Goal: Task Accomplishment & Management: Manage account settings

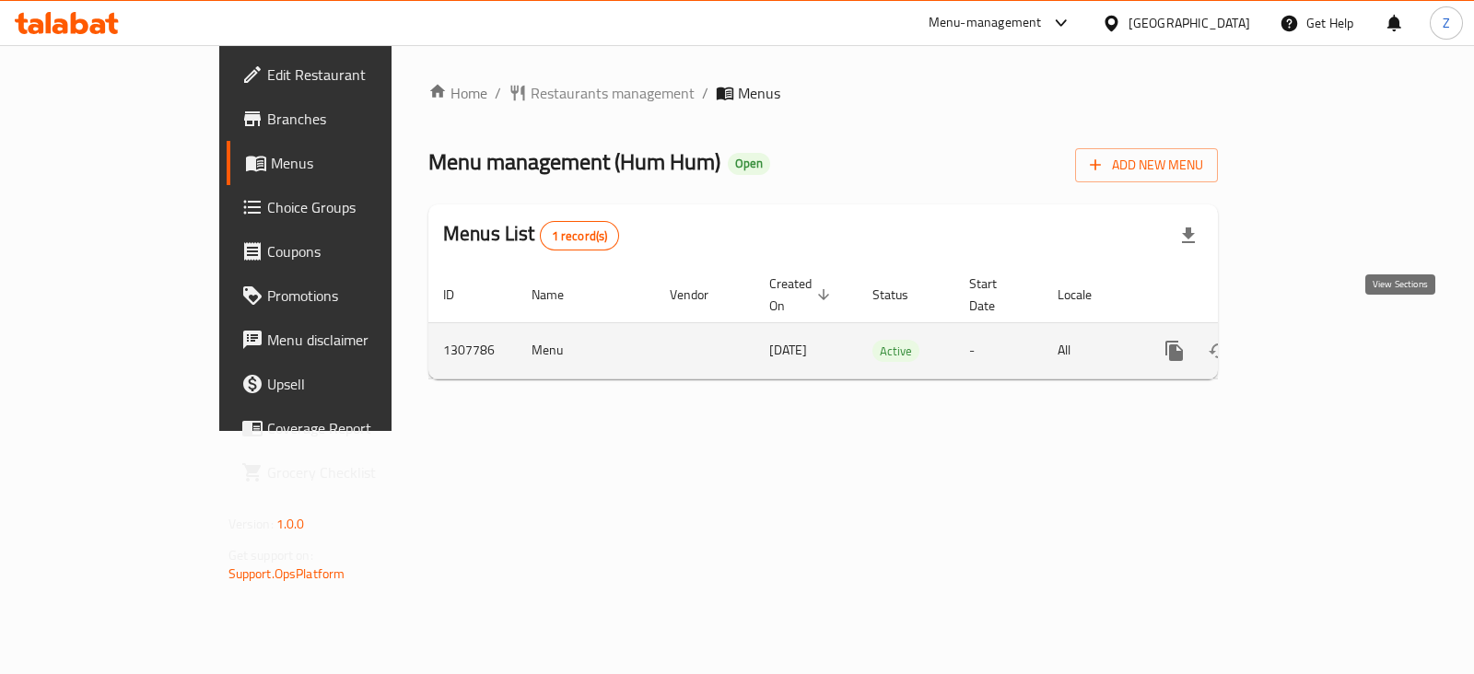
click at [1318, 340] on icon "enhanced table" at bounding box center [1307, 351] width 22 height 22
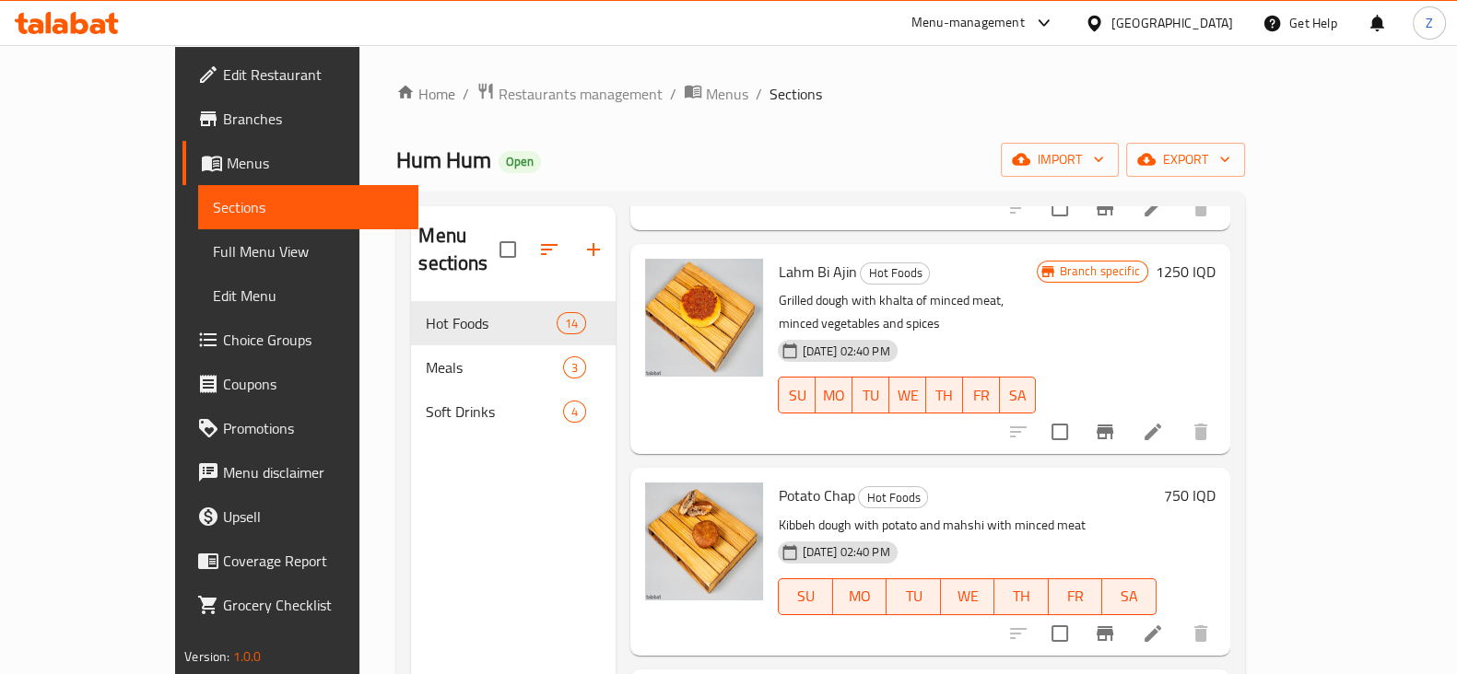
scroll to position [1496, 0]
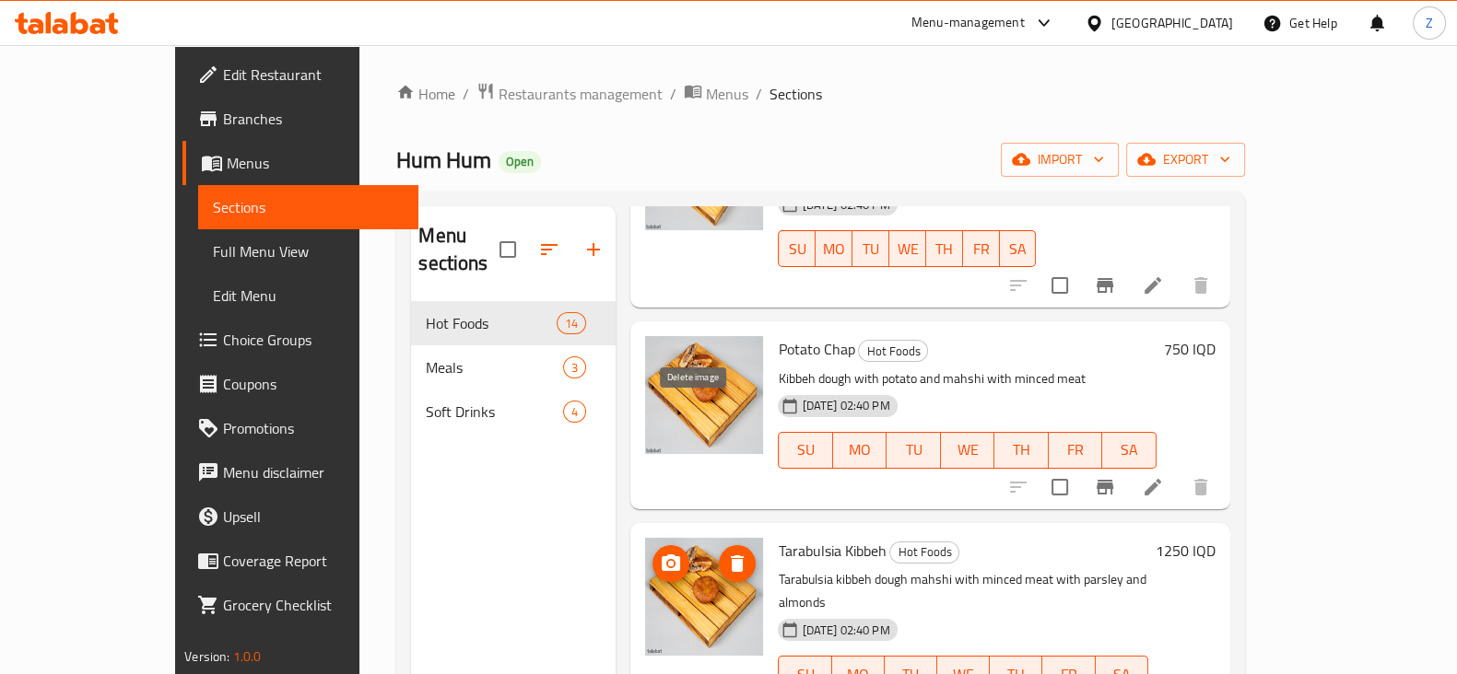
click at [731, 556] on icon "delete image" at bounding box center [737, 564] width 13 height 17
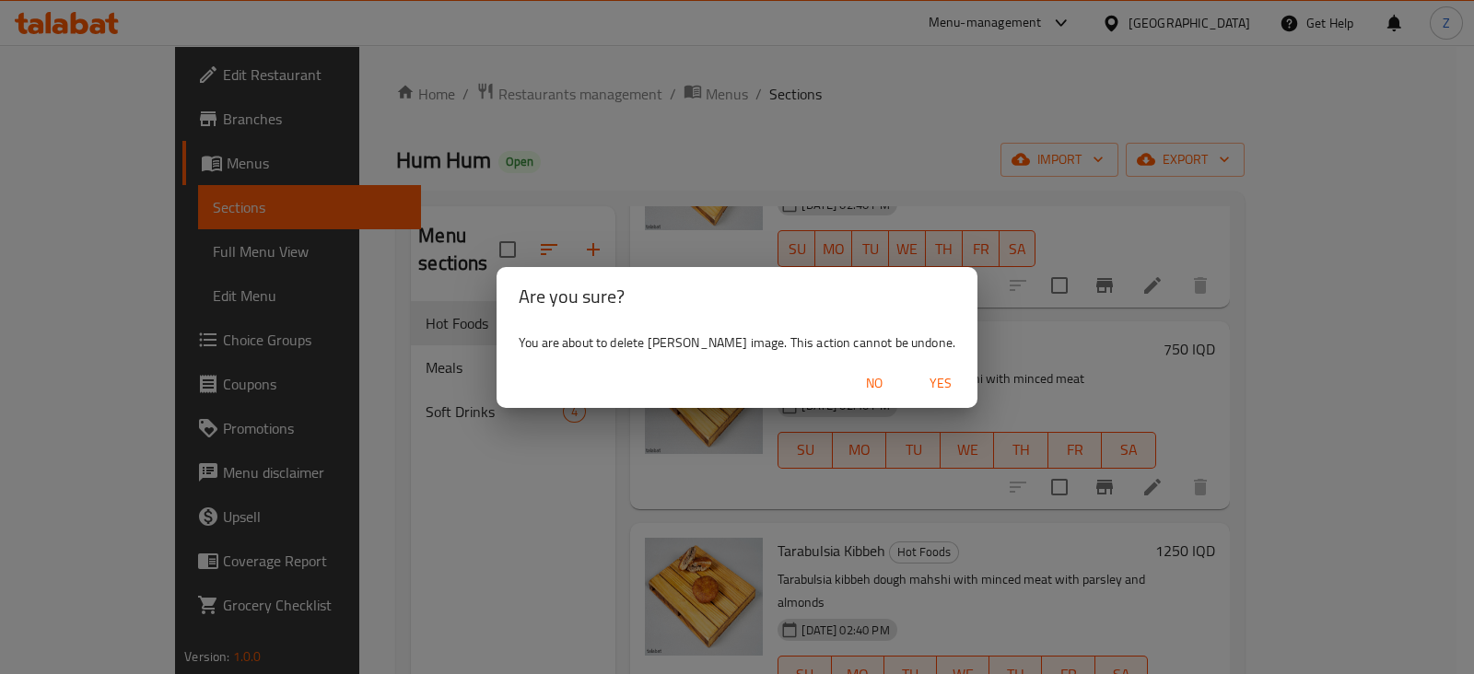
click at [927, 382] on span "Yes" at bounding box center [941, 383] width 44 height 23
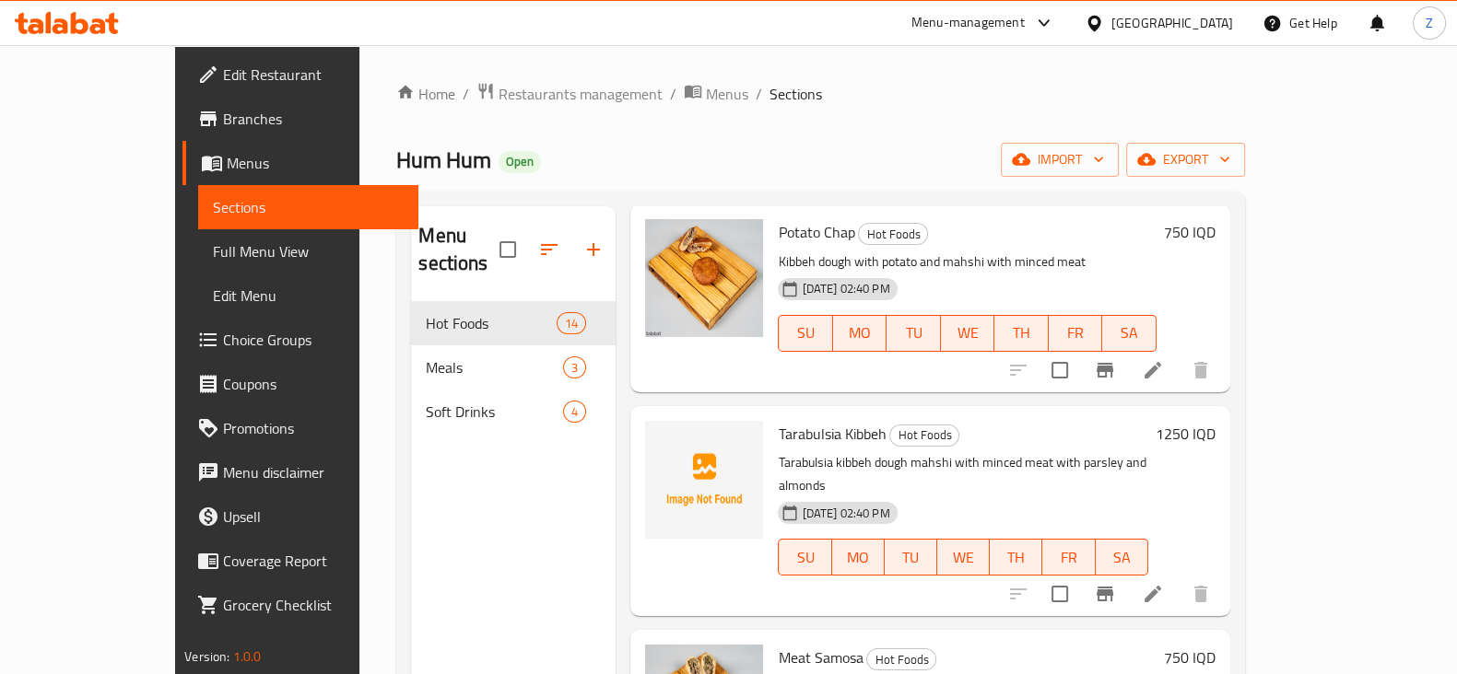
scroll to position [1611, 0]
click at [662, 439] on icon "upload picture" at bounding box center [671, 447] width 18 height 17
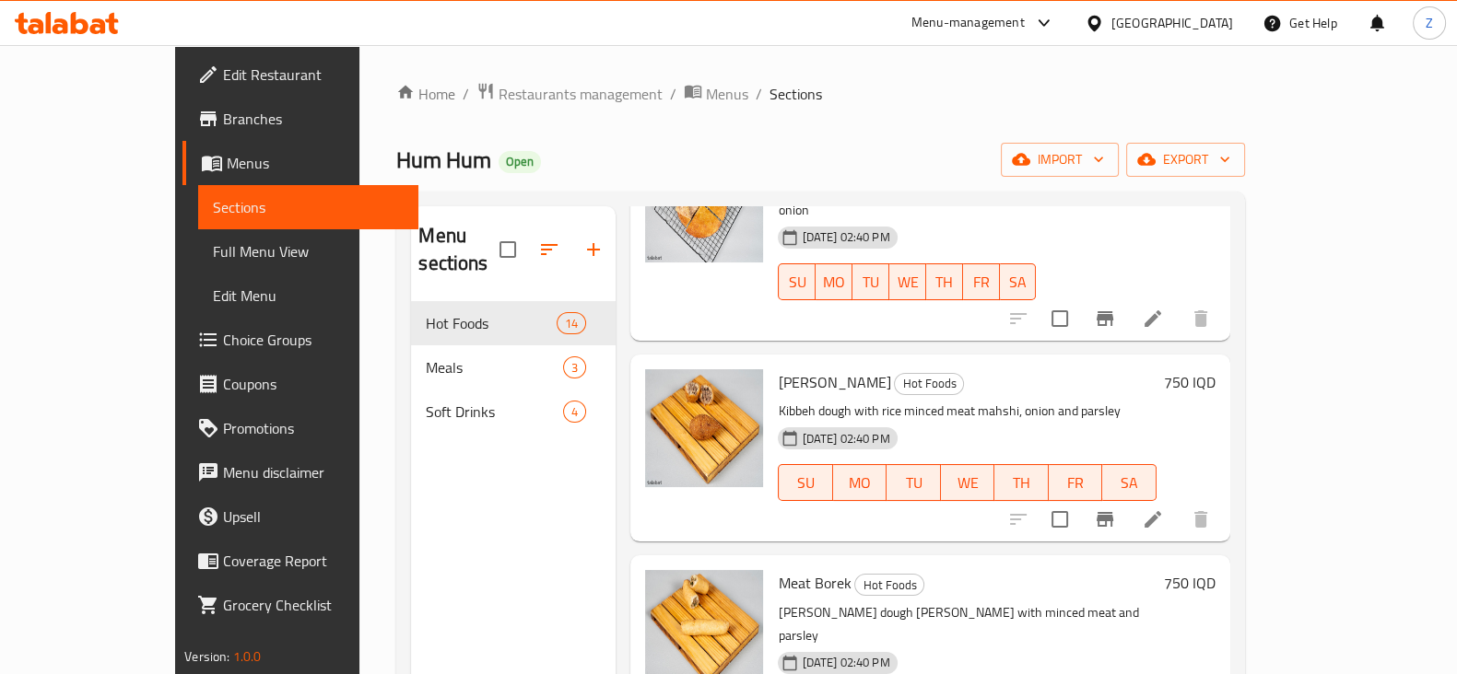
scroll to position [229, 0]
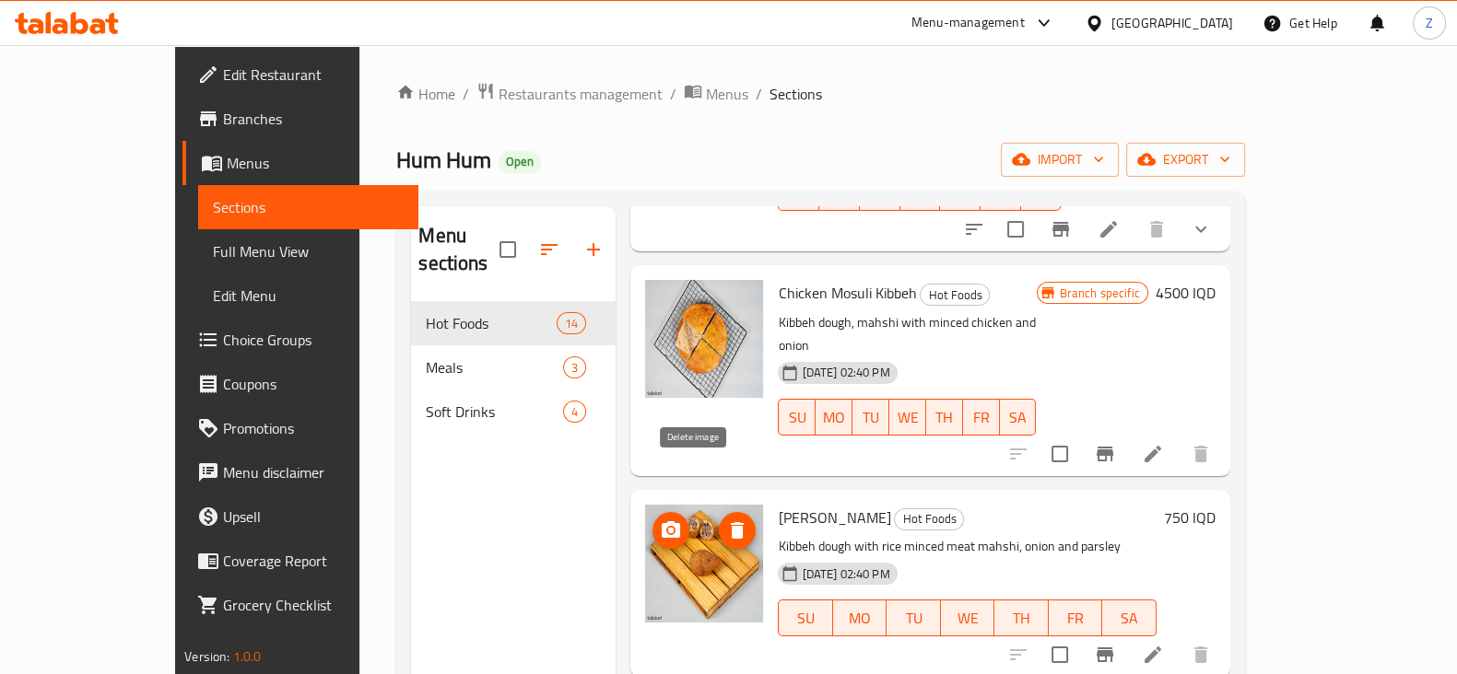
click at [731, 522] on icon "delete image" at bounding box center [737, 530] width 13 height 17
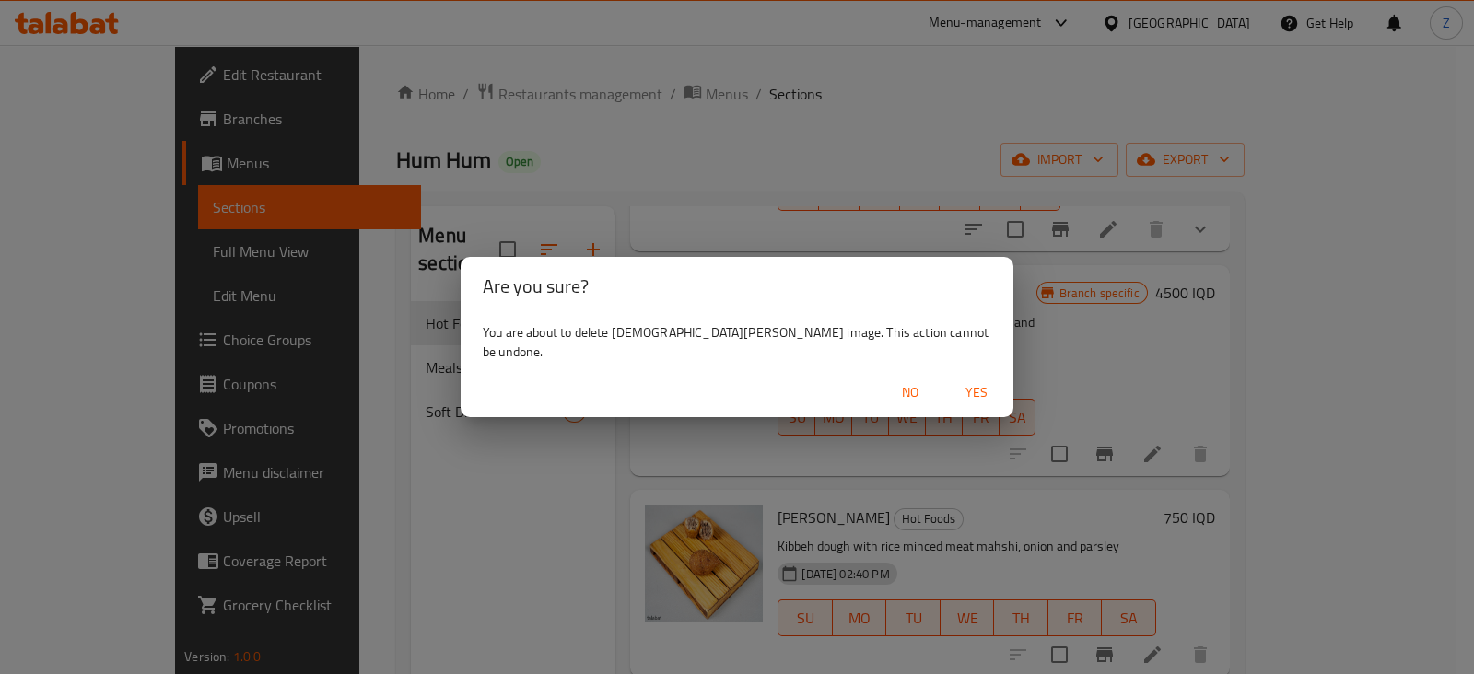
click at [955, 381] on span "Yes" at bounding box center [977, 392] width 44 height 23
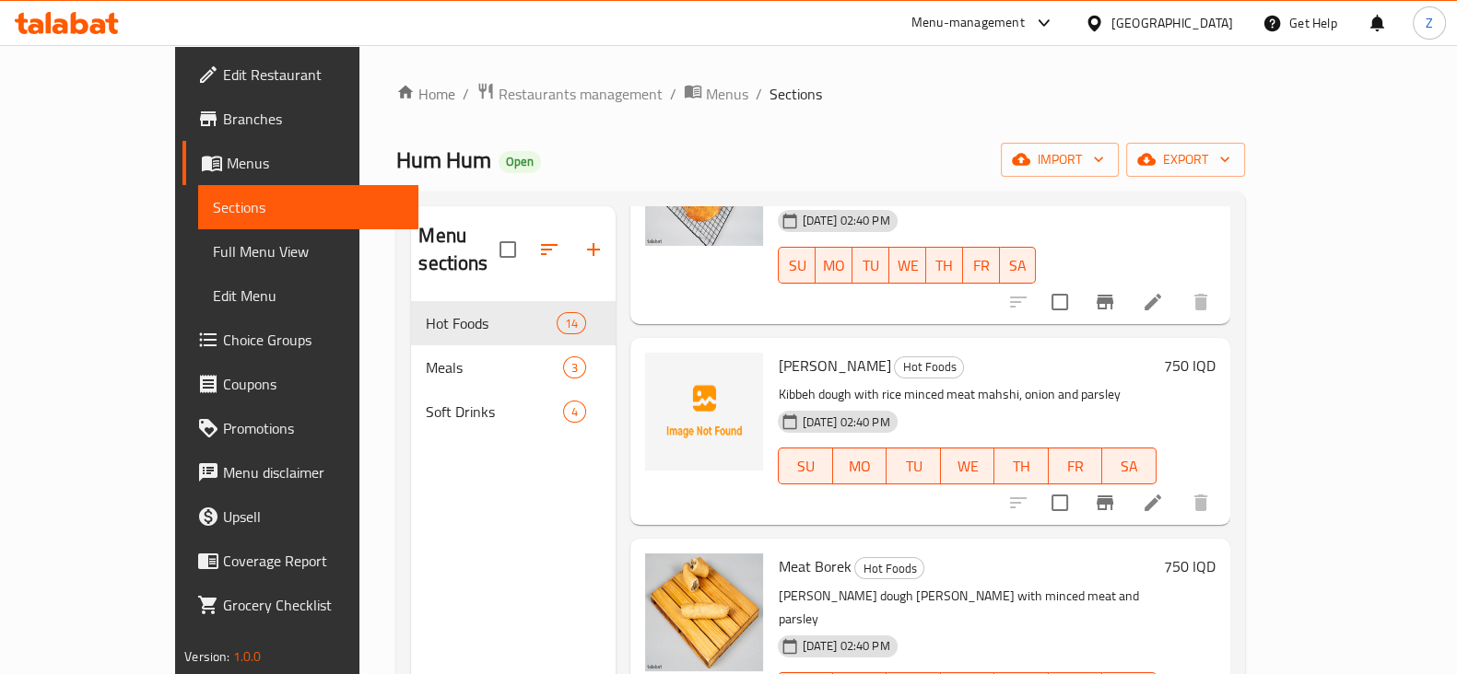
scroll to position [383, 0]
drag, startPoint x: 732, startPoint y: 309, endPoint x: 817, endPoint y: 309, distance: 85.7
click at [817, 344] on div "Halabi Kibbeh Hot Foods Kibbeh dough with rice minced meat mahshi, onion and pa…" at bounding box center [966, 430] width 392 height 172
copy span "Halabi Kibbeh"
click at [778, 381] on p "Kibbeh dough with rice minced meat mahshi, onion and parsley" at bounding box center [967, 392] width 378 height 23
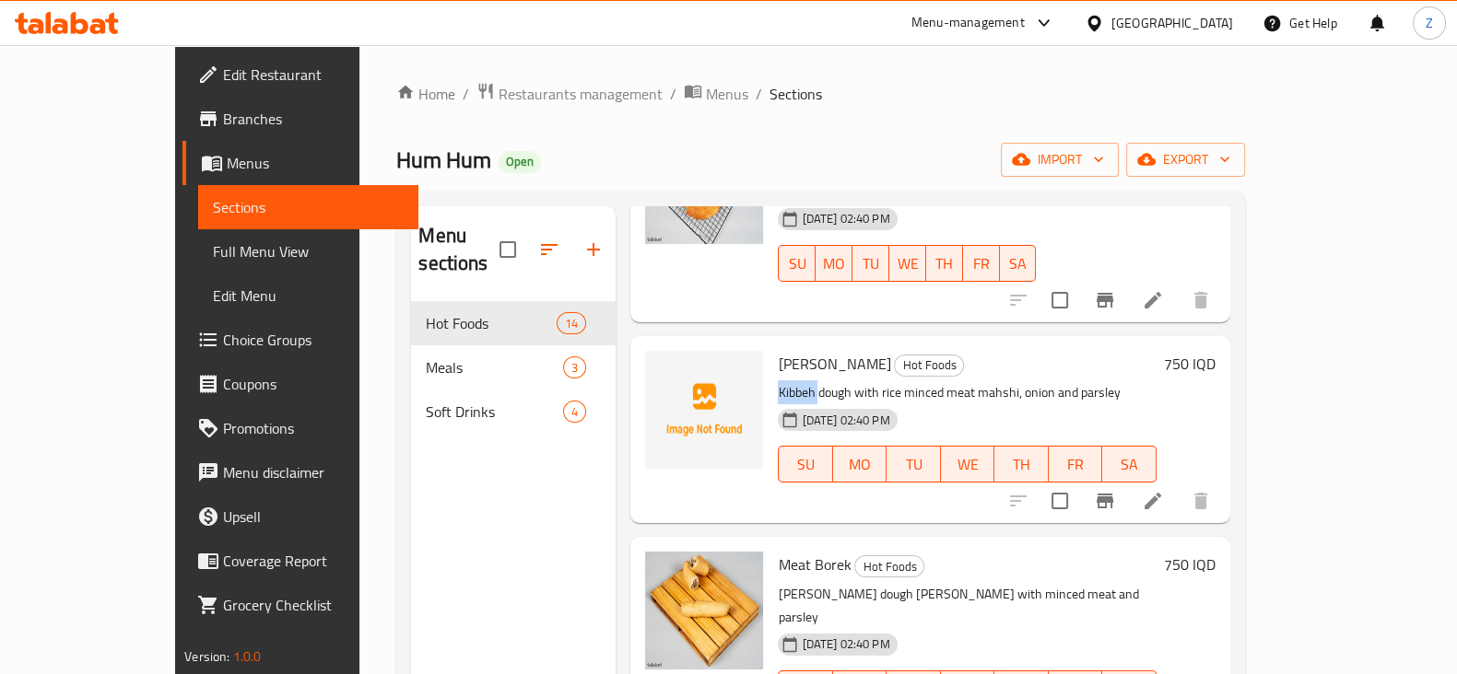
click at [778, 381] on p "Kibbeh dough with rice minced meat mahshi, onion and parsley" at bounding box center [967, 392] width 378 height 23
copy div "Kibbeh dough with rice minced meat mahshi, onion and parsley"
click at [869, 153] on div "Hum Hum Open import export" at bounding box center [820, 160] width 848 height 34
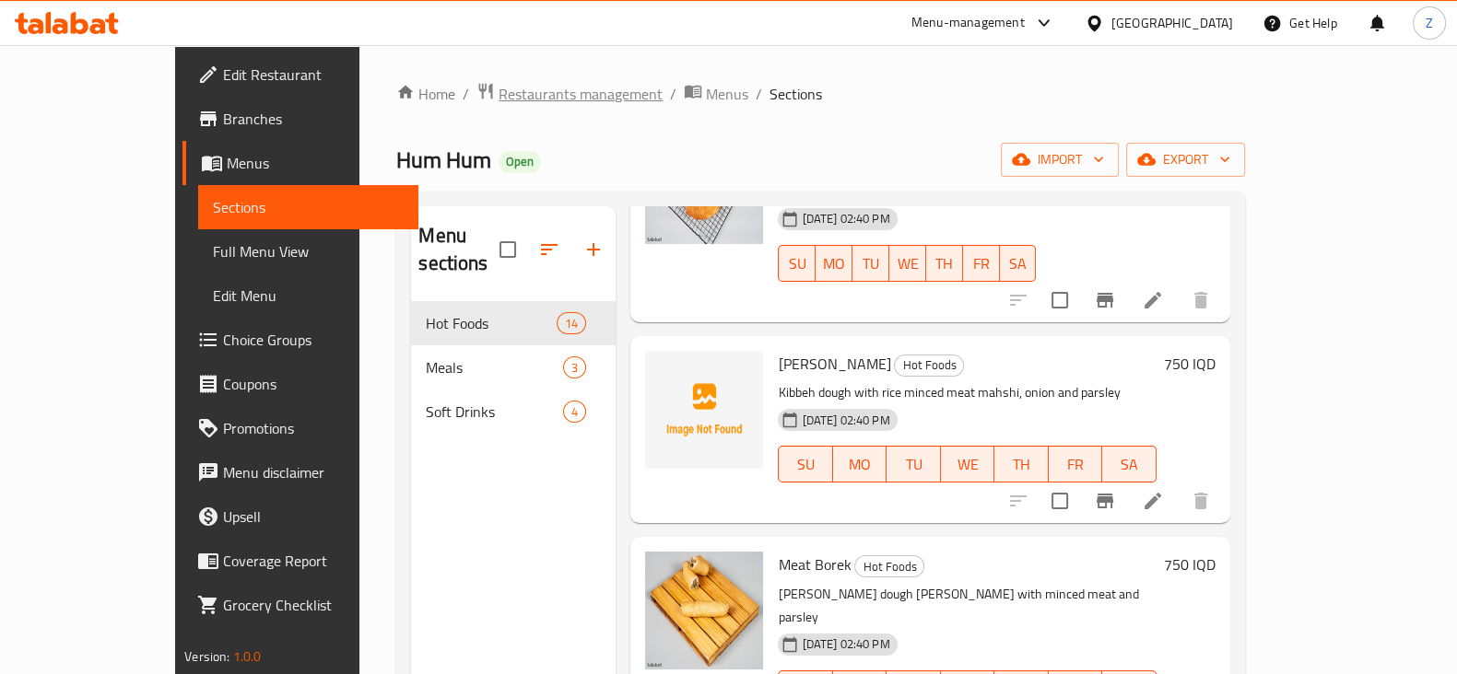
click at [498, 98] on span "Restaurants management" at bounding box center [580, 94] width 164 height 22
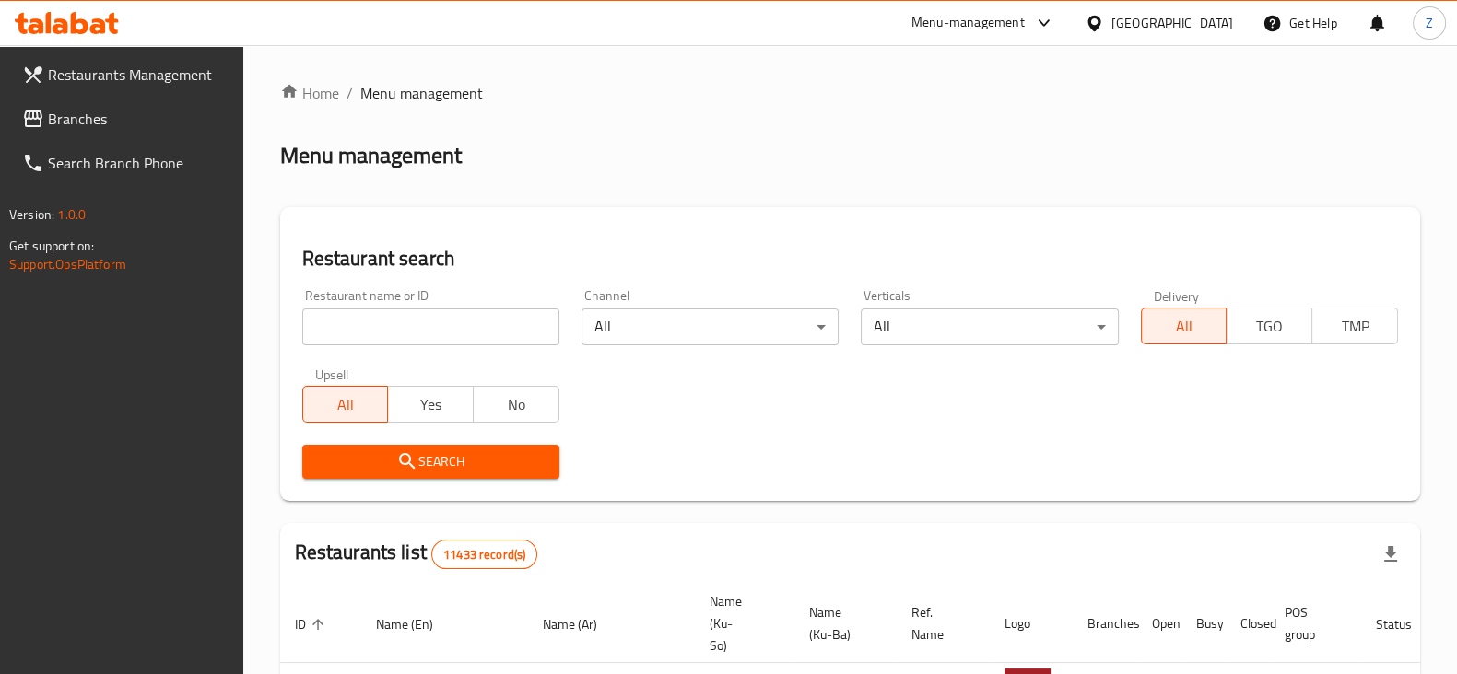
click at [401, 333] on input "search" at bounding box center [430, 327] width 257 height 37
type input "Sub"
click button "Search" at bounding box center [430, 462] width 257 height 34
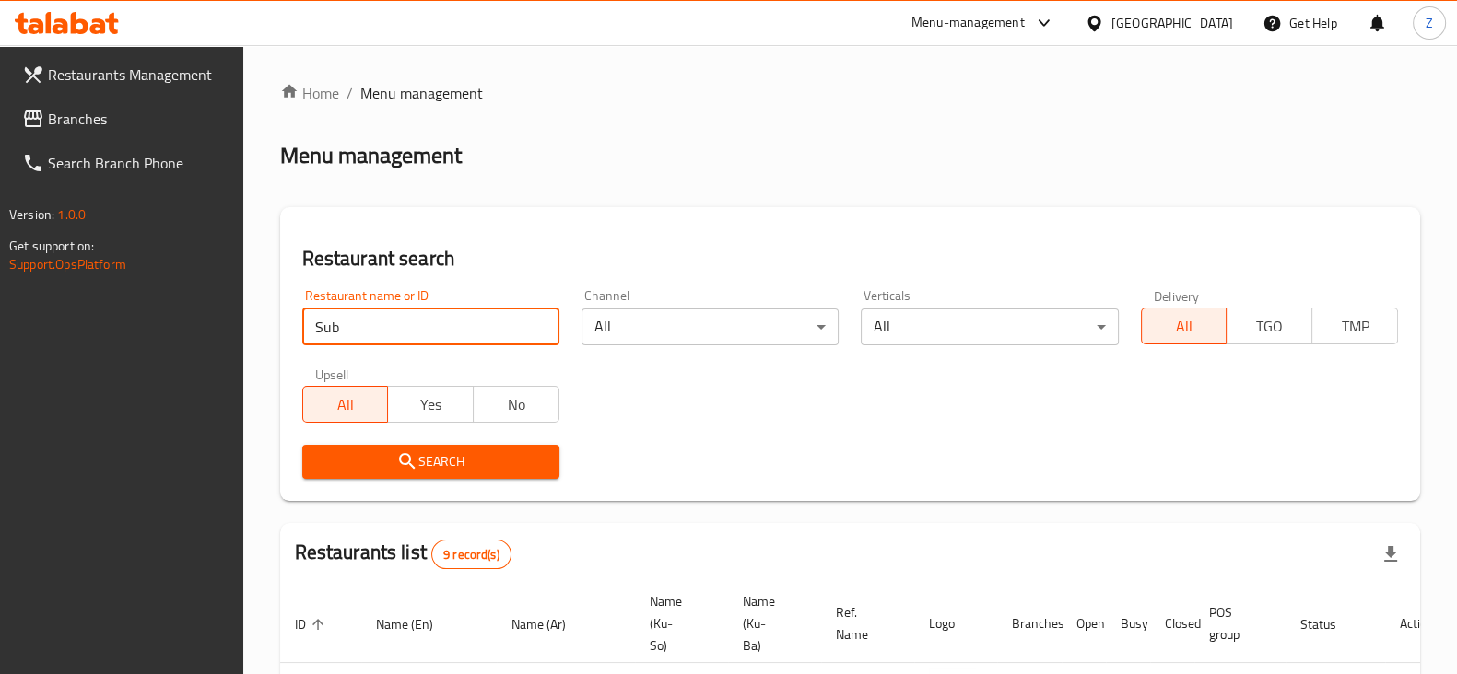
click at [89, 27] on icon at bounding box center [67, 23] width 104 height 22
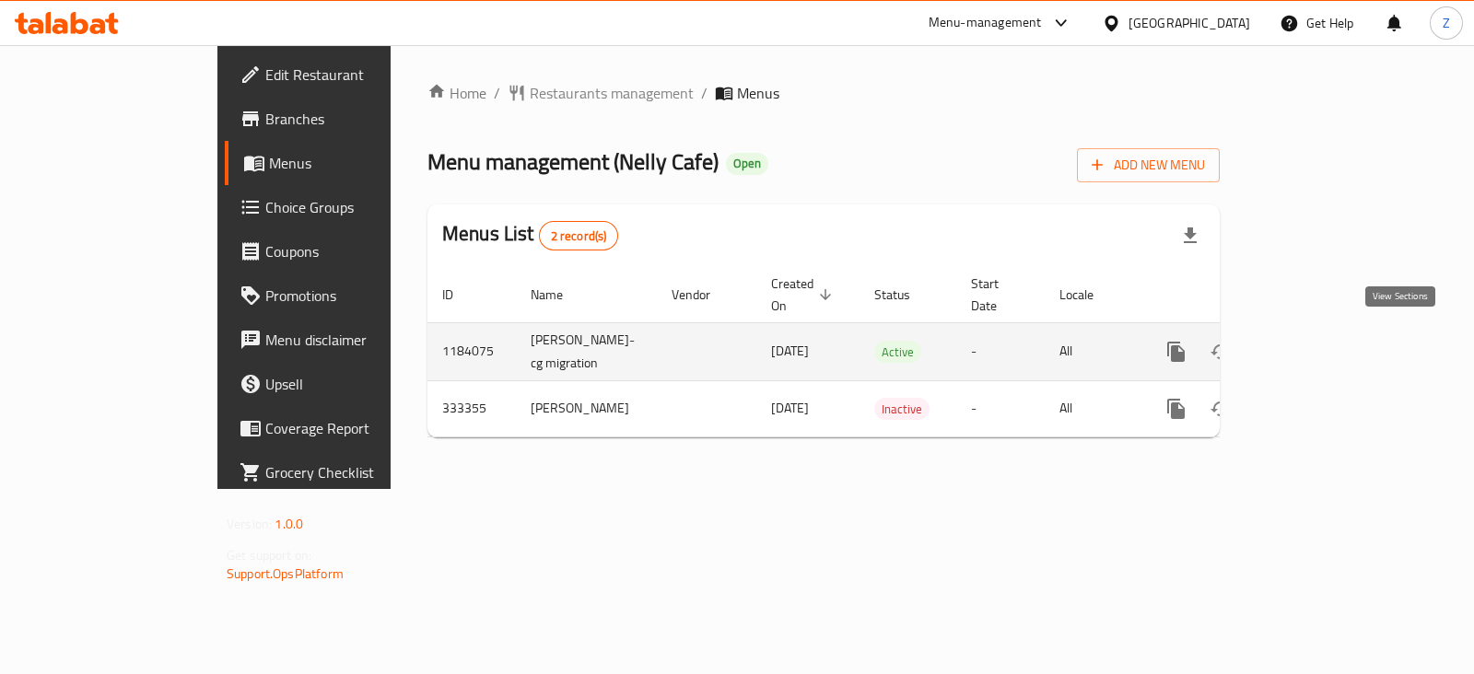
click at [1318, 347] on icon "enhanced table" at bounding box center [1309, 352] width 17 height 17
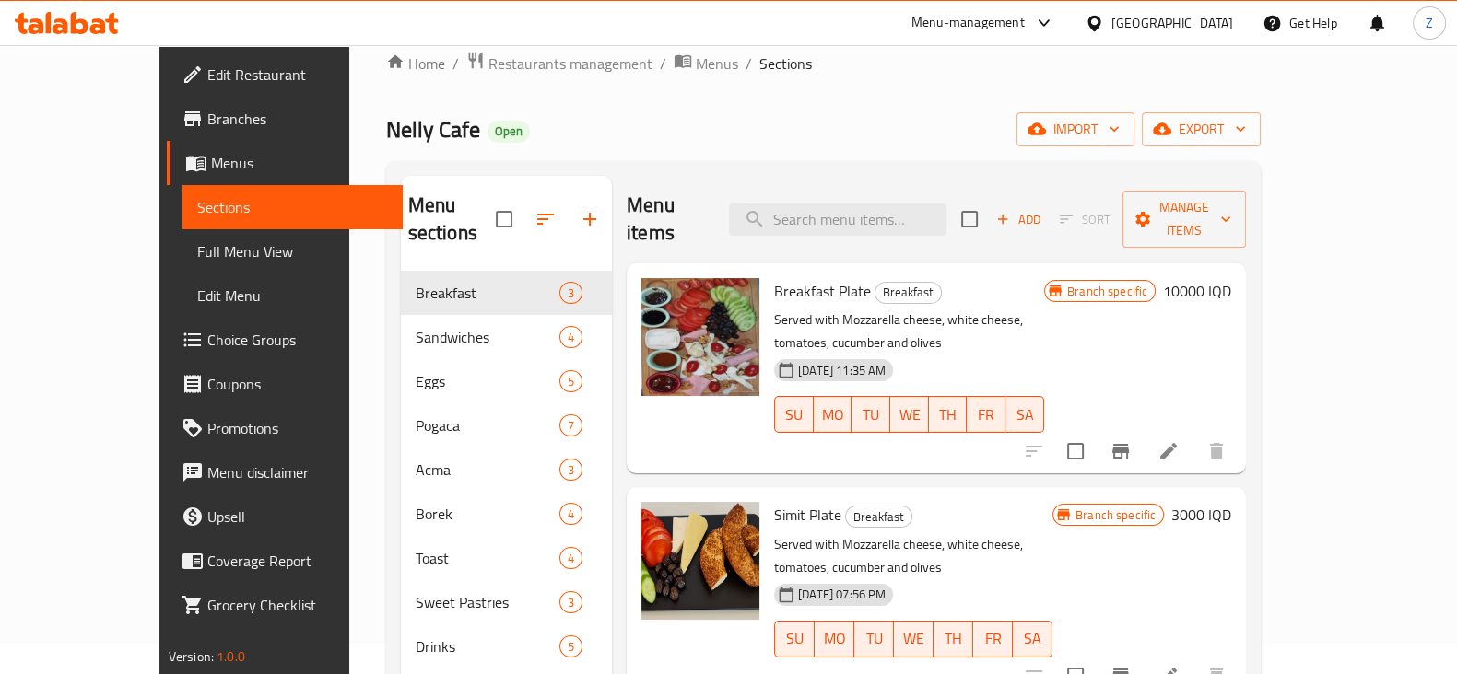
scroll to position [229, 0]
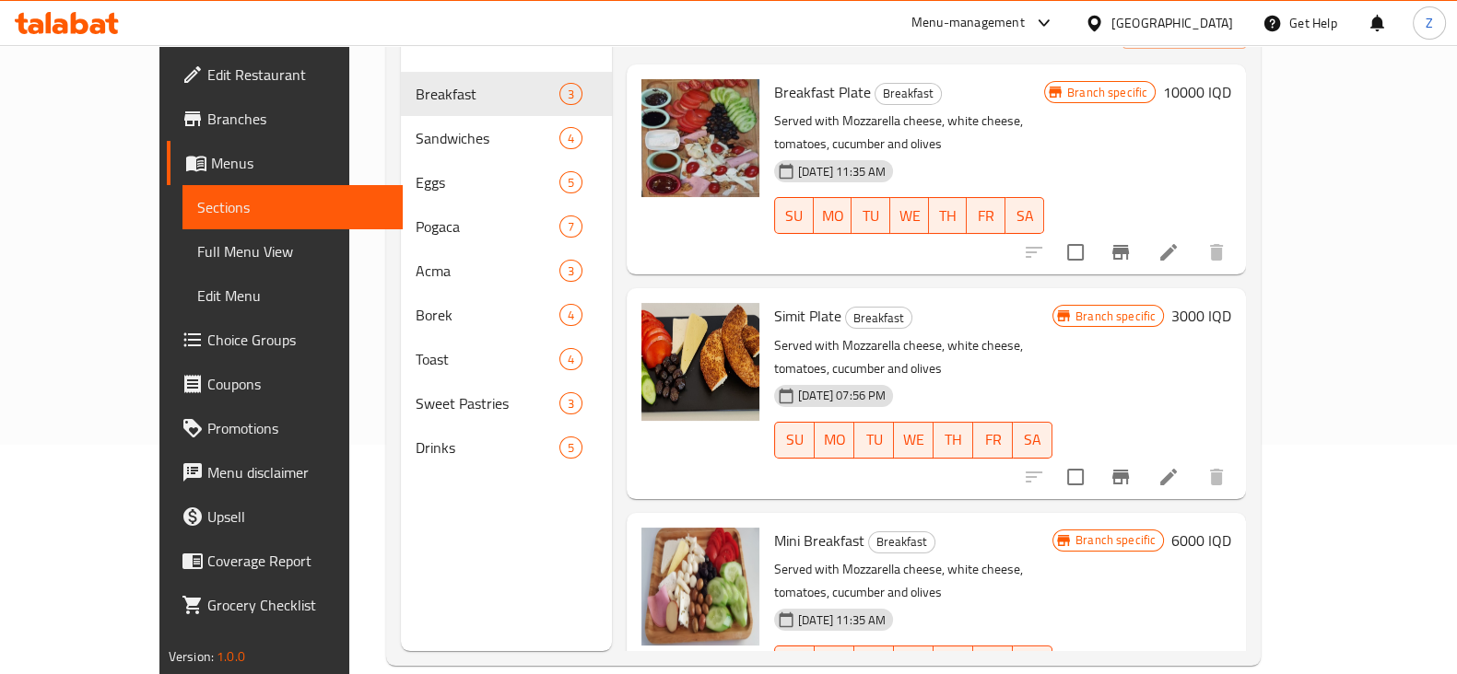
click at [1231, 528] on h6 "6000 IQD" at bounding box center [1201, 541] width 60 height 26
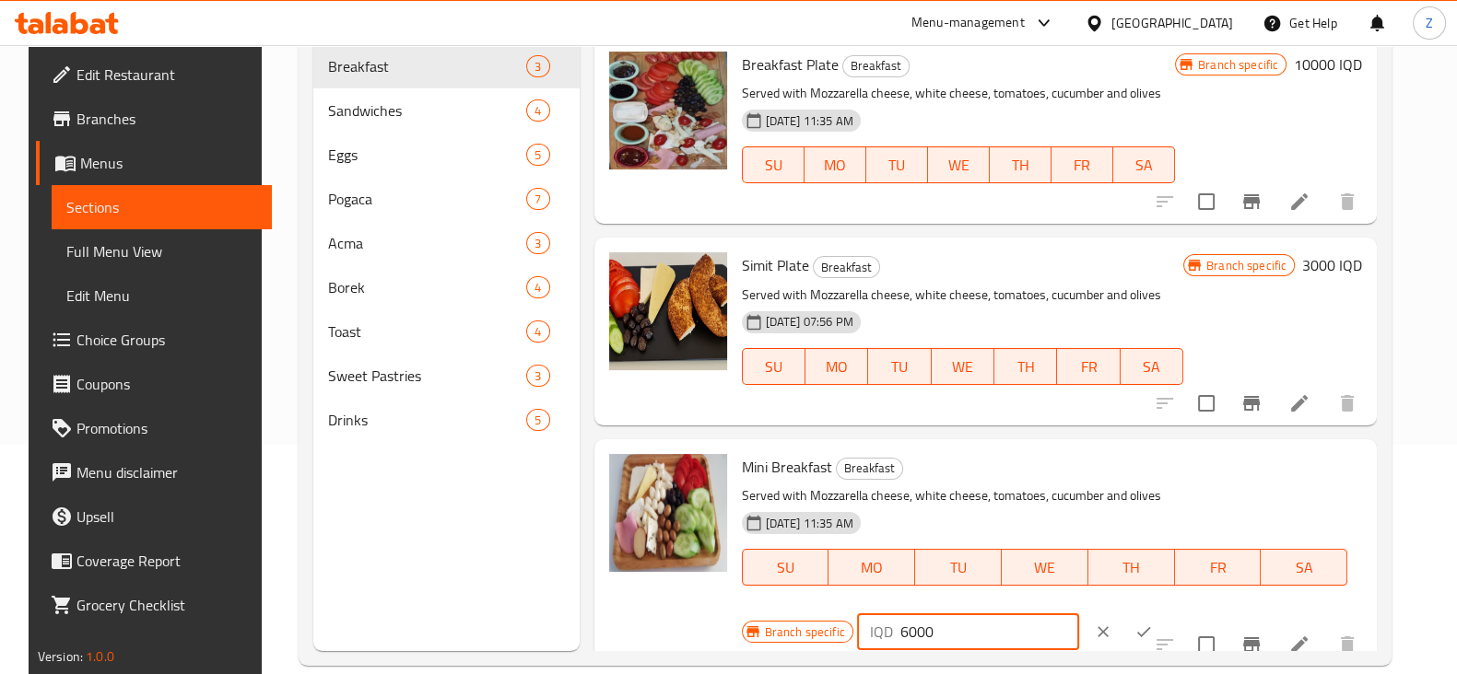
click at [912, 632] on input "6000" at bounding box center [989, 632] width 179 height 37
type input "6000"
click at [1134, 629] on icon "ok" at bounding box center [1143, 632] width 18 height 18
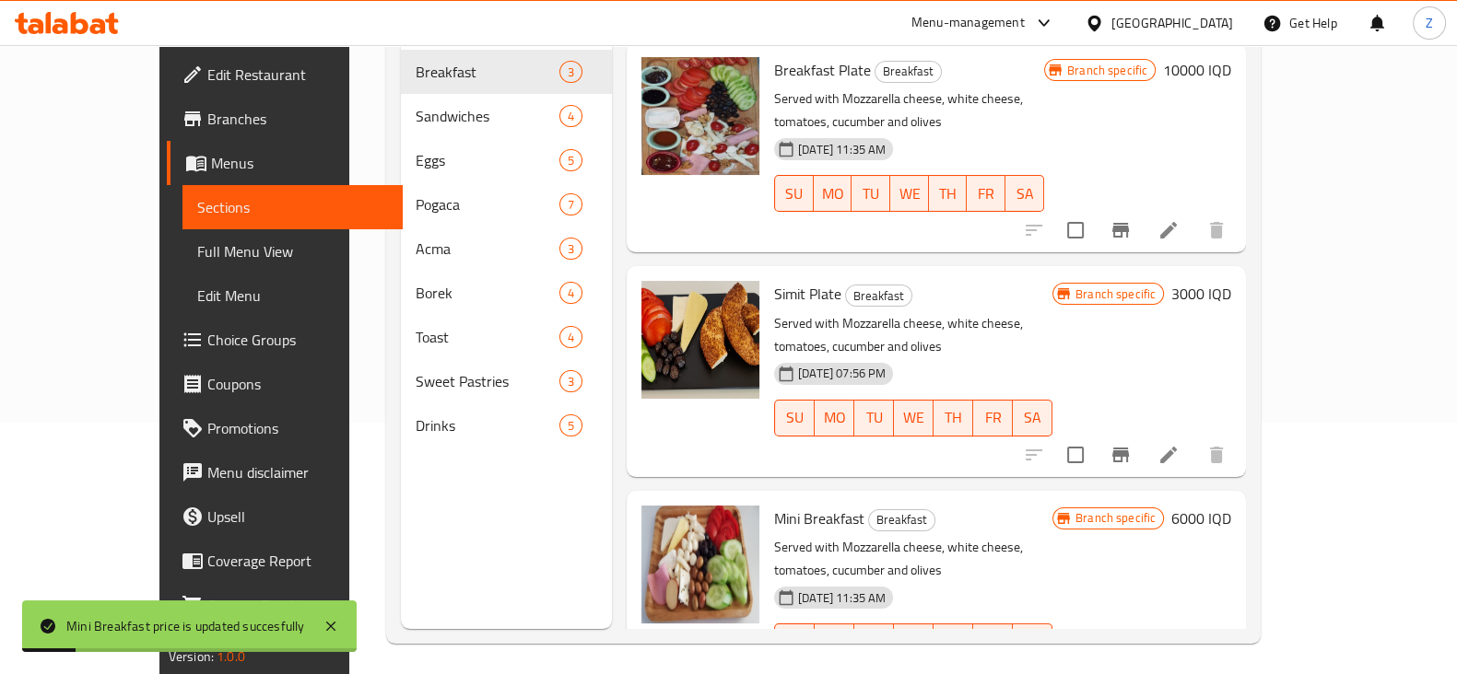
scroll to position [258, 0]
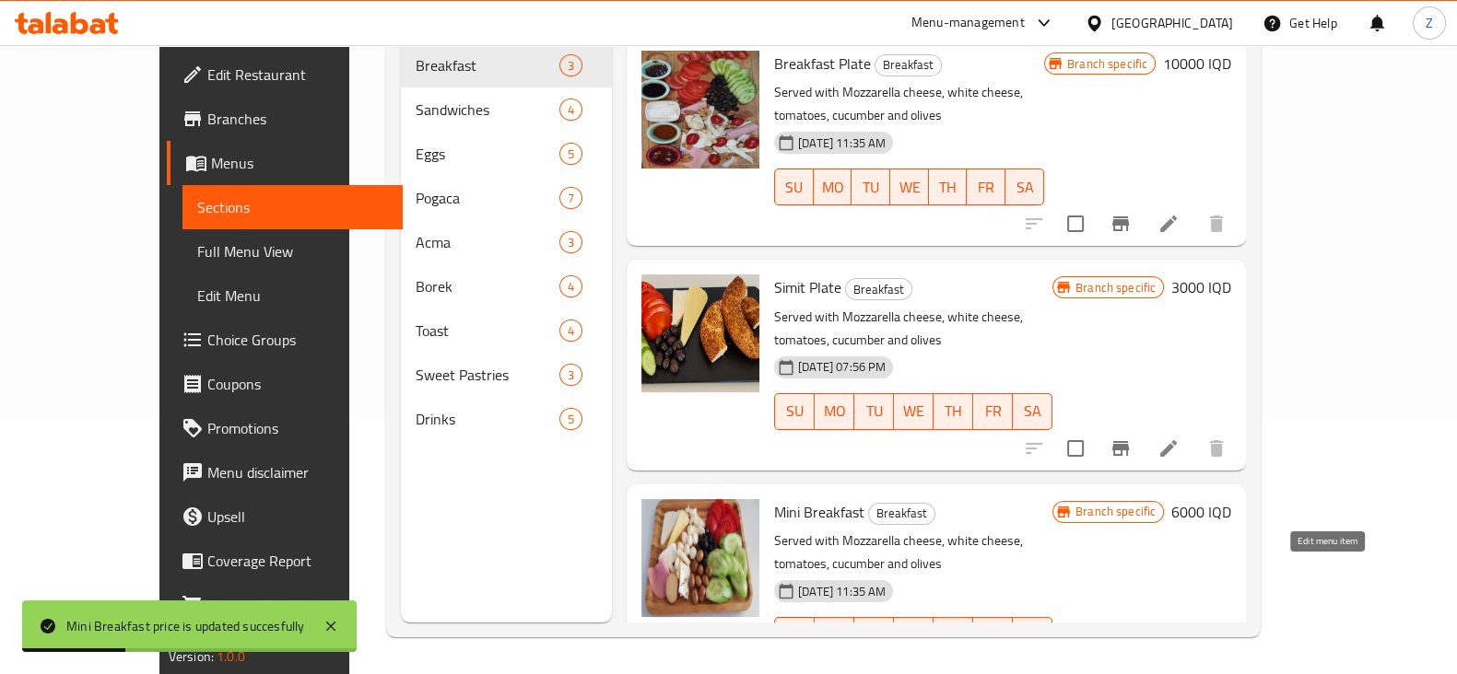
click at [1179, 662] on icon at bounding box center [1168, 673] width 22 height 22
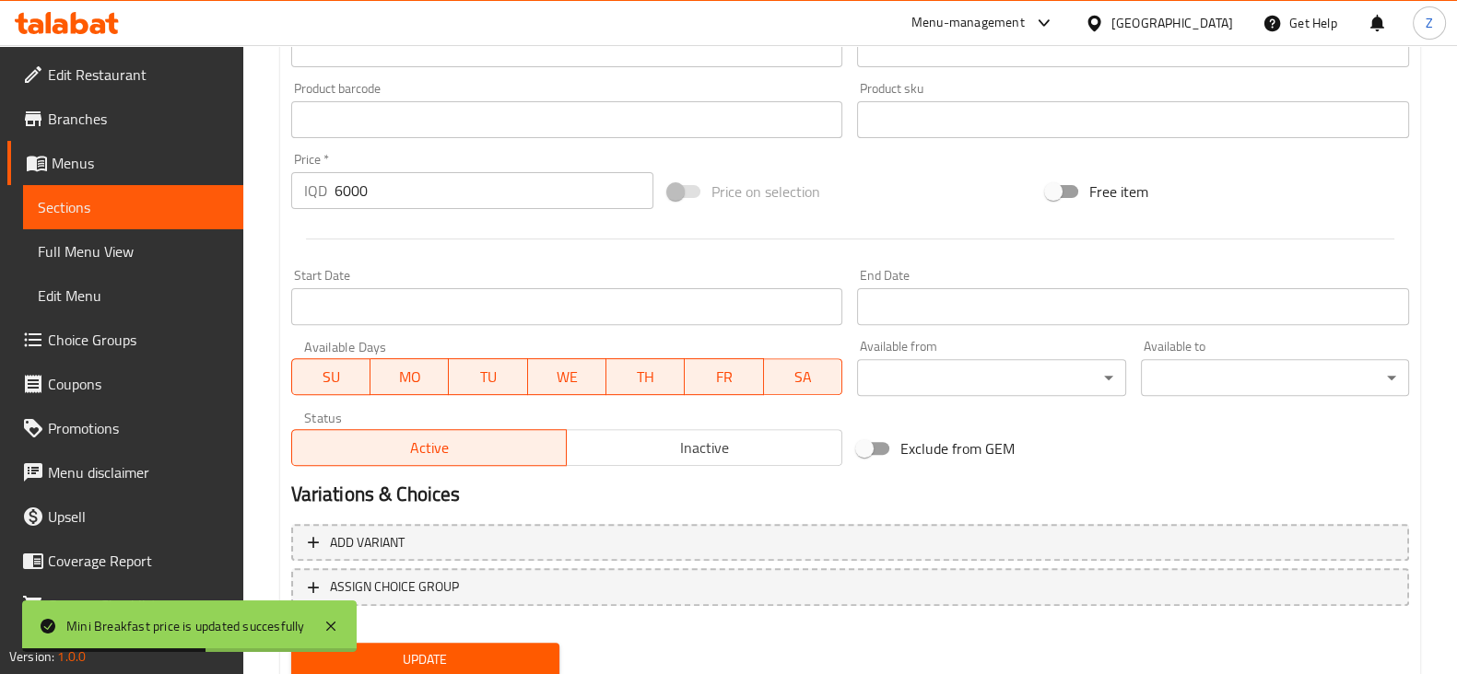
scroll to position [805, 0]
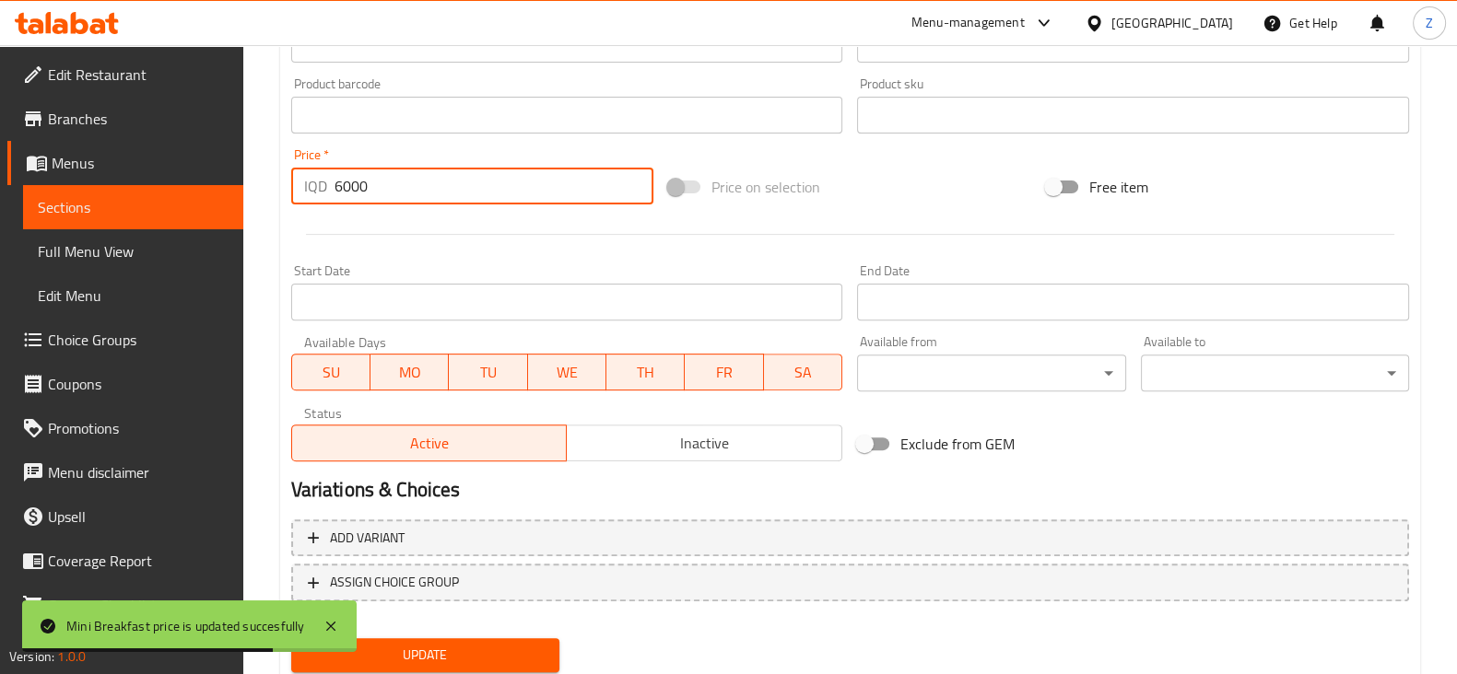
click at [371, 182] on input "6000" at bounding box center [494, 186] width 320 height 37
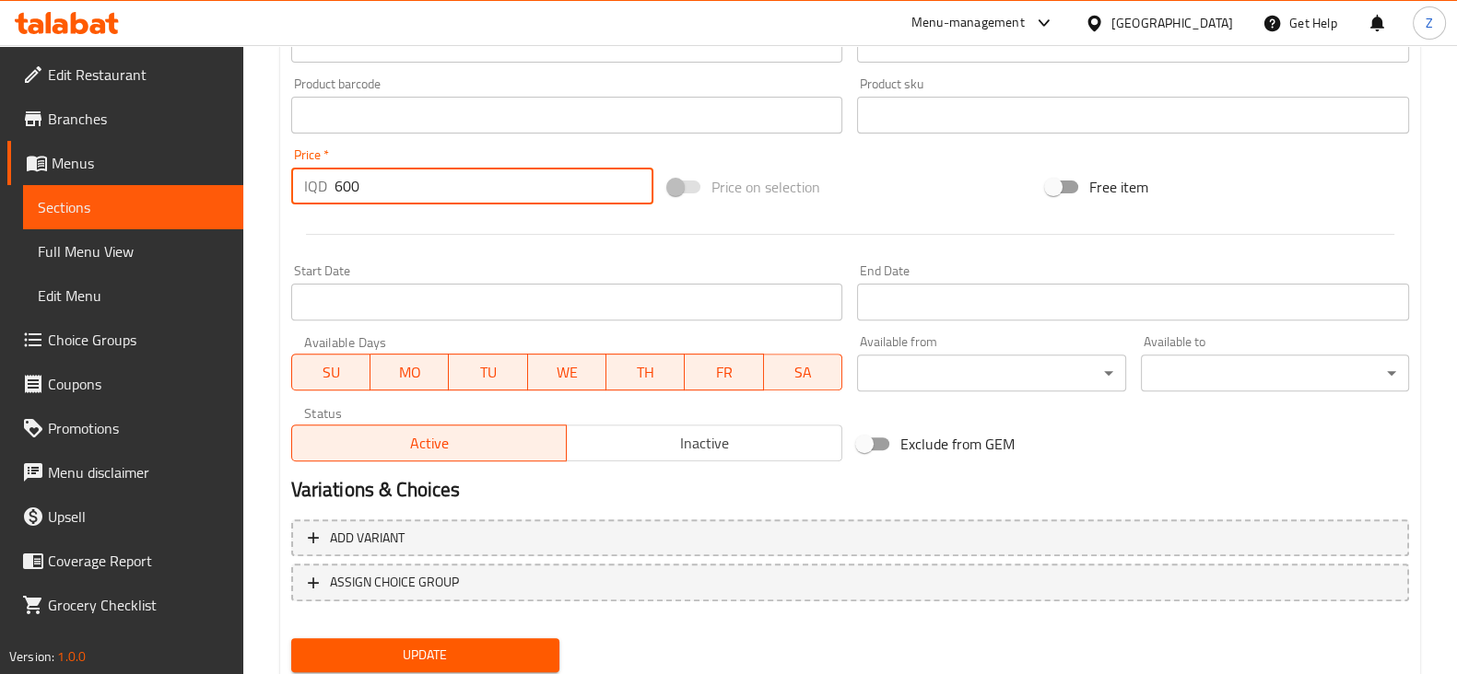
type input "6000"
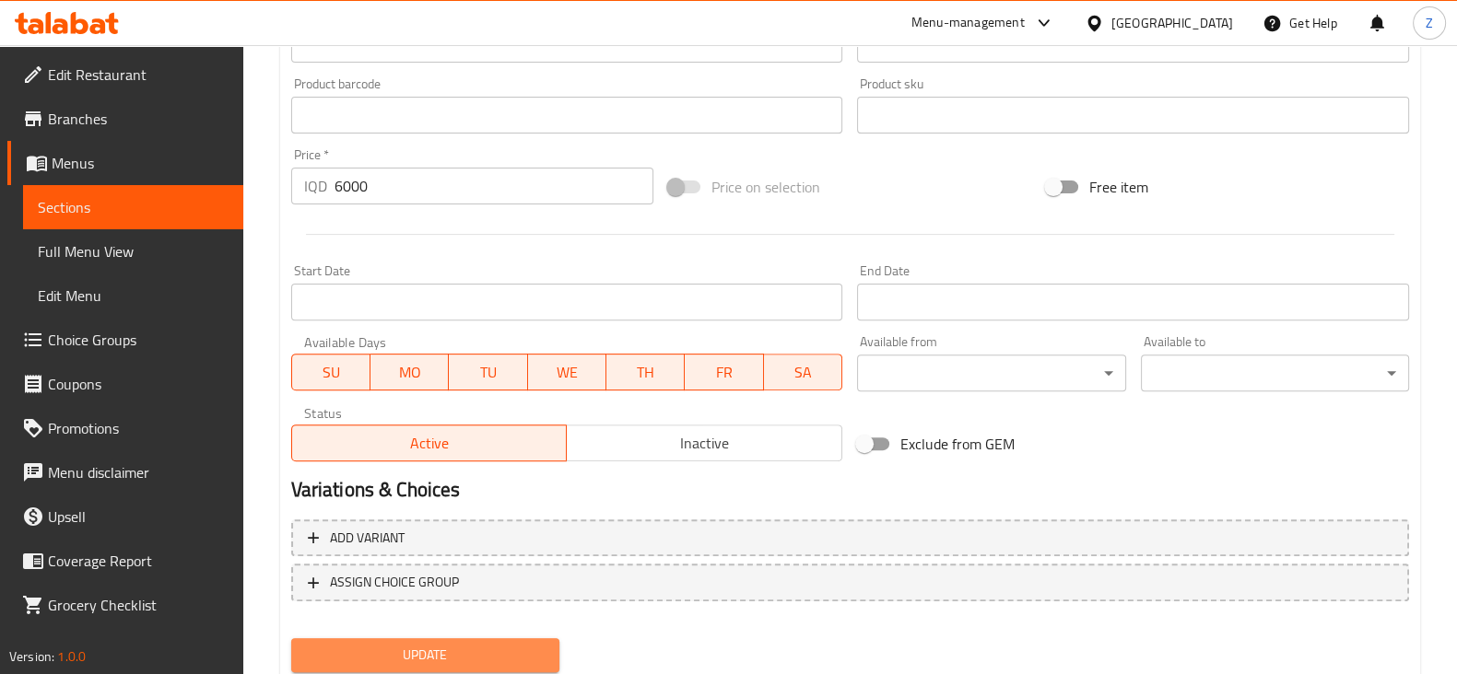
click at [469, 644] on span "Update" at bounding box center [425, 655] width 239 height 23
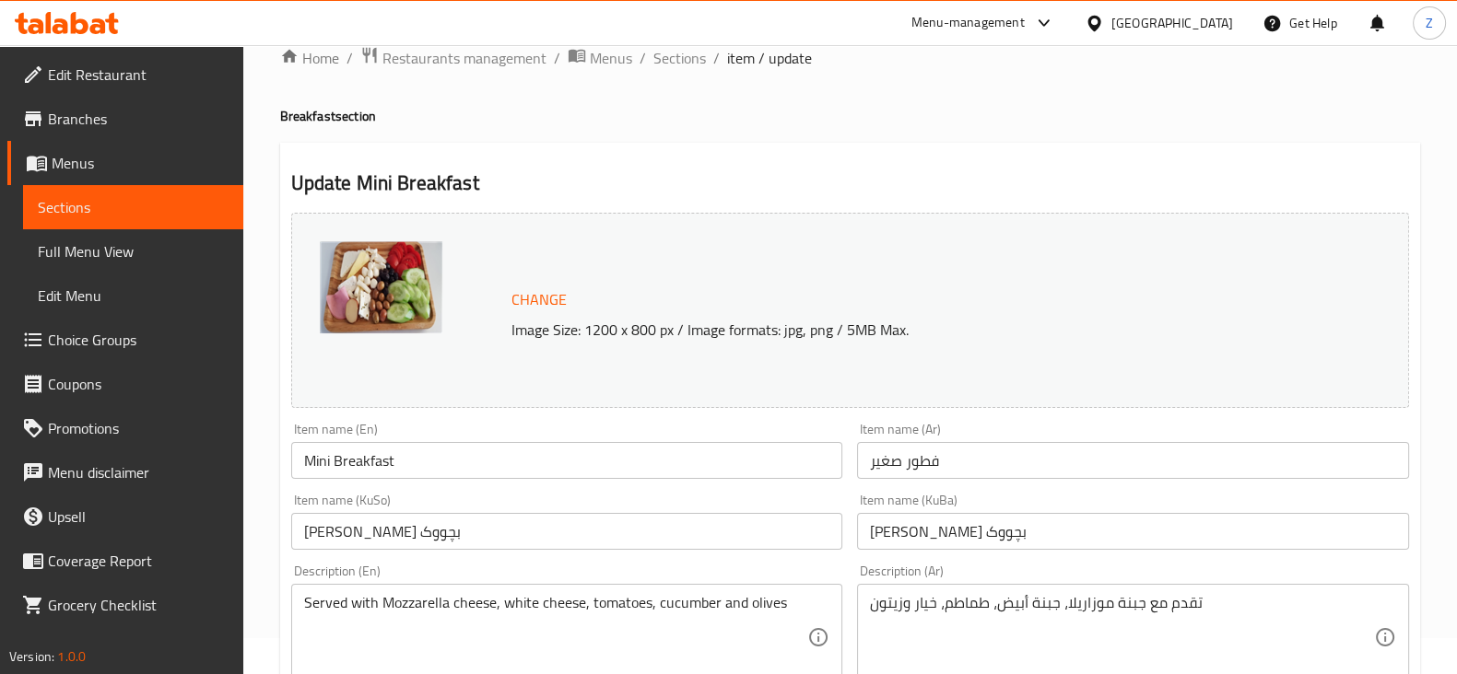
scroll to position [0, 0]
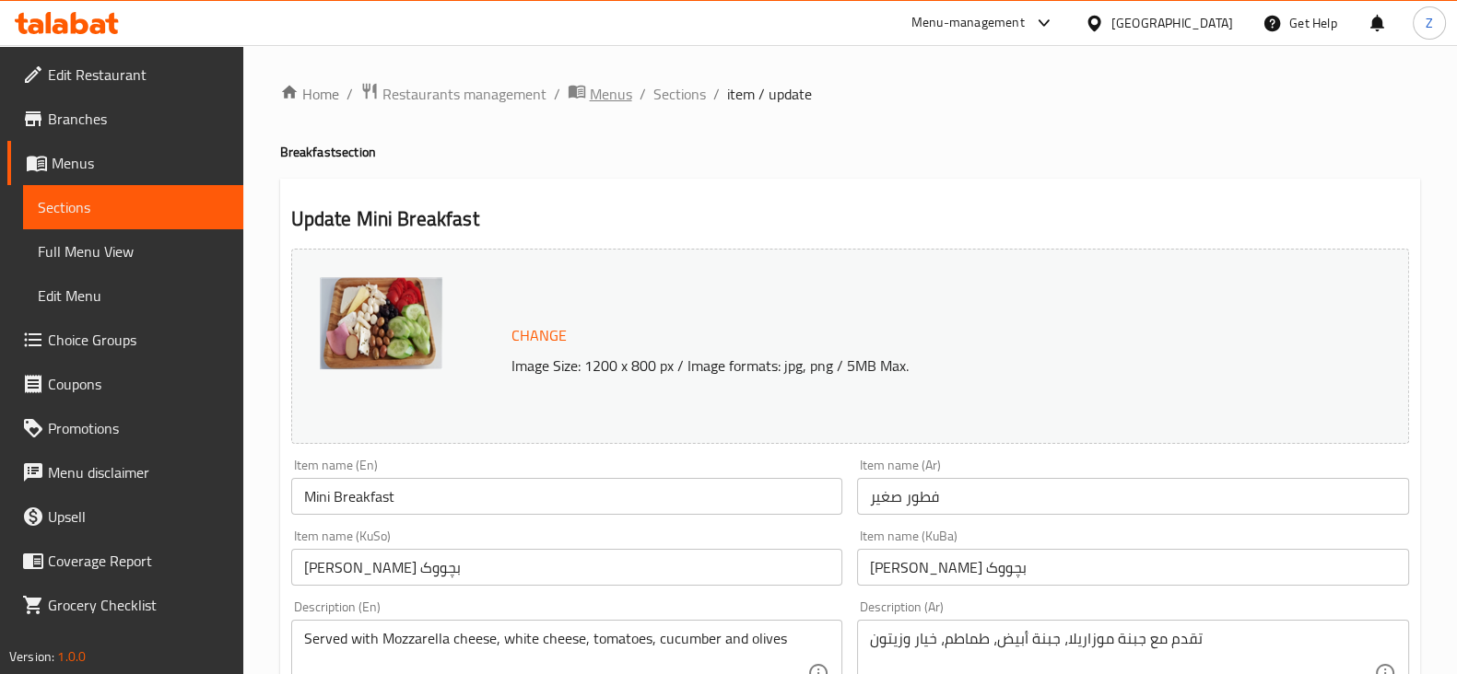
click at [585, 104] on span "breadcrumb" at bounding box center [579, 94] width 22 height 24
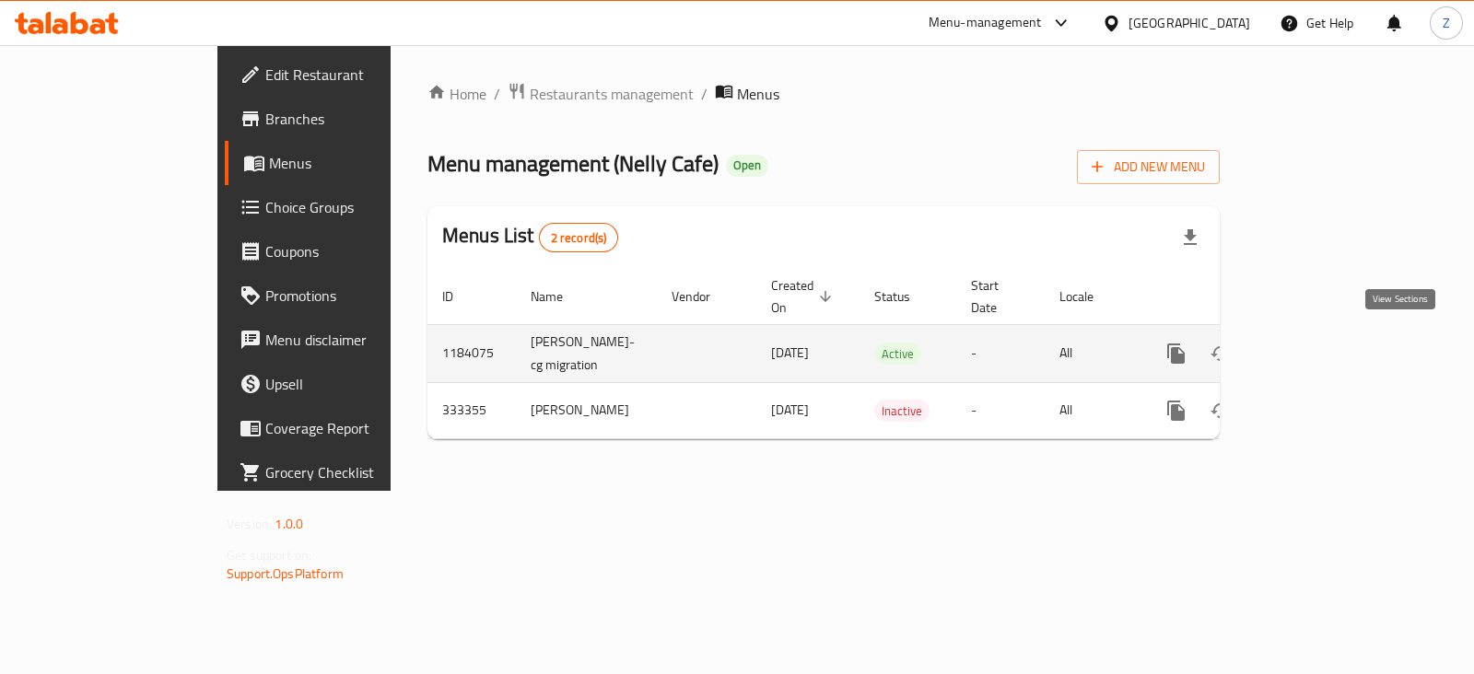
click at [1320, 353] on icon "enhanced table" at bounding box center [1309, 354] width 22 height 22
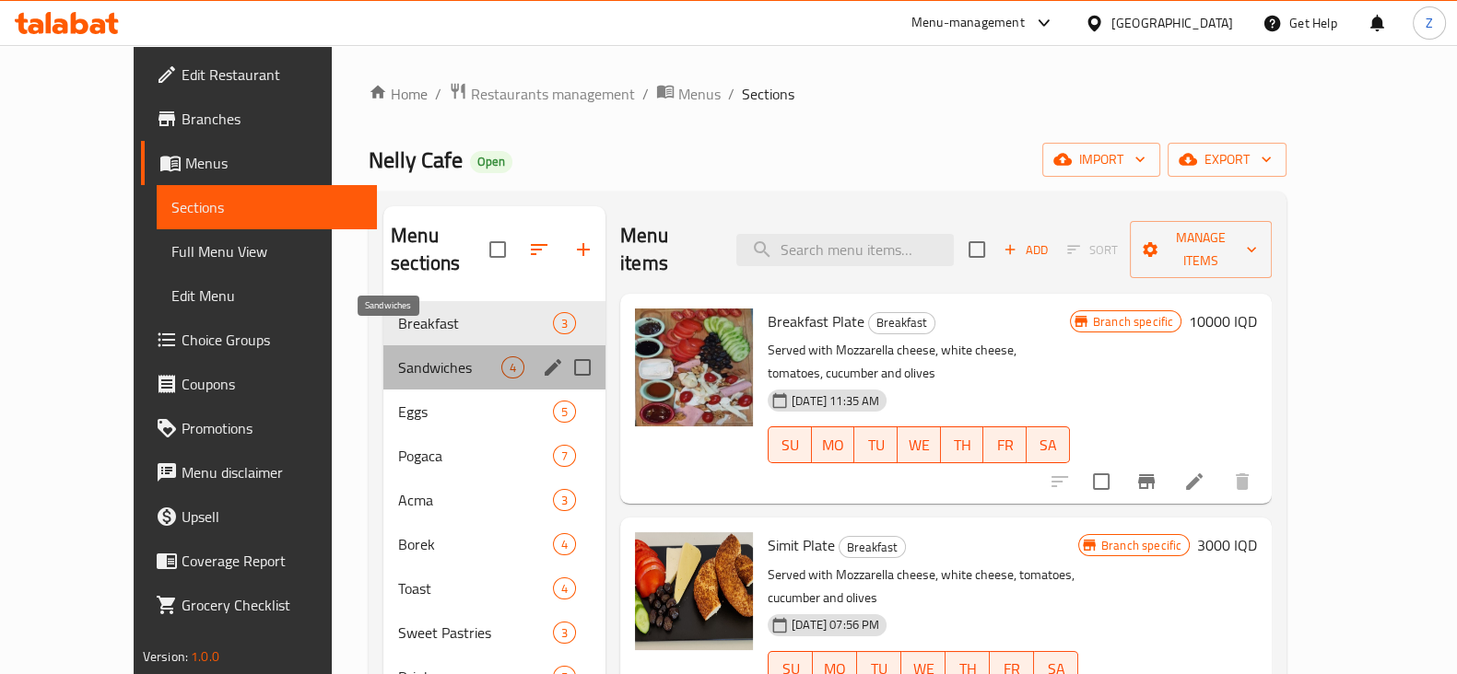
click at [453, 357] on span "Sandwiches" at bounding box center [449, 368] width 103 height 22
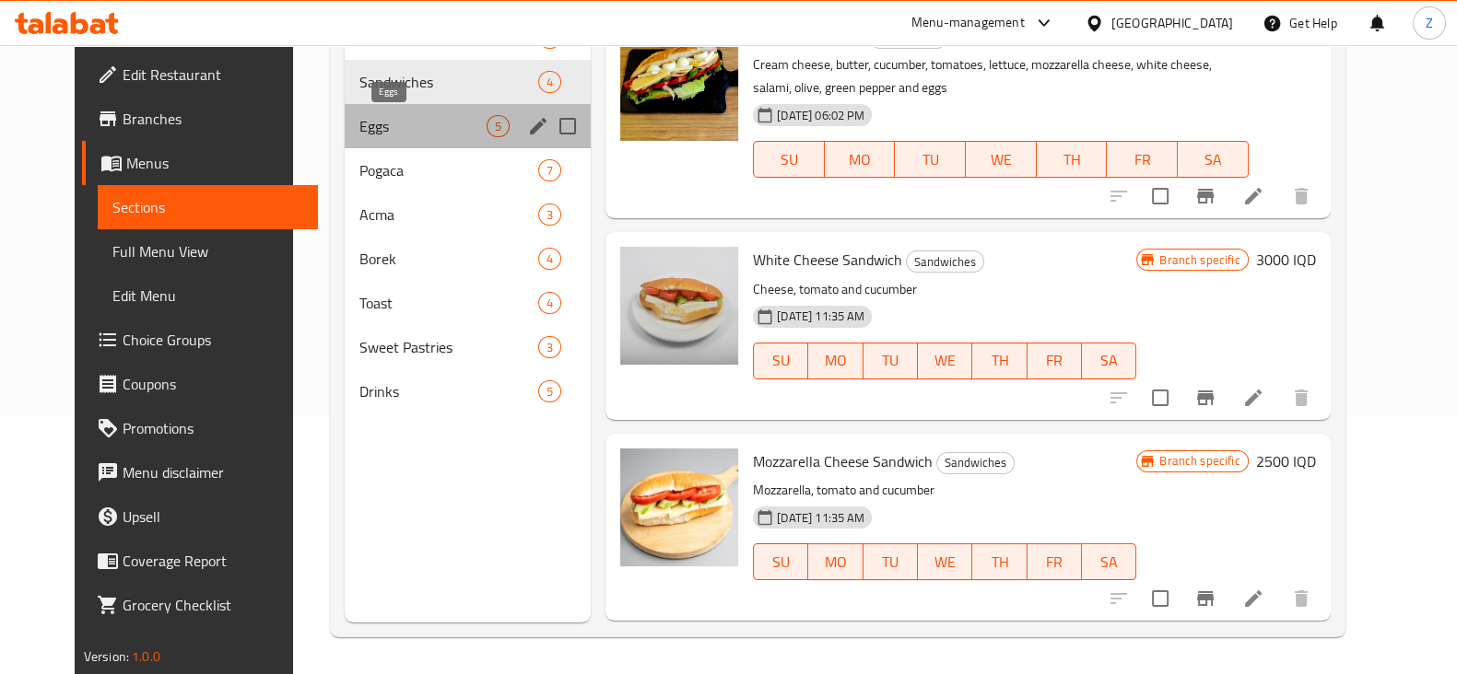
click at [405, 134] on span "Eggs" at bounding box center [422, 126] width 127 height 22
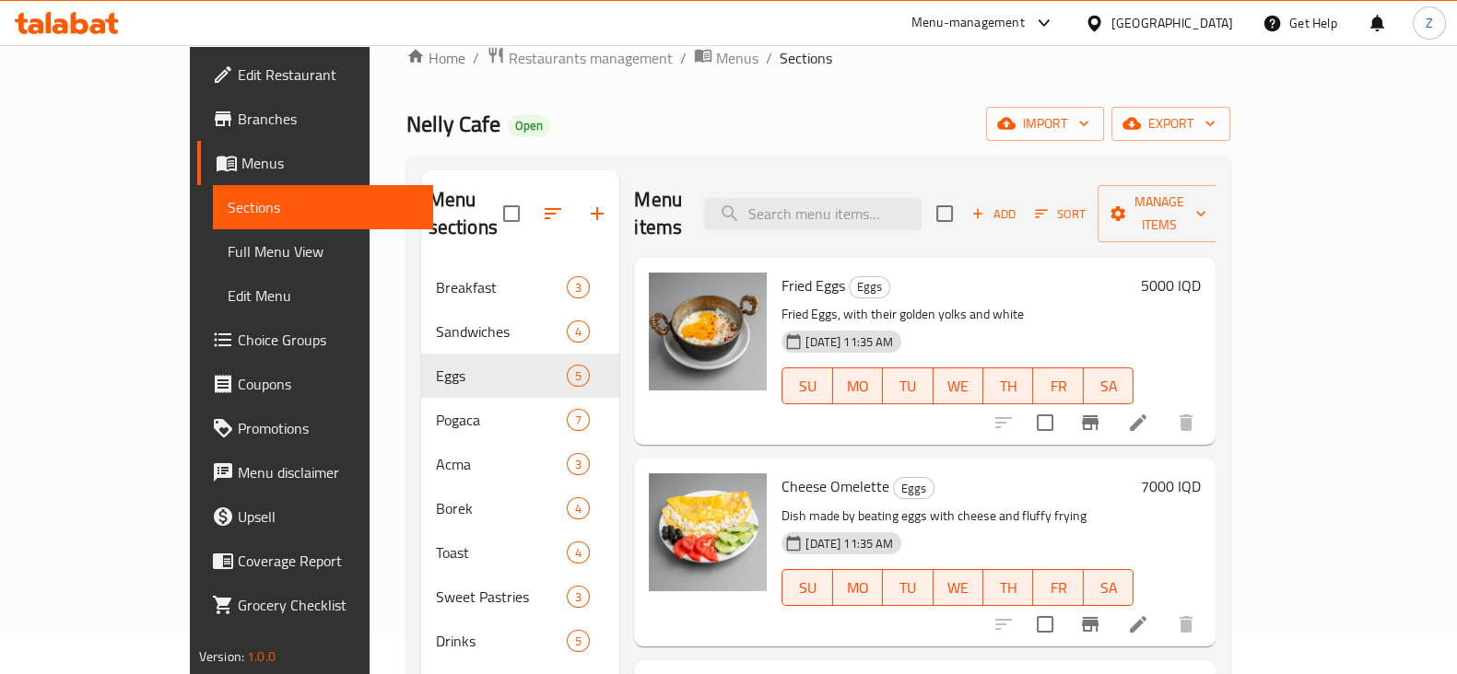
scroll to position [27, 0]
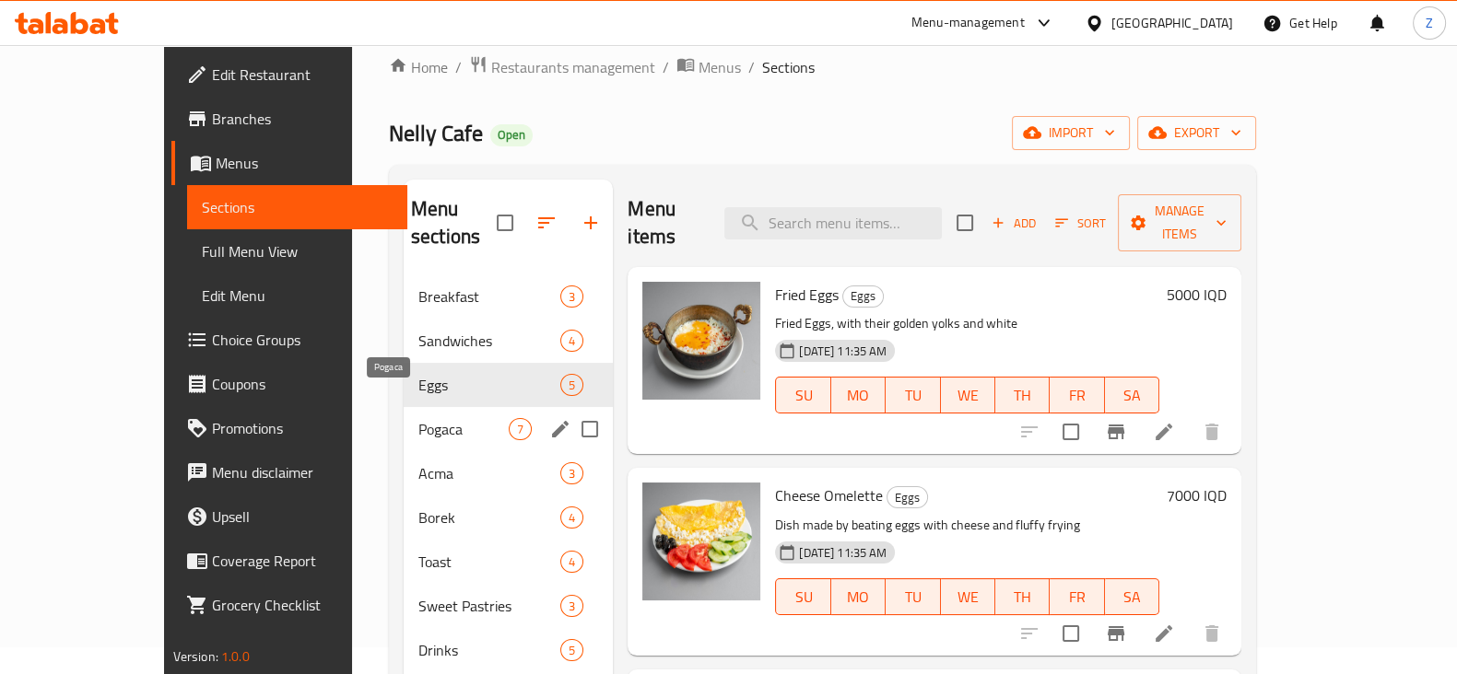
click at [418, 418] on span "Pogaca" at bounding box center [463, 429] width 90 height 22
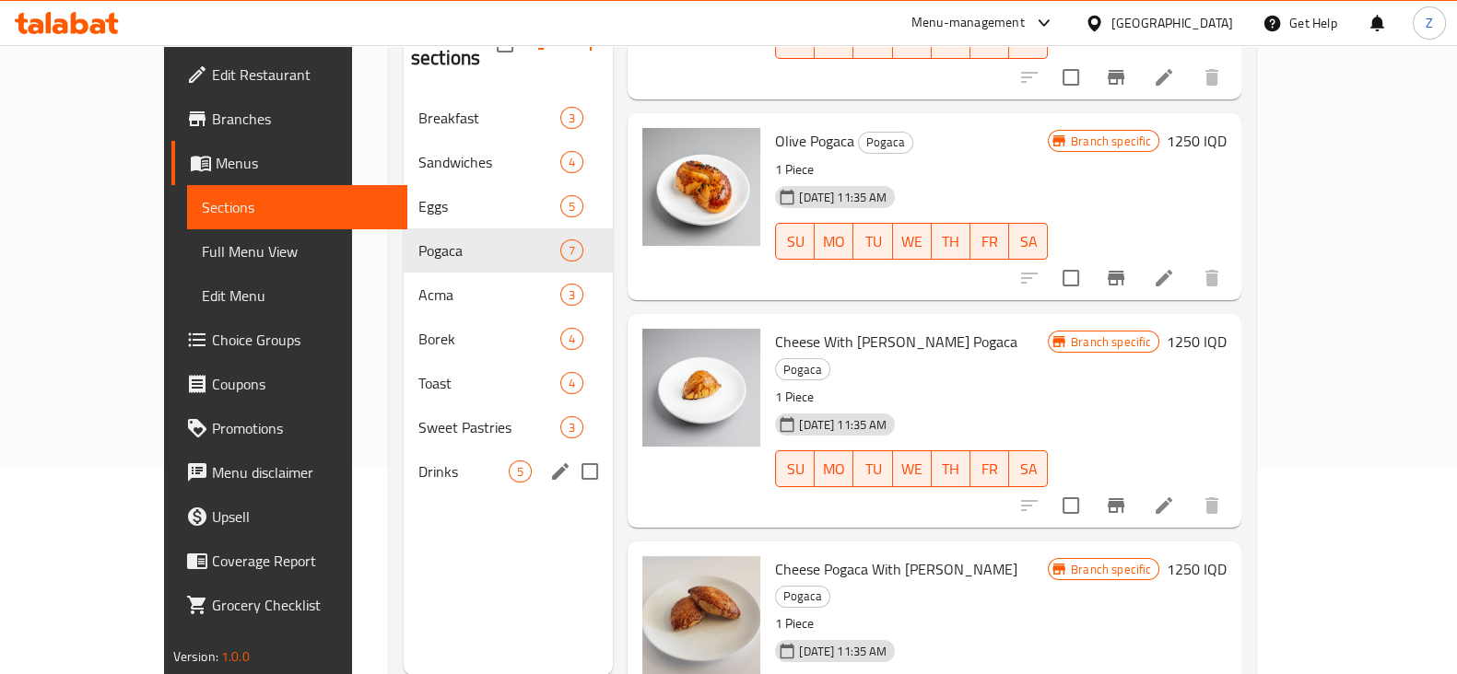
scroll to position [258, 0]
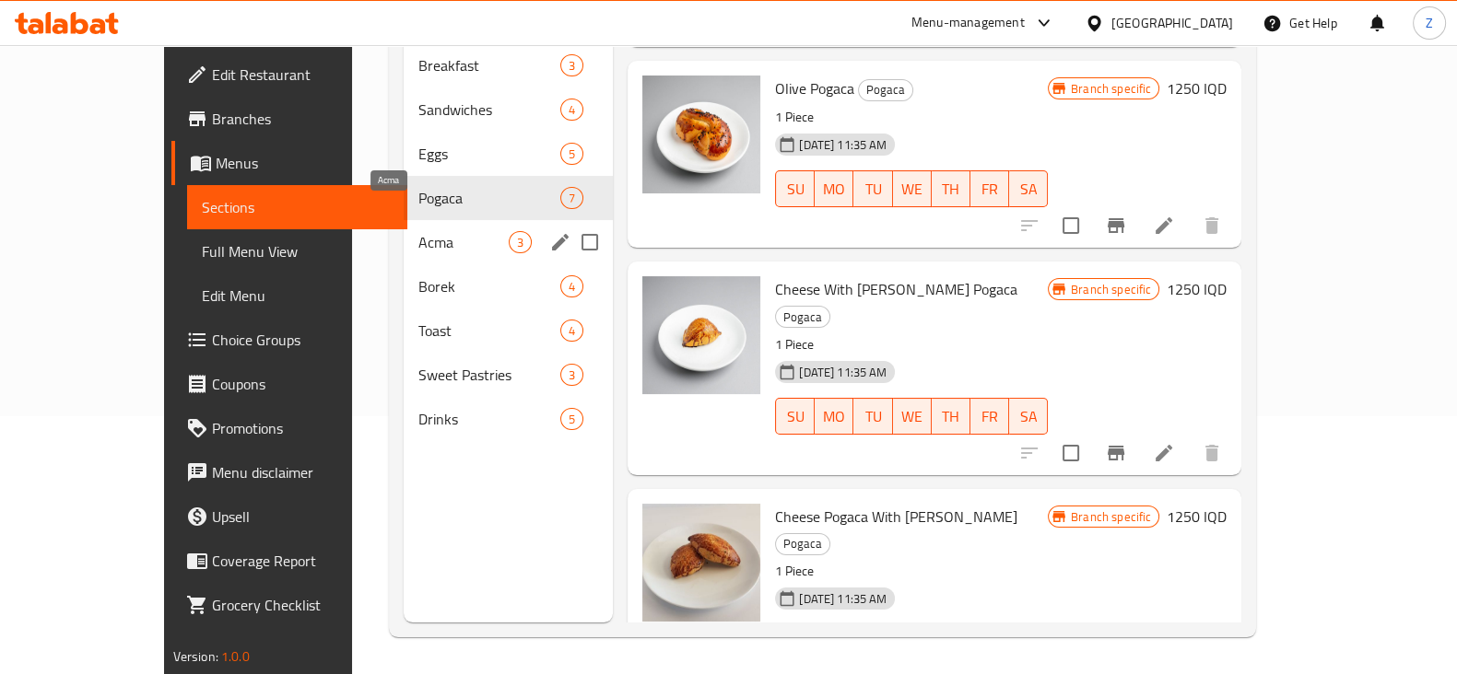
click at [418, 231] on span "Acma" at bounding box center [463, 242] width 90 height 22
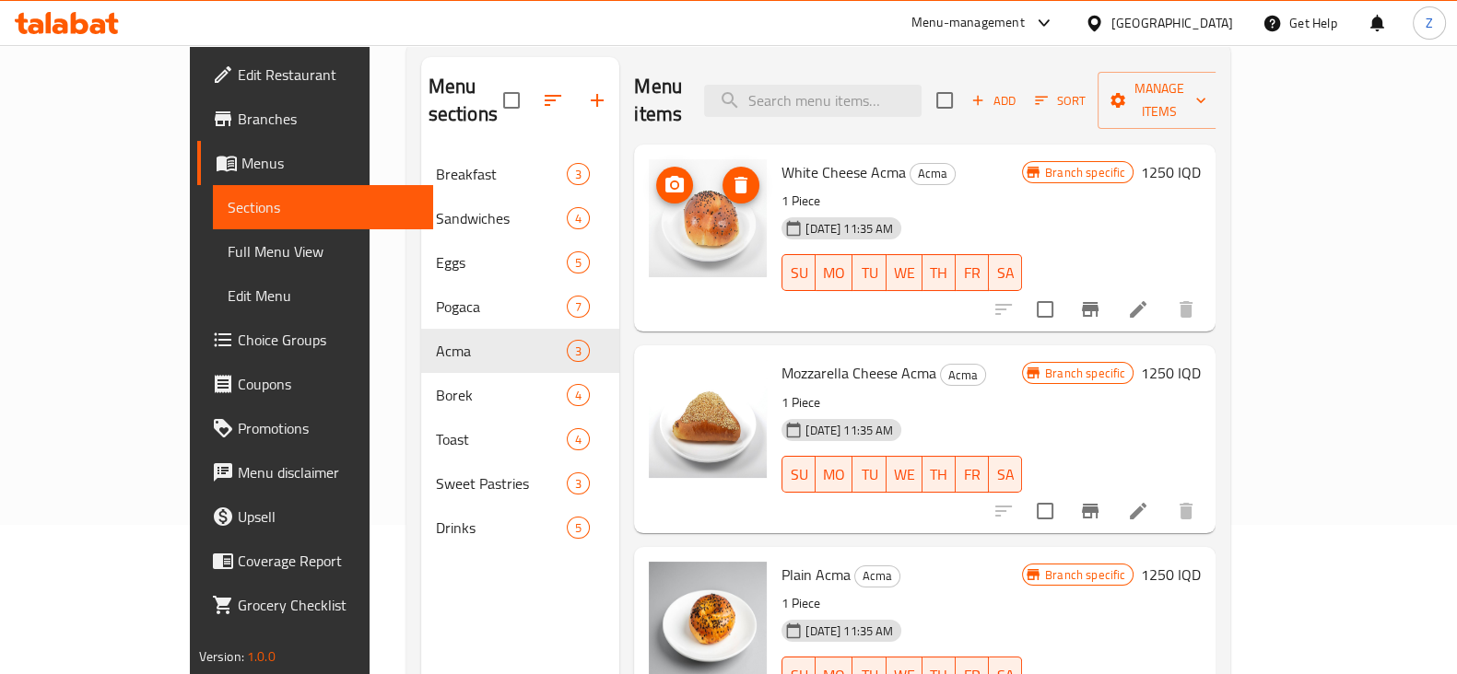
scroll to position [258, 0]
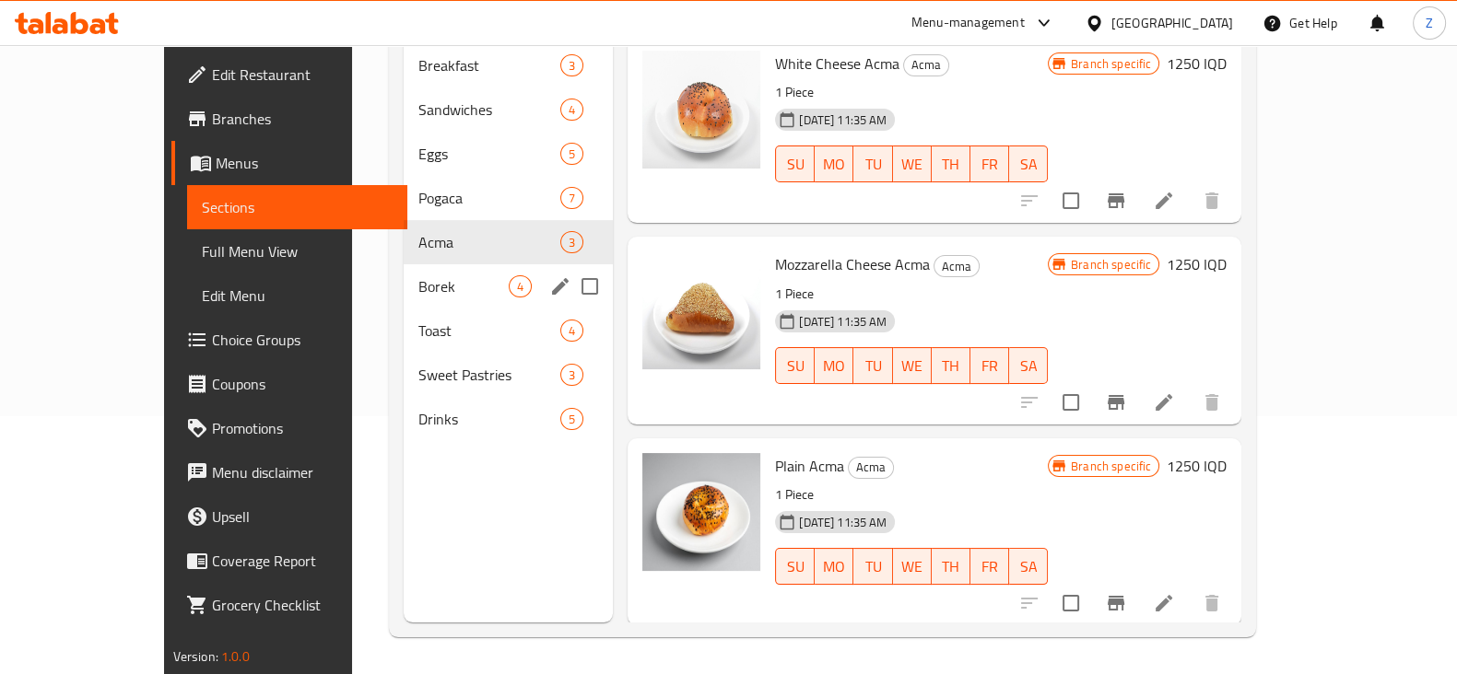
click at [404, 271] on div "[PERSON_NAME] 4" at bounding box center [508, 286] width 209 height 44
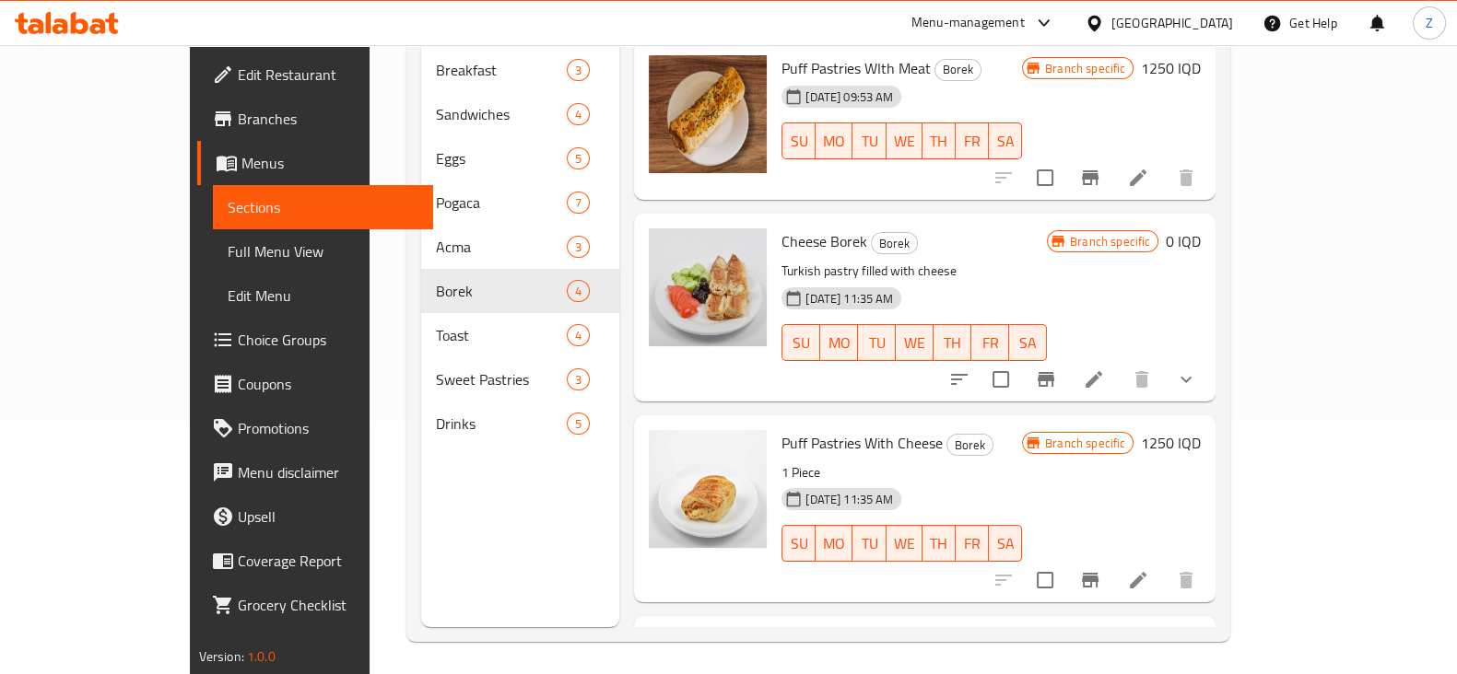
scroll to position [258, 0]
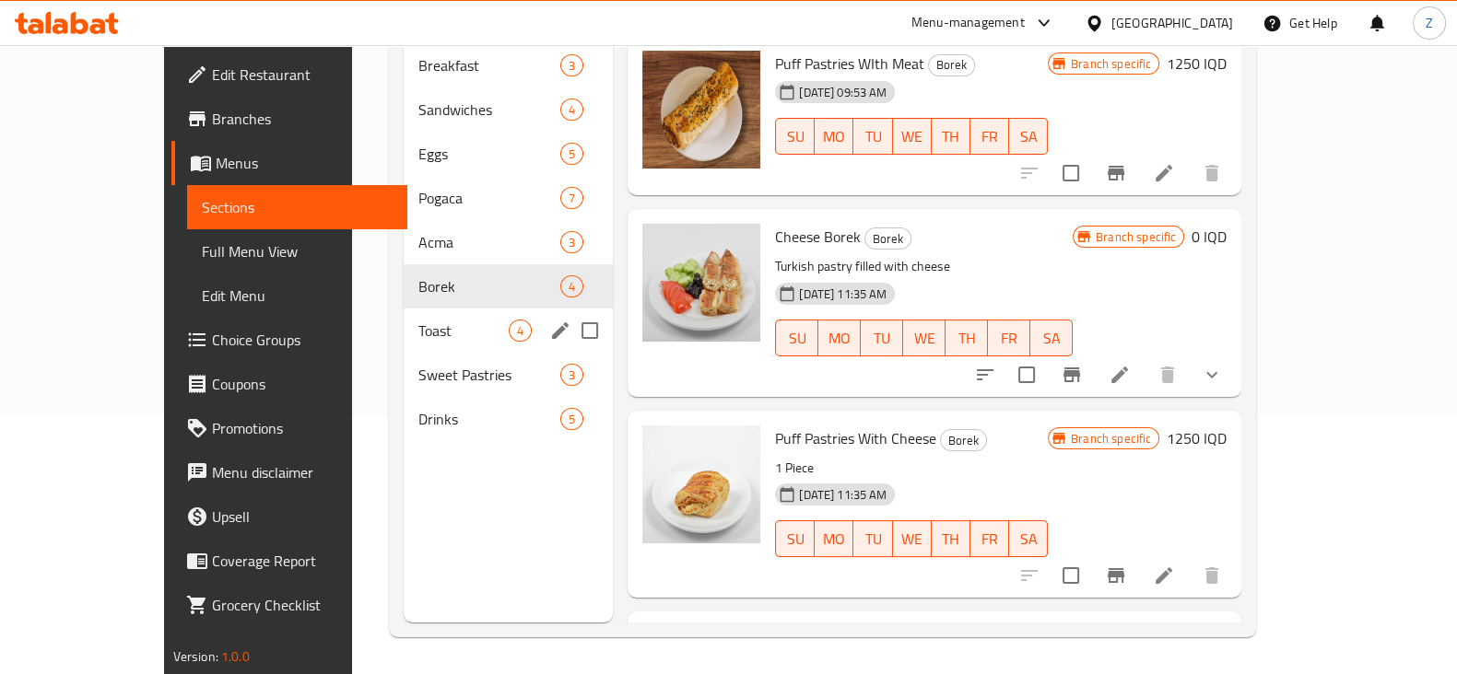
click at [418, 320] on span "Toast" at bounding box center [463, 331] width 90 height 22
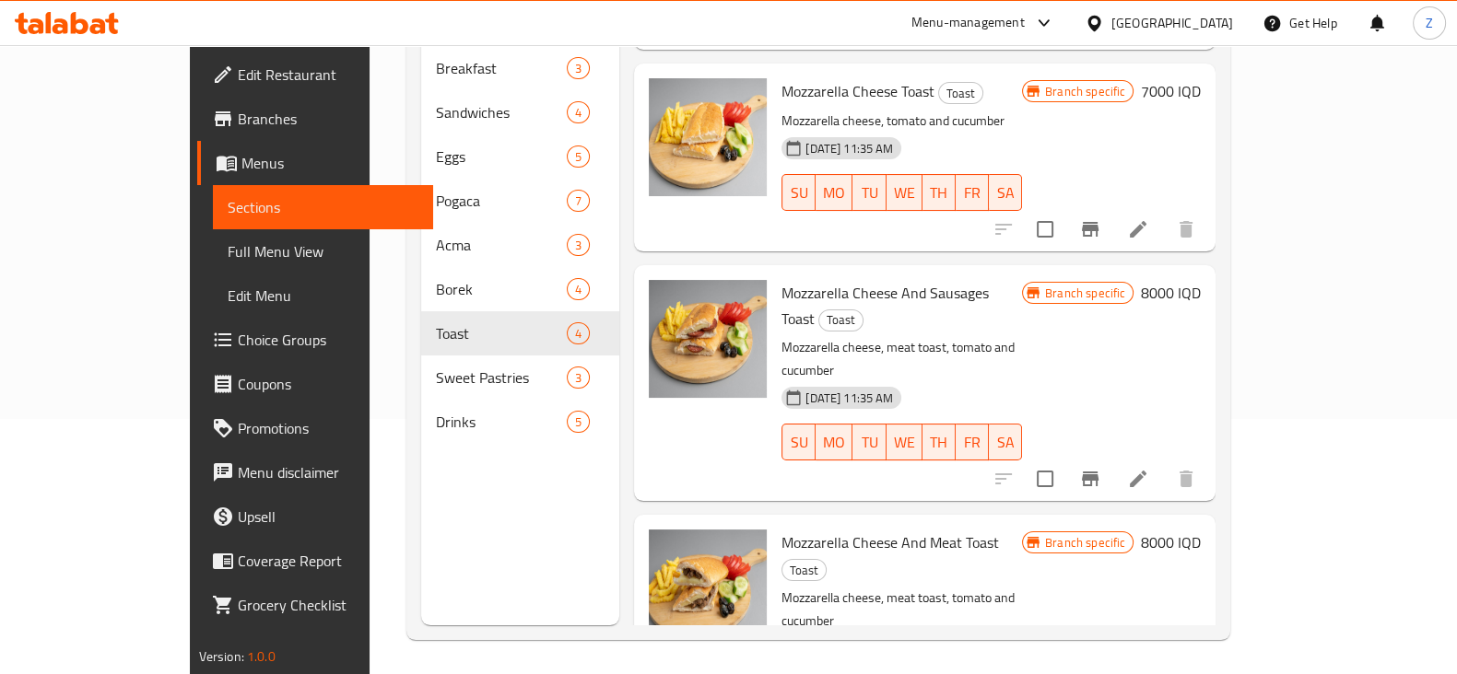
scroll to position [258, 0]
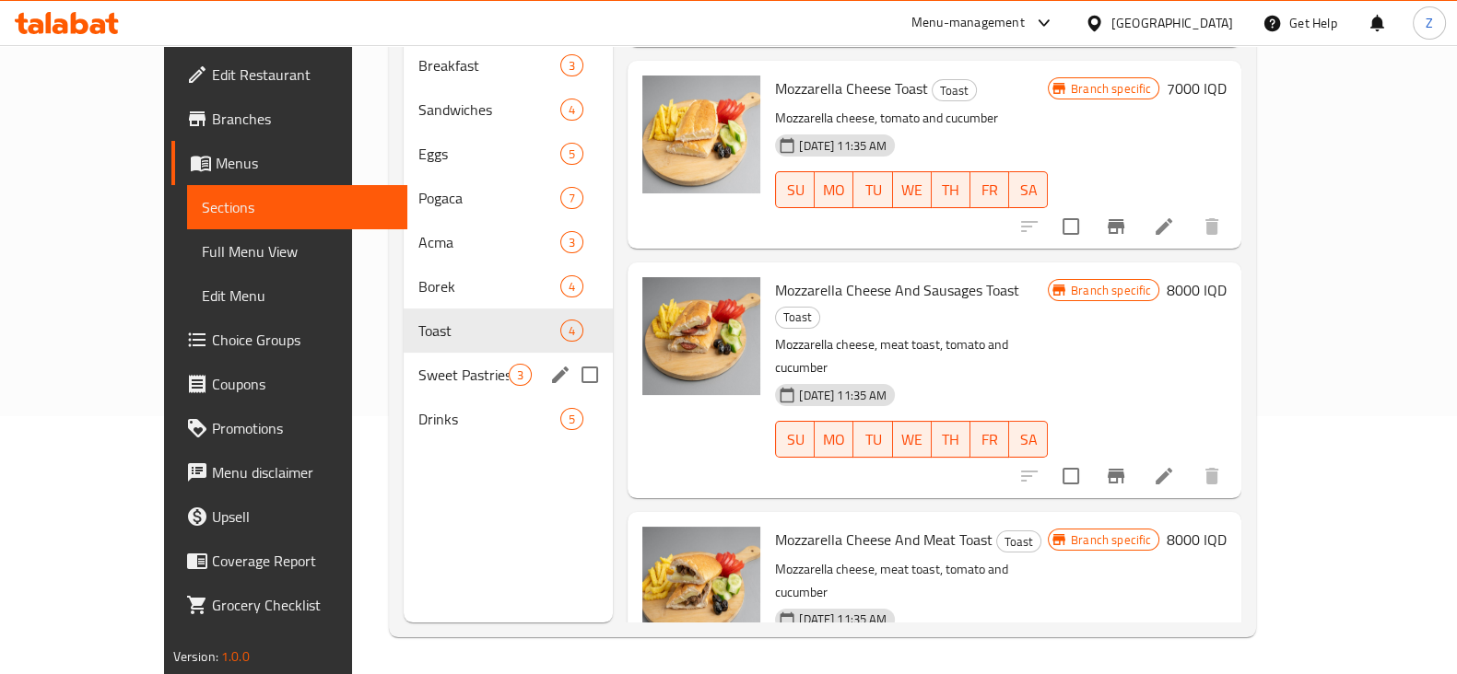
click at [421, 364] on span "Sweet Pastries" at bounding box center [463, 375] width 90 height 22
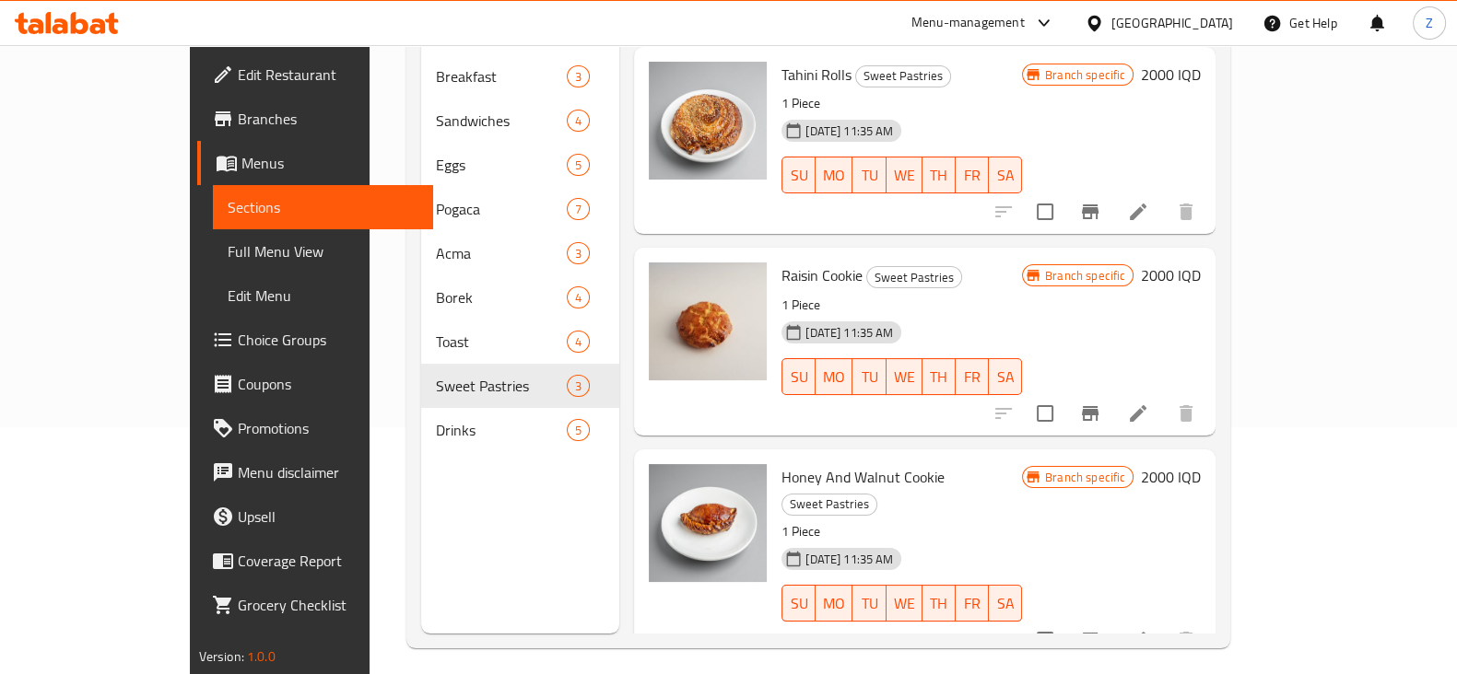
scroll to position [258, 0]
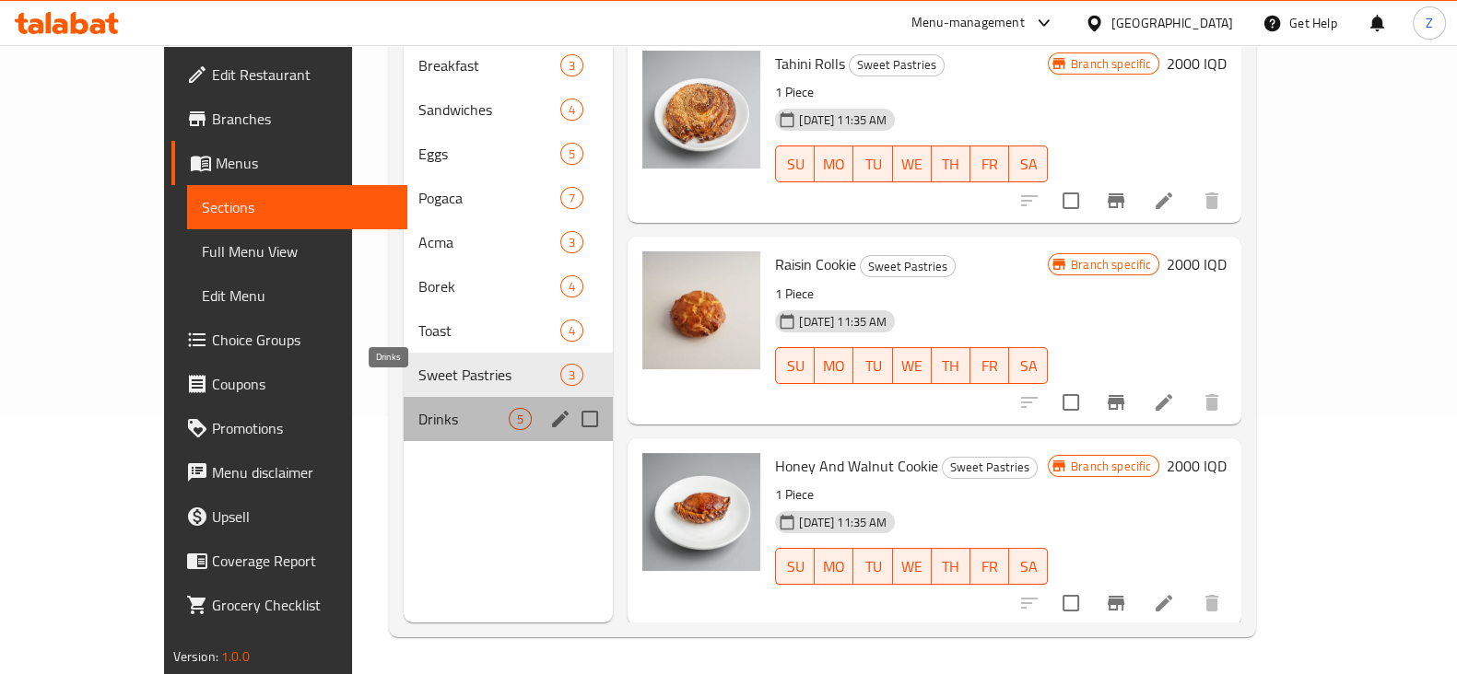
click at [418, 408] on span "Drinks" at bounding box center [463, 419] width 90 height 22
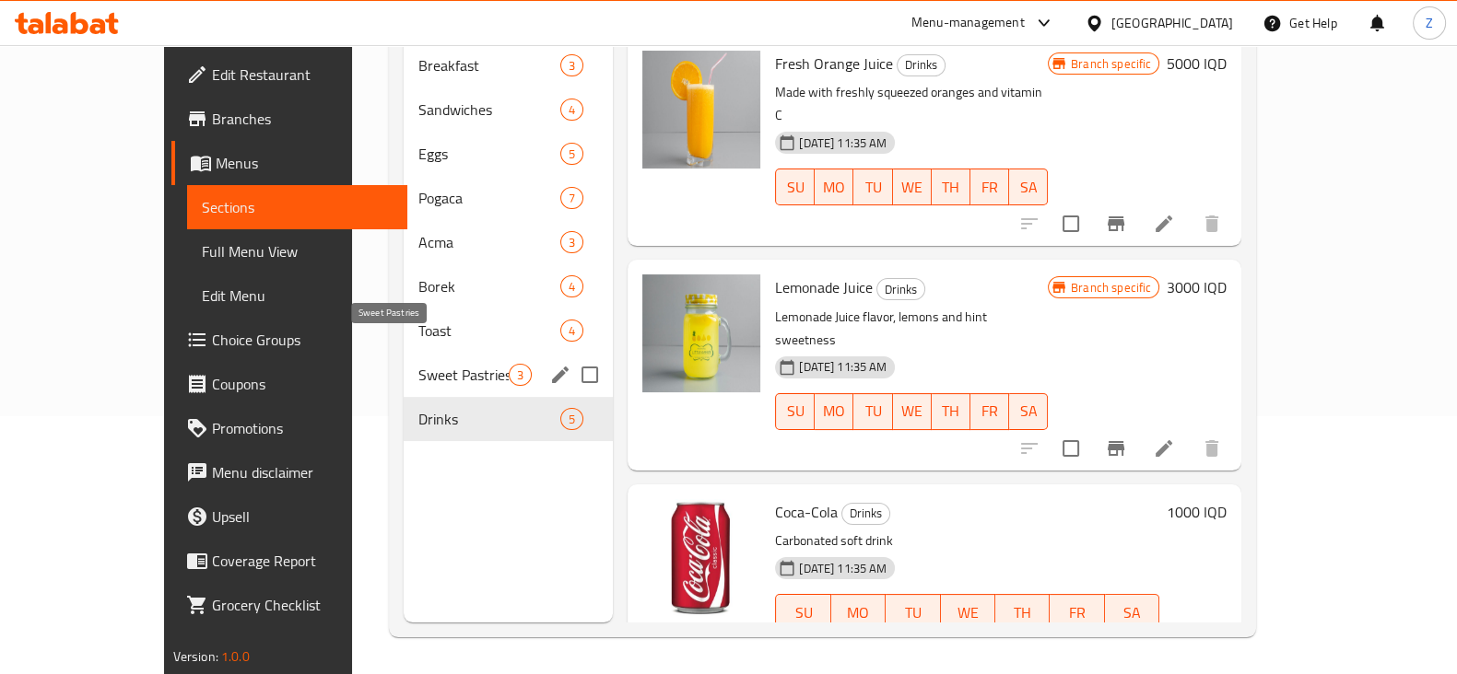
click at [430, 364] on span "Sweet Pastries" at bounding box center [463, 375] width 90 height 22
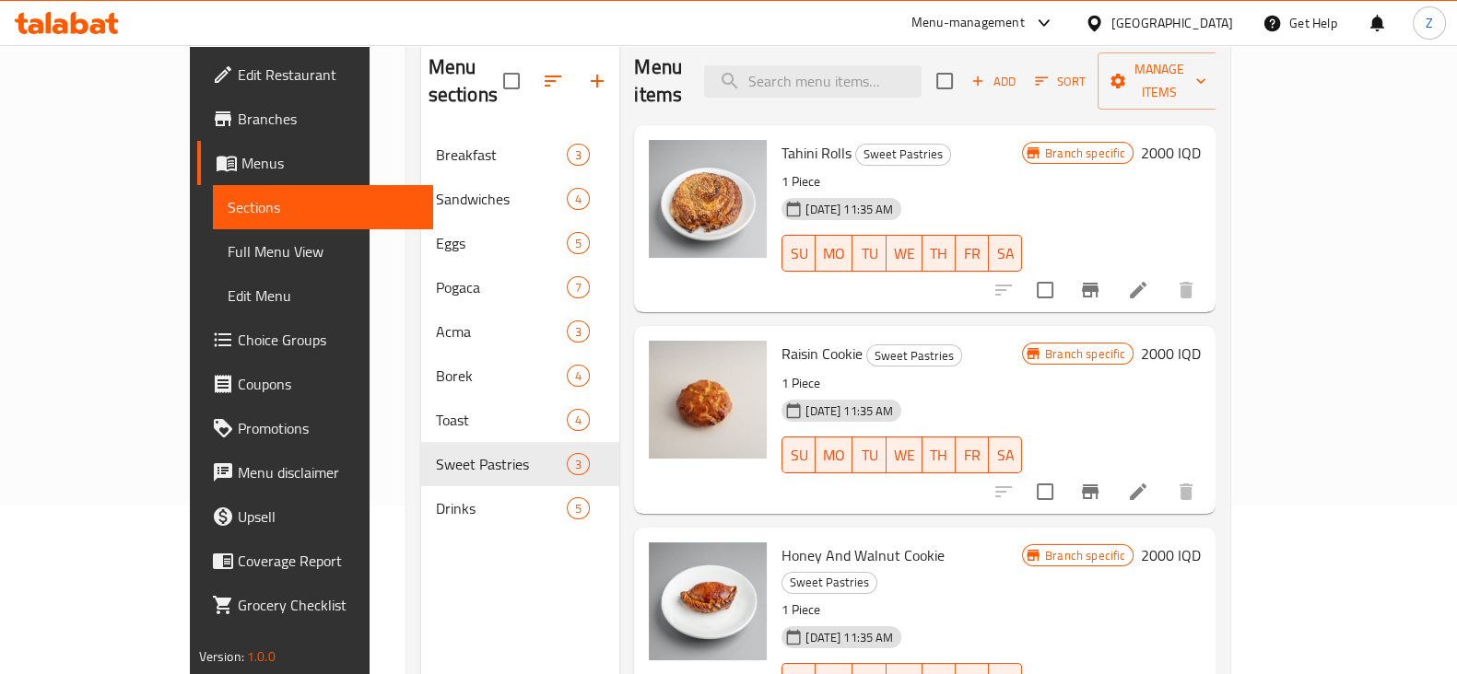
scroll to position [27, 0]
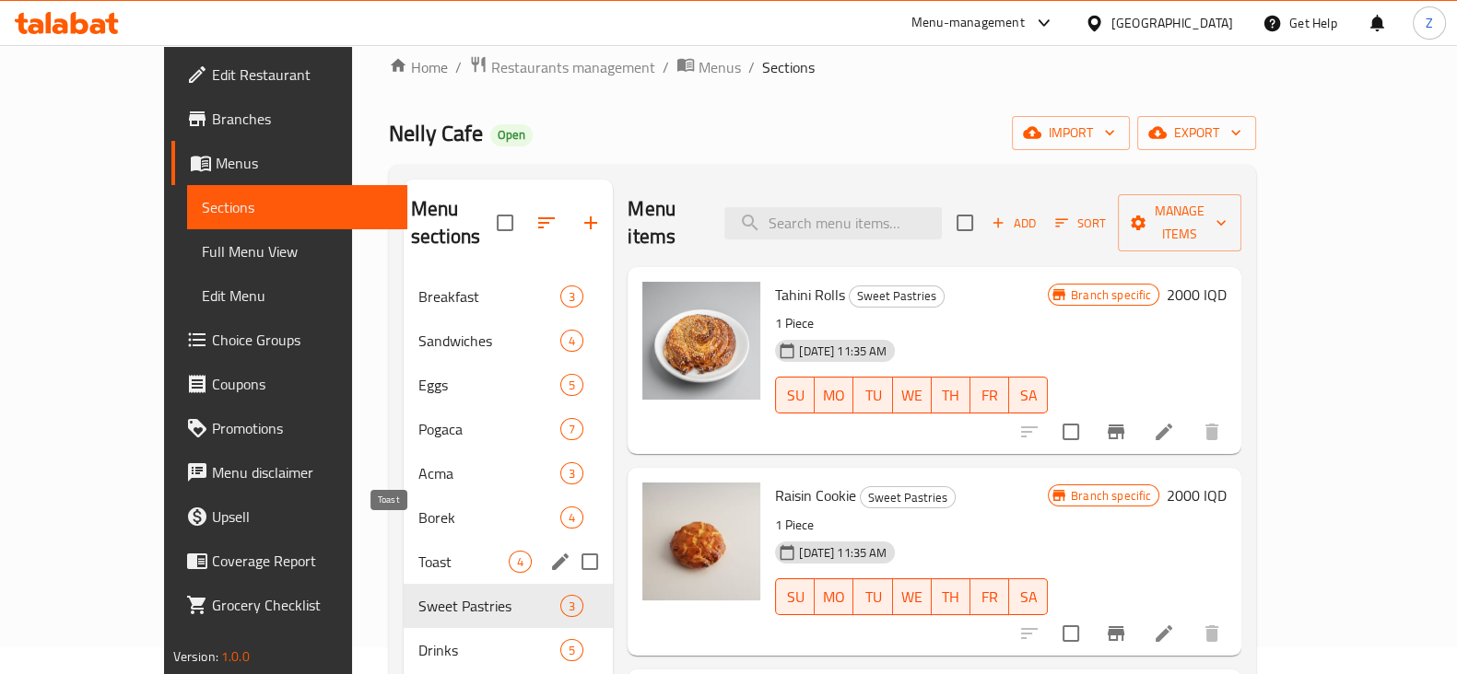
click at [433, 551] on span "Toast" at bounding box center [463, 562] width 90 height 22
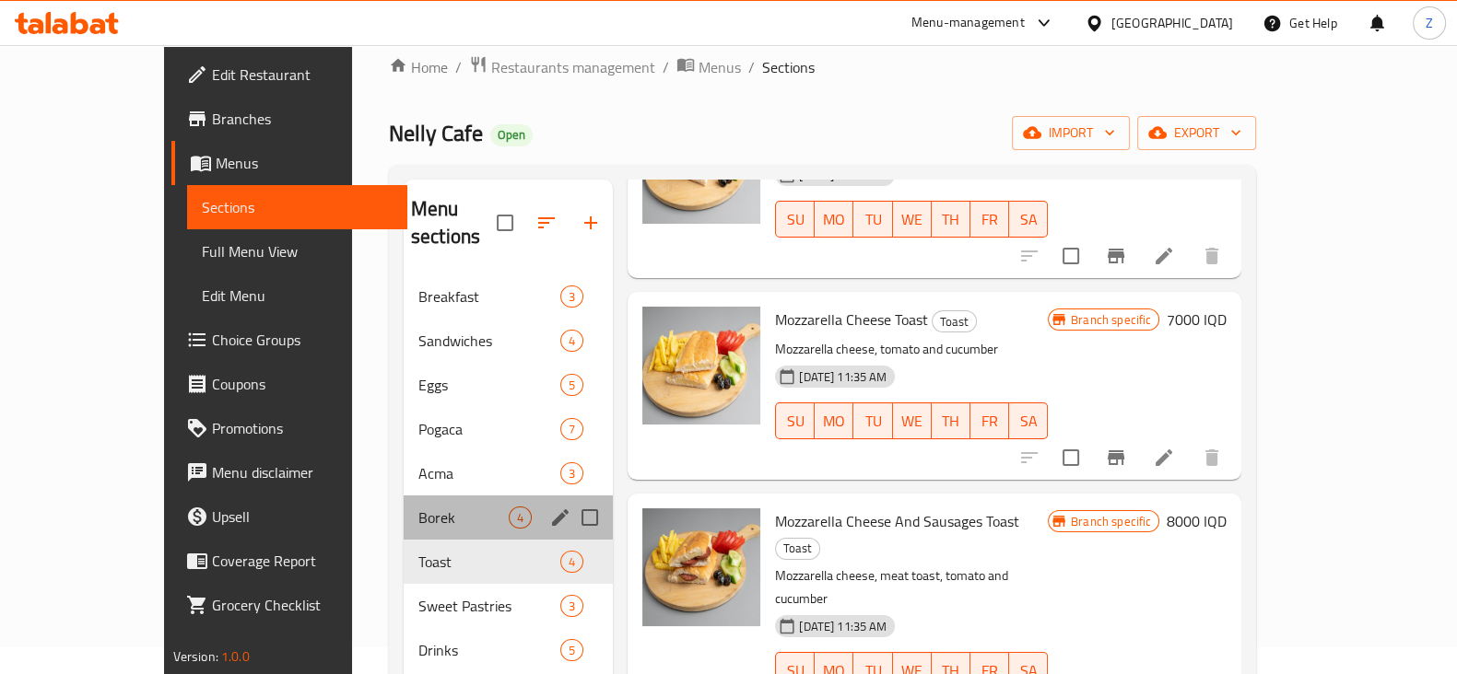
click at [423, 499] on div "[PERSON_NAME] 4" at bounding box center [508, 518] width 209 height 44
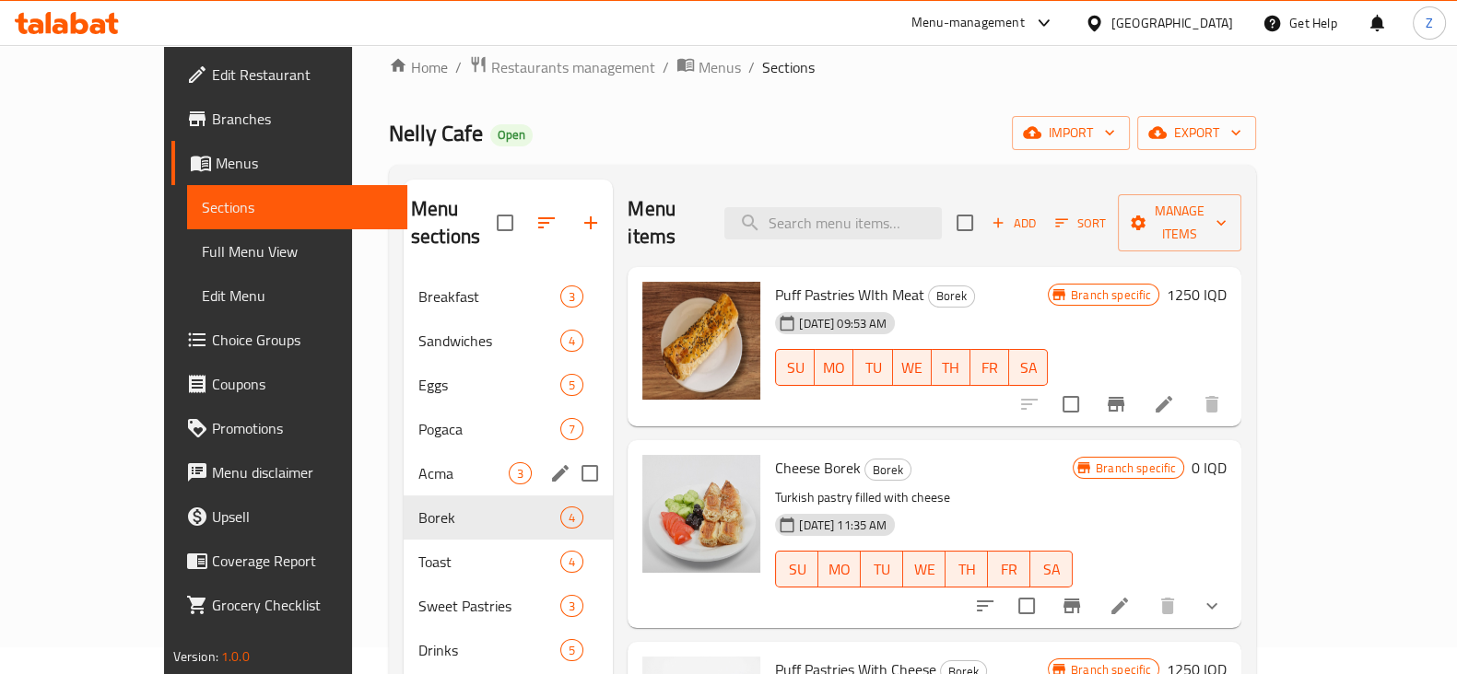
click at [404, 463] on div "Acma 3" at bounding box center [508, 473] width 209 height 44
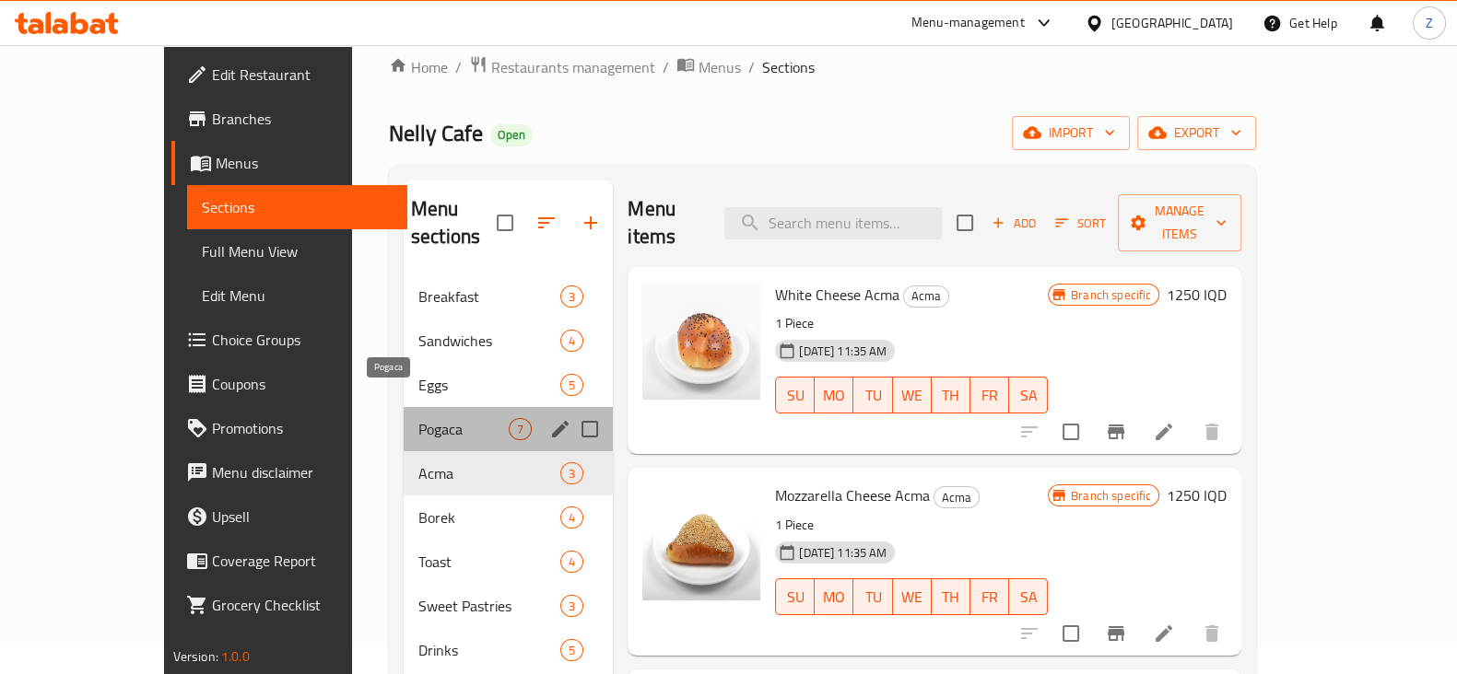
click at [418, 418] on span "Pogaca" at bounding box center [463, 429] width 90 height 22
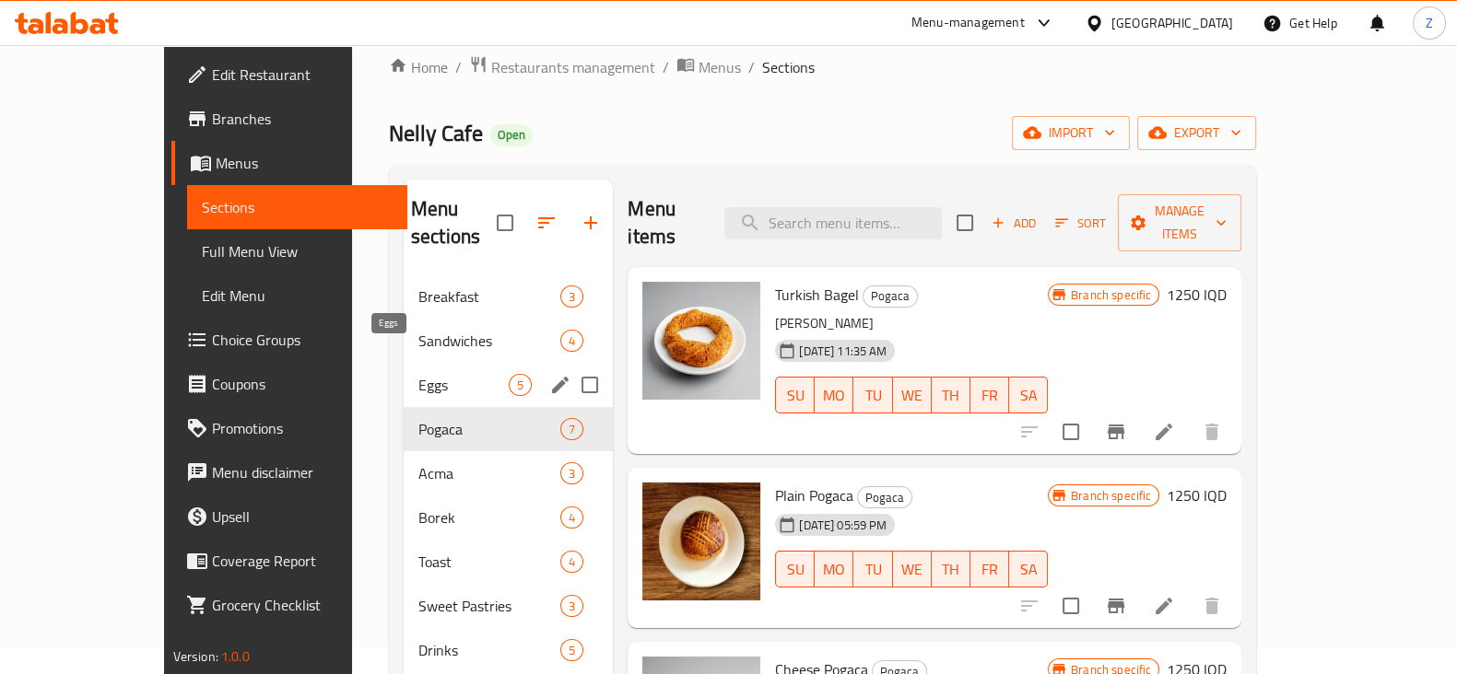
click at [418, 374] on span "Eggs" at bounding box center [463, 385] width 90 height 22
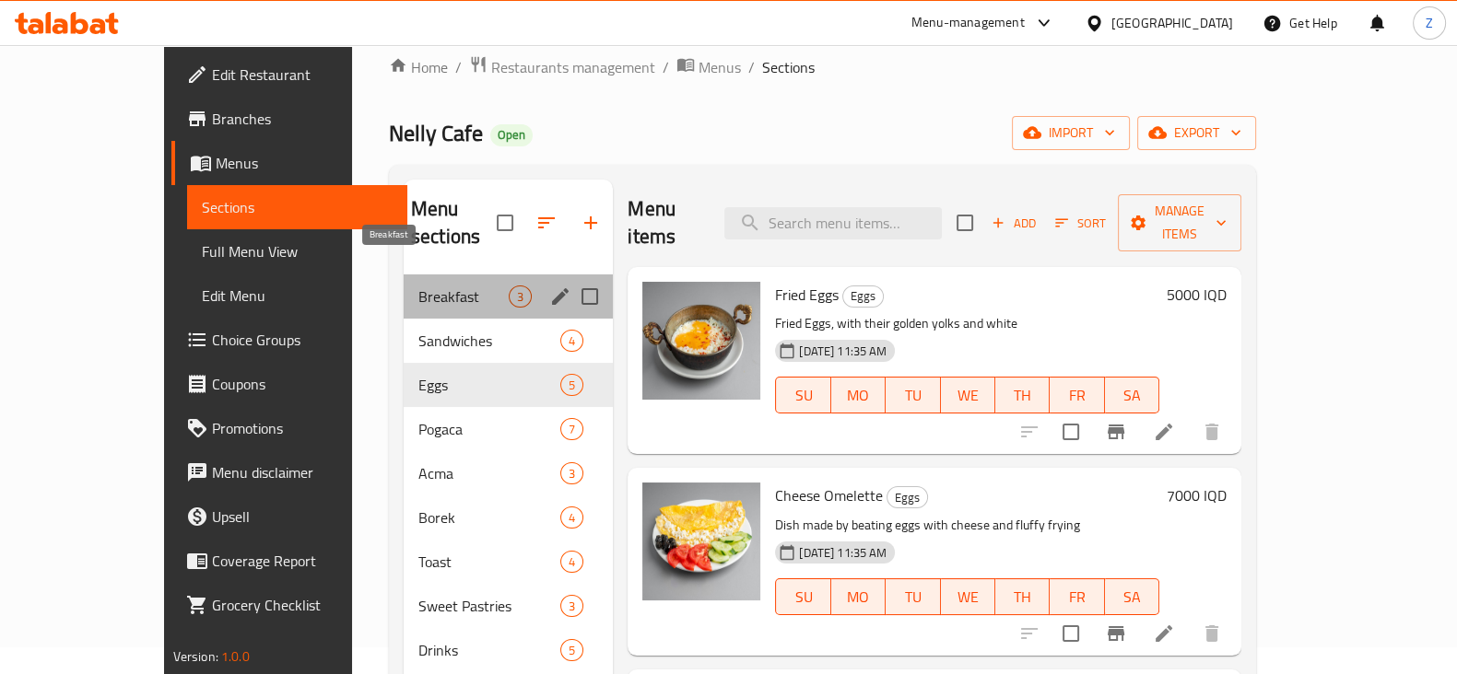
click at [418, 286] on span "Breakfast" at bounding box center [463, 297] width 90 height 22
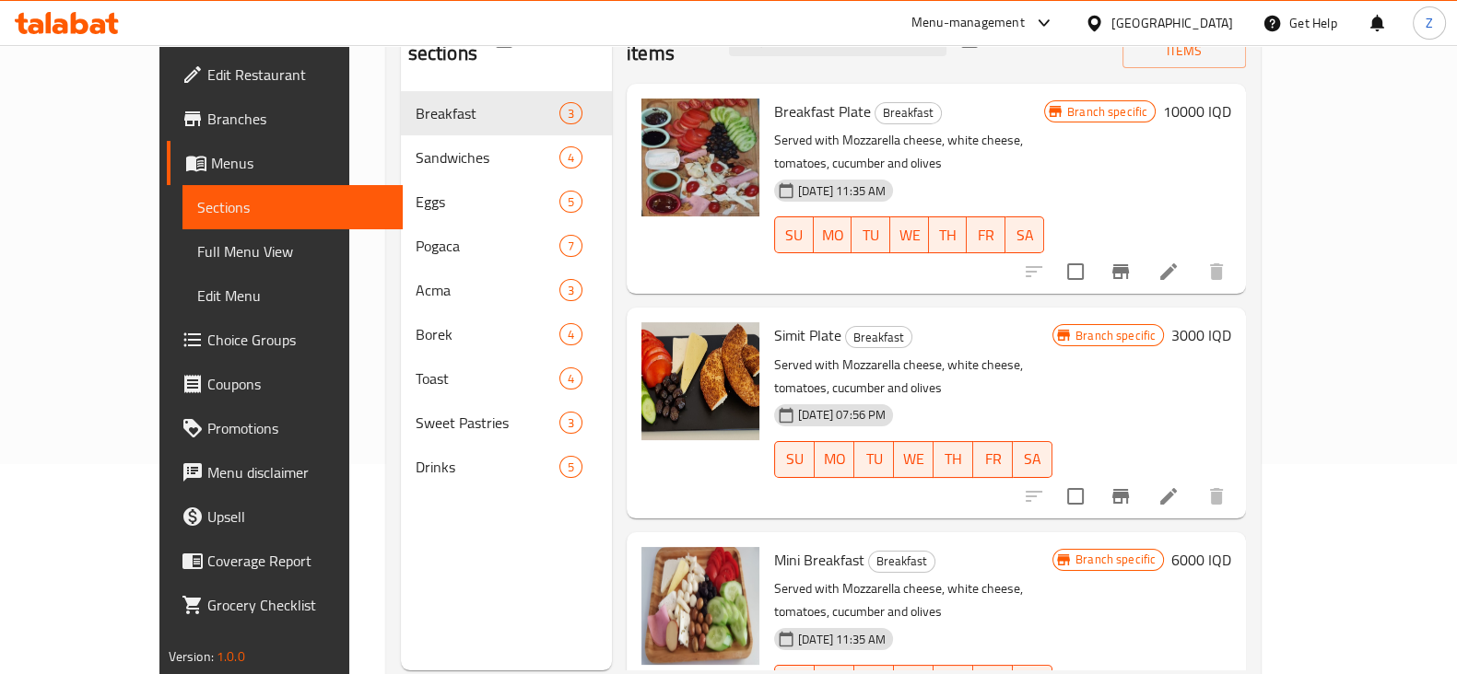
scroll to position [258, 0]
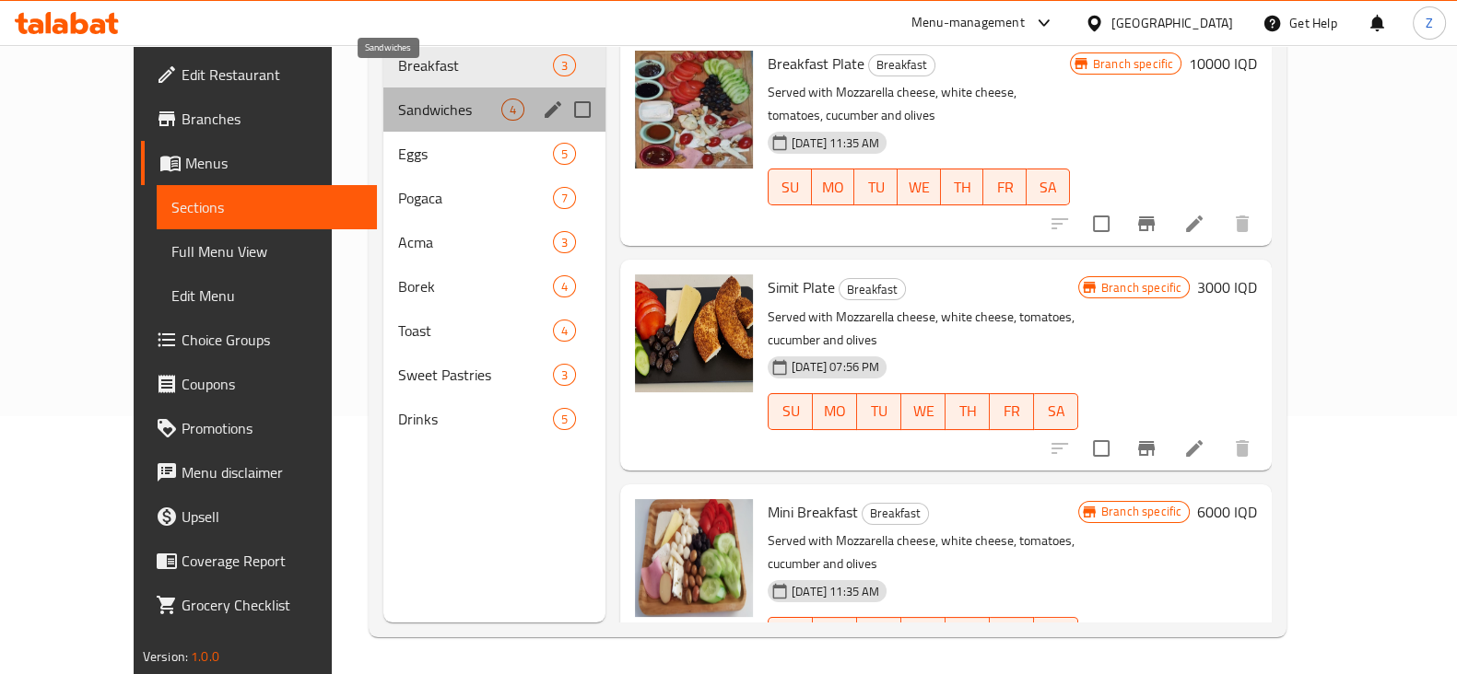
click at [398, 99] on span "Sandwiches" at bounding box center [449, 110] width 103 height 22
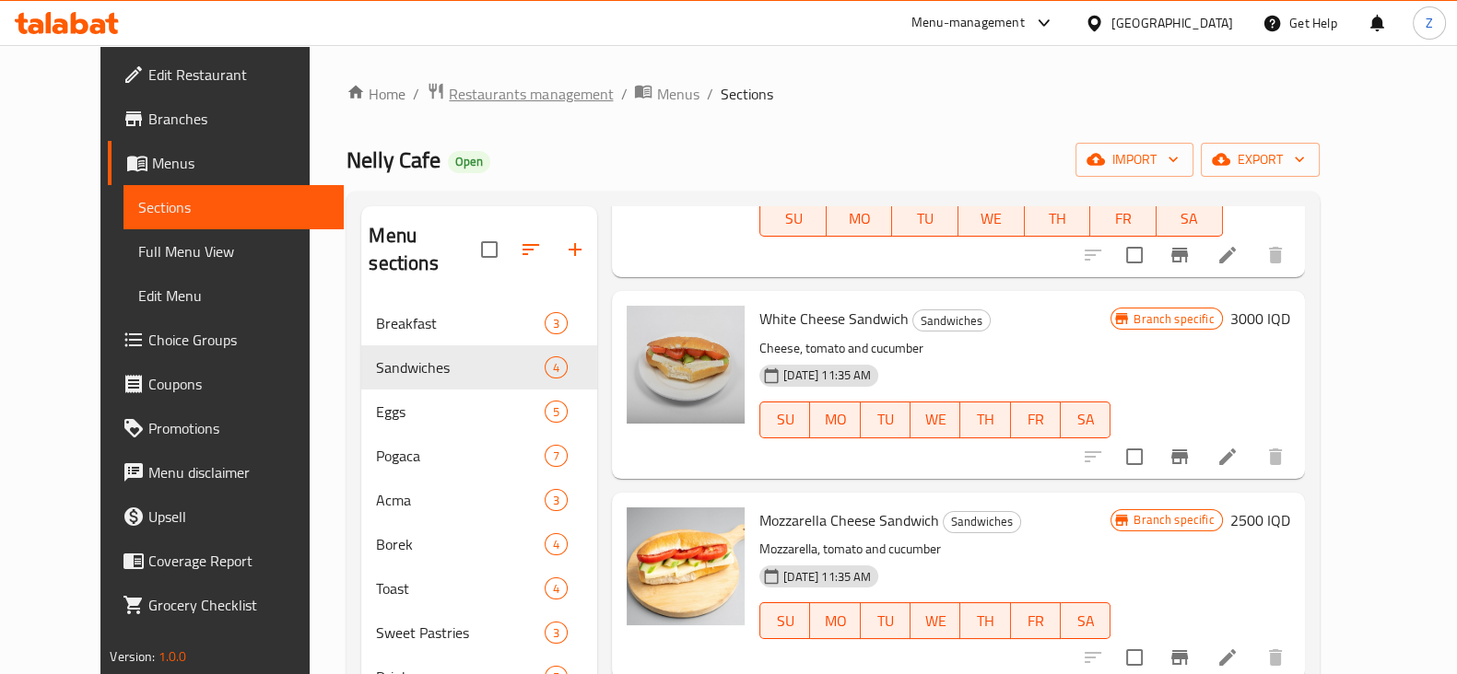
click at [449, 96] on span "Restaurants management" at bounding box center [531, 94] width 164 height 22
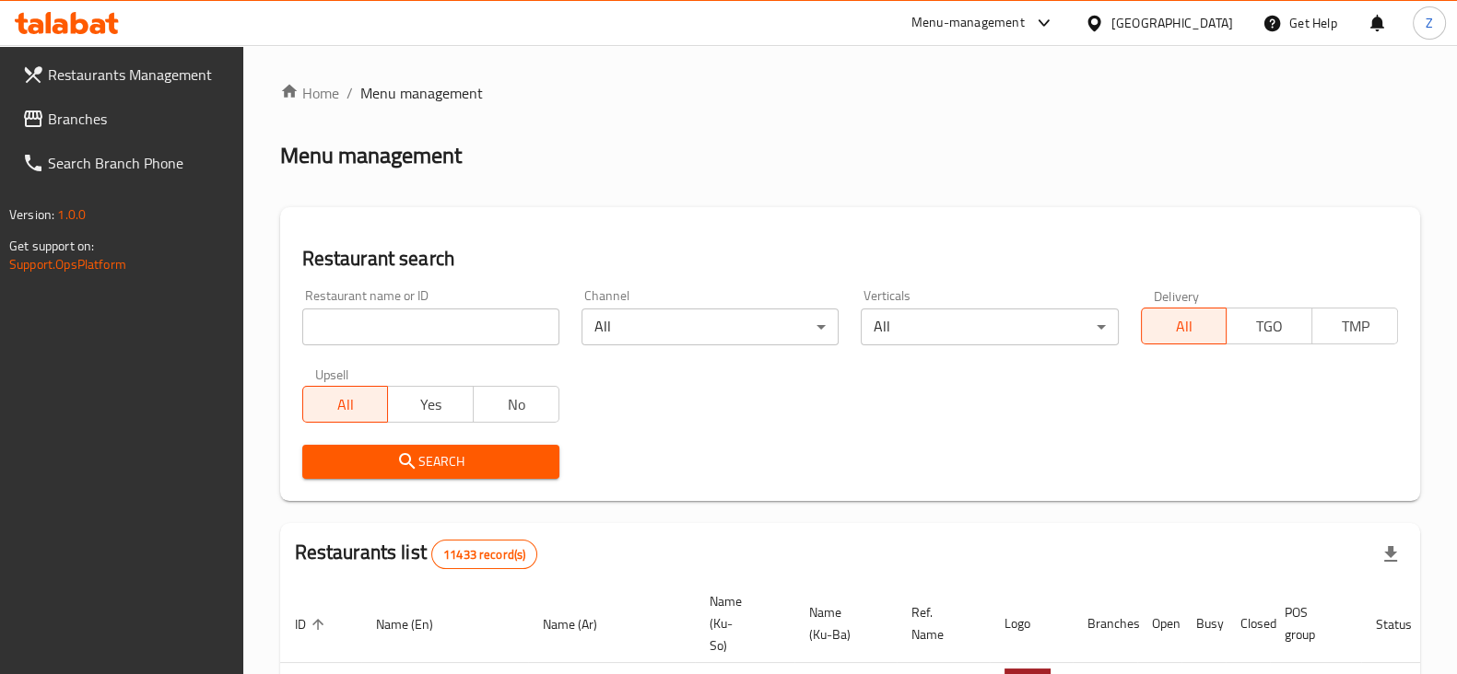
click at [424, 311] on div "Restaurant name or ID Restaurant name or ID" at bounding box center [430, 317] width 257 height 56
click at [428, 327] on input "search" at bounding box center [430, 327] width 257 height 37
type input "Nelly Cafe"
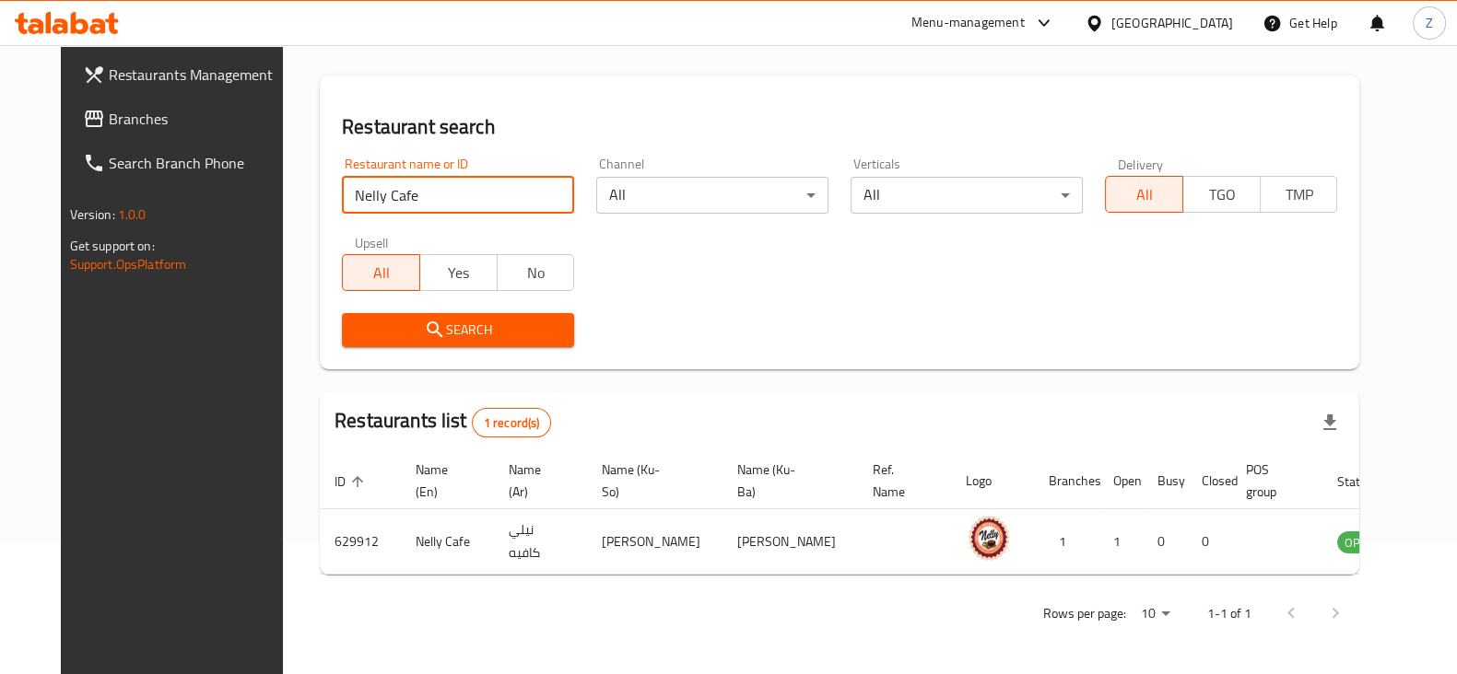
scroll to position [133, 0]
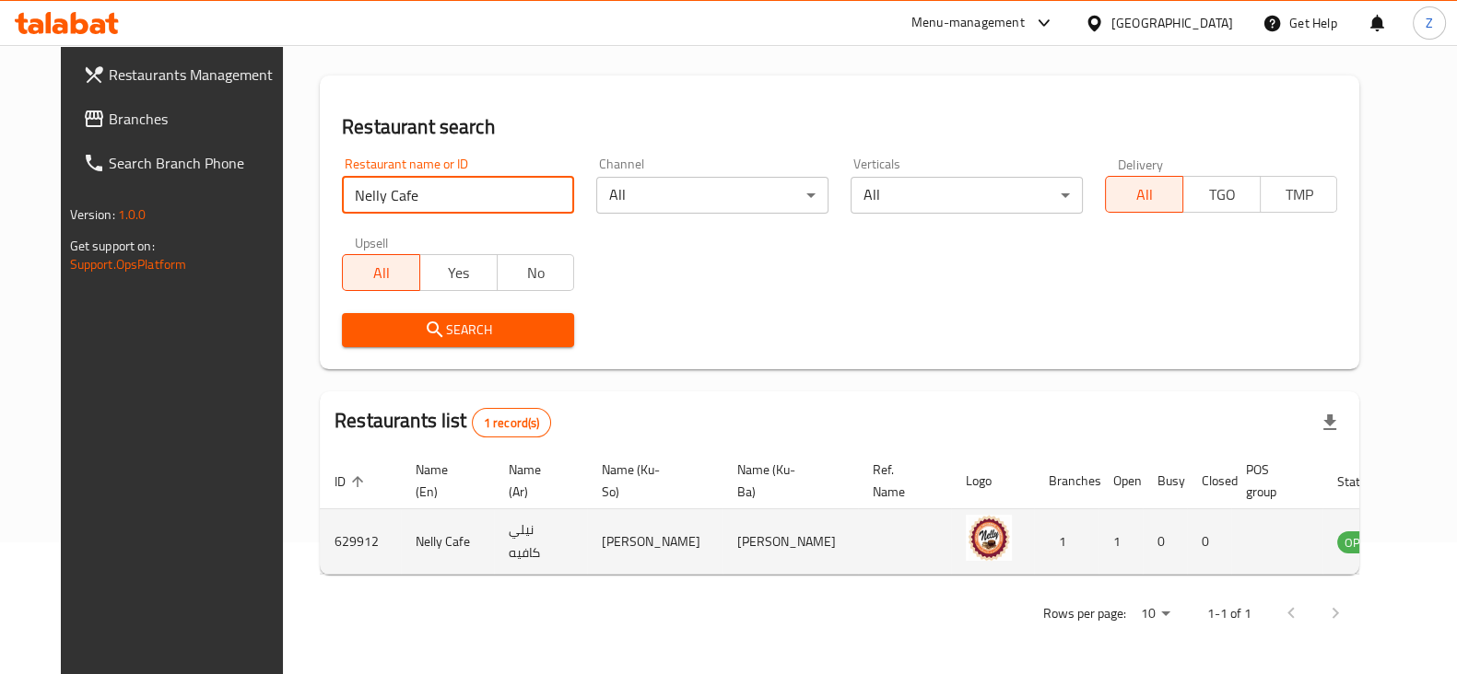
click at [320, 535] on td "629912" at bounding box center [360, 542] width 81 height 65
click at [320, 534] on td "629912" at bounding box center [360, 542] width 81 height 65
copy td "629912"
click at [422, 541] on td "Nelly Cafe" at bounding box center [447, 542] width 93 height 65
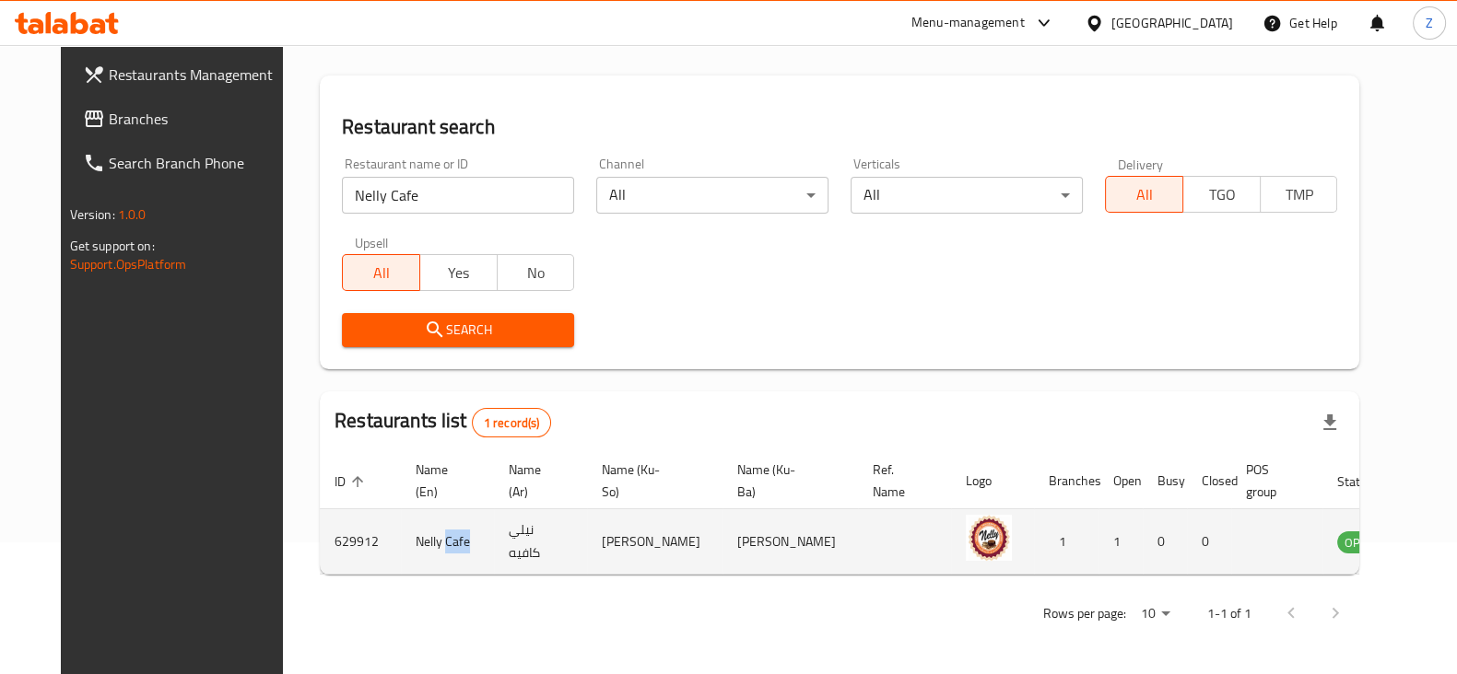
click at [422, 541] on td "Nelly Cafe" at bounding box center [447, 542] width 93 height 65
copy td "Nelly Cafe"
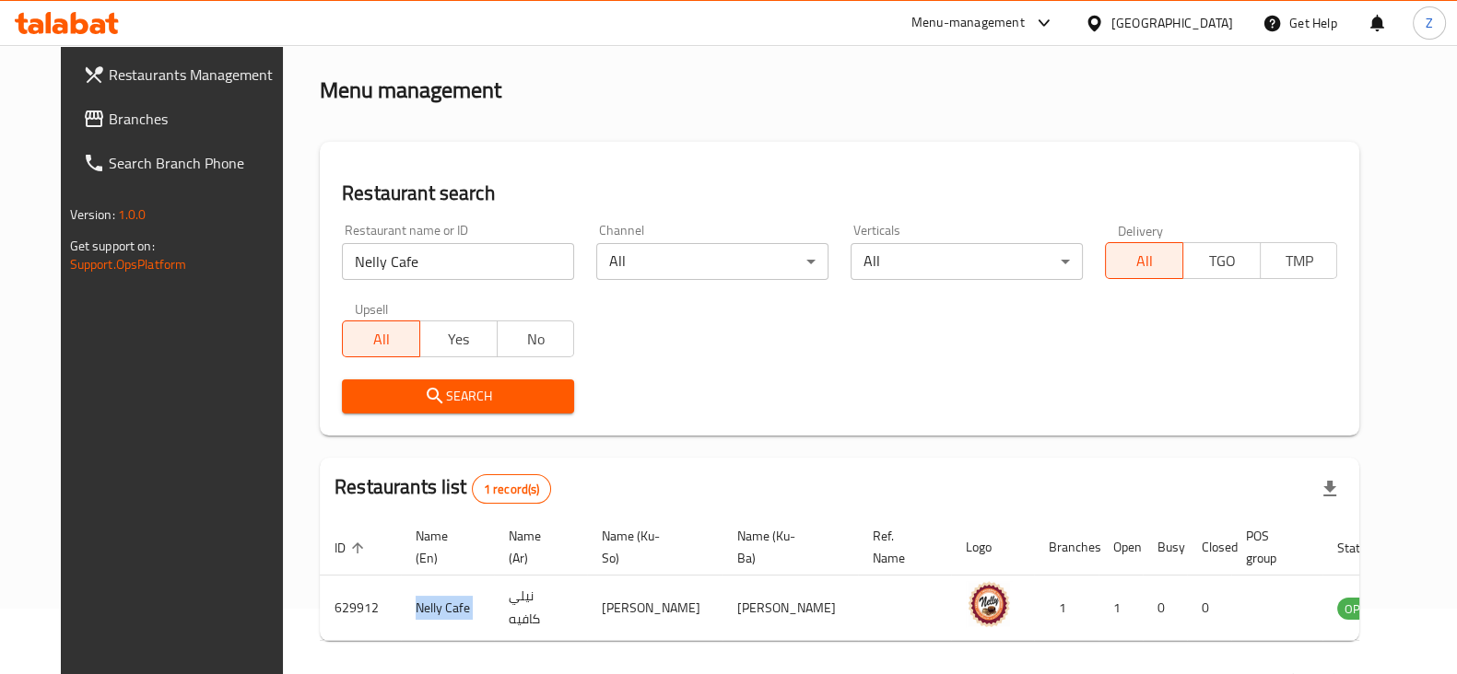
scroll to position [0, 0]
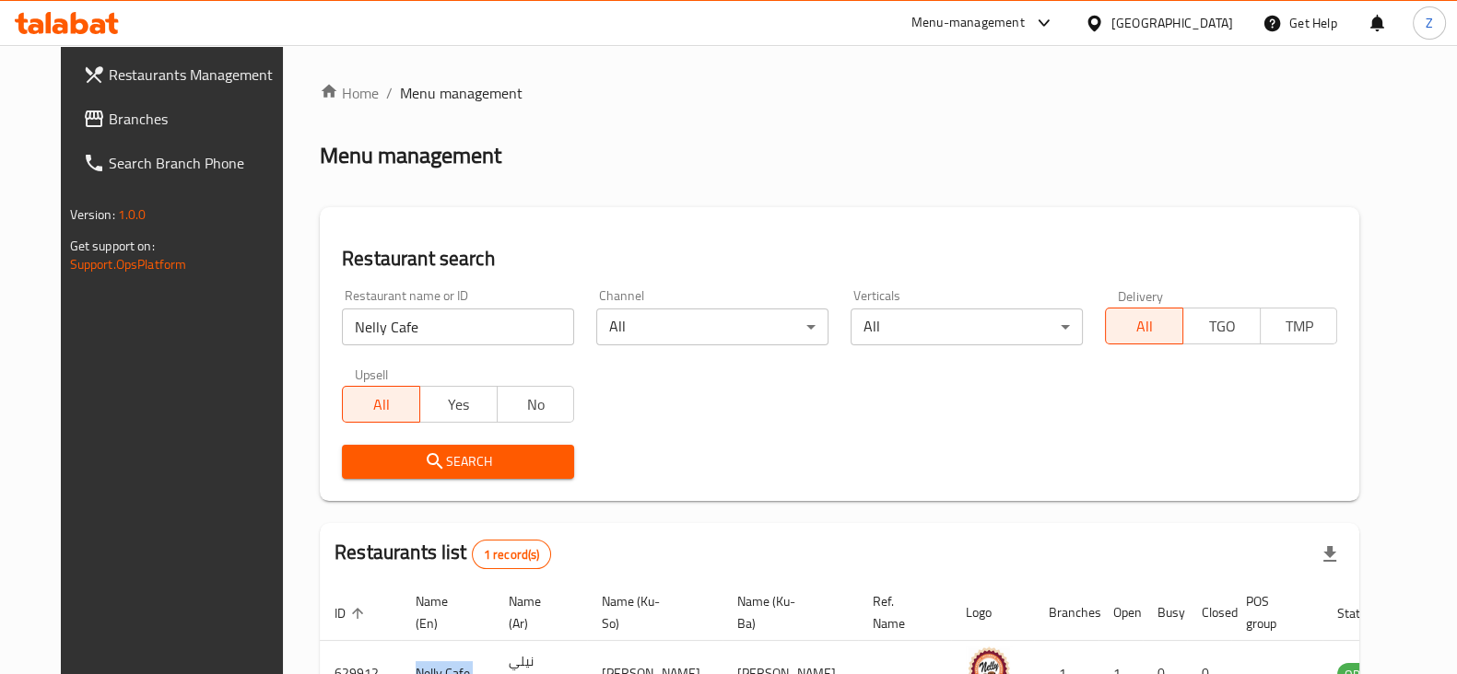
click at [85, 25] on icon at bounding box center [80, 23] width 18 height 22
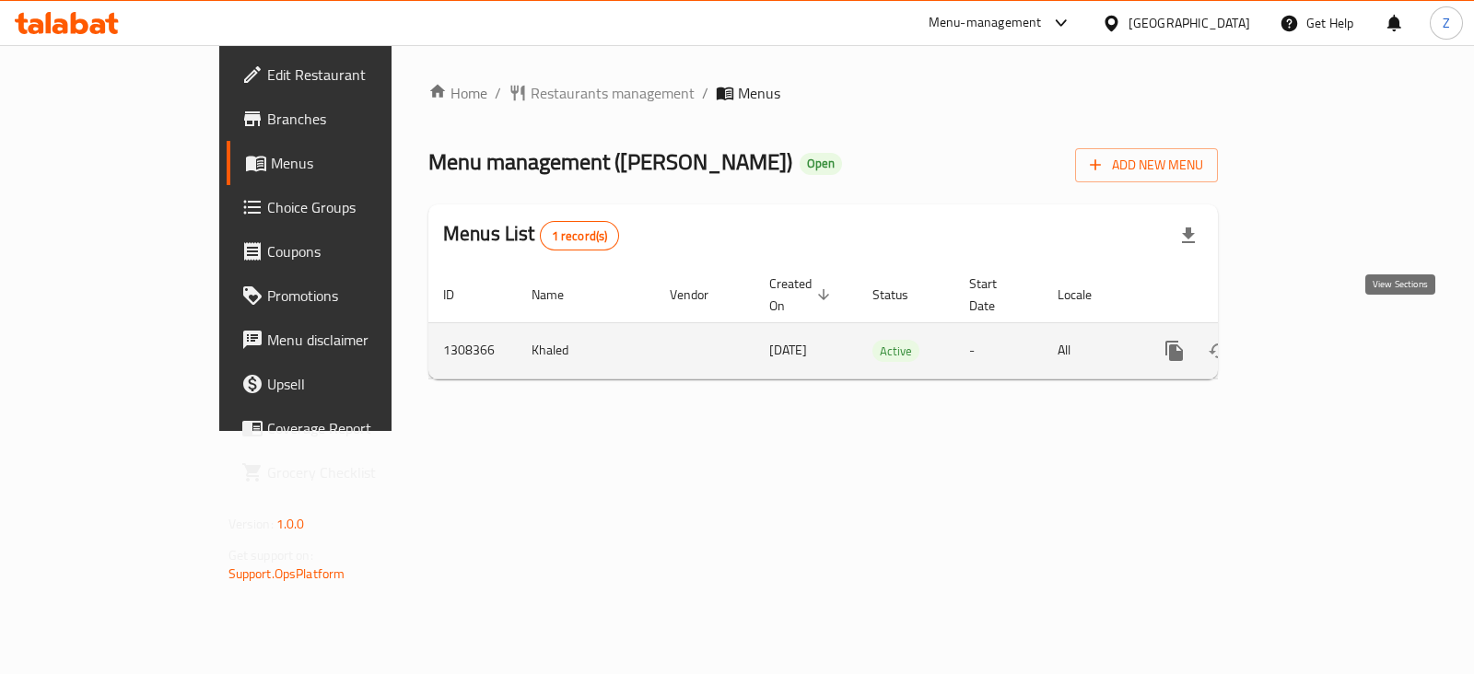
click at [1318, 340] on icon "enhanced table" at bounding box center [1307, 351] width 22 height 22
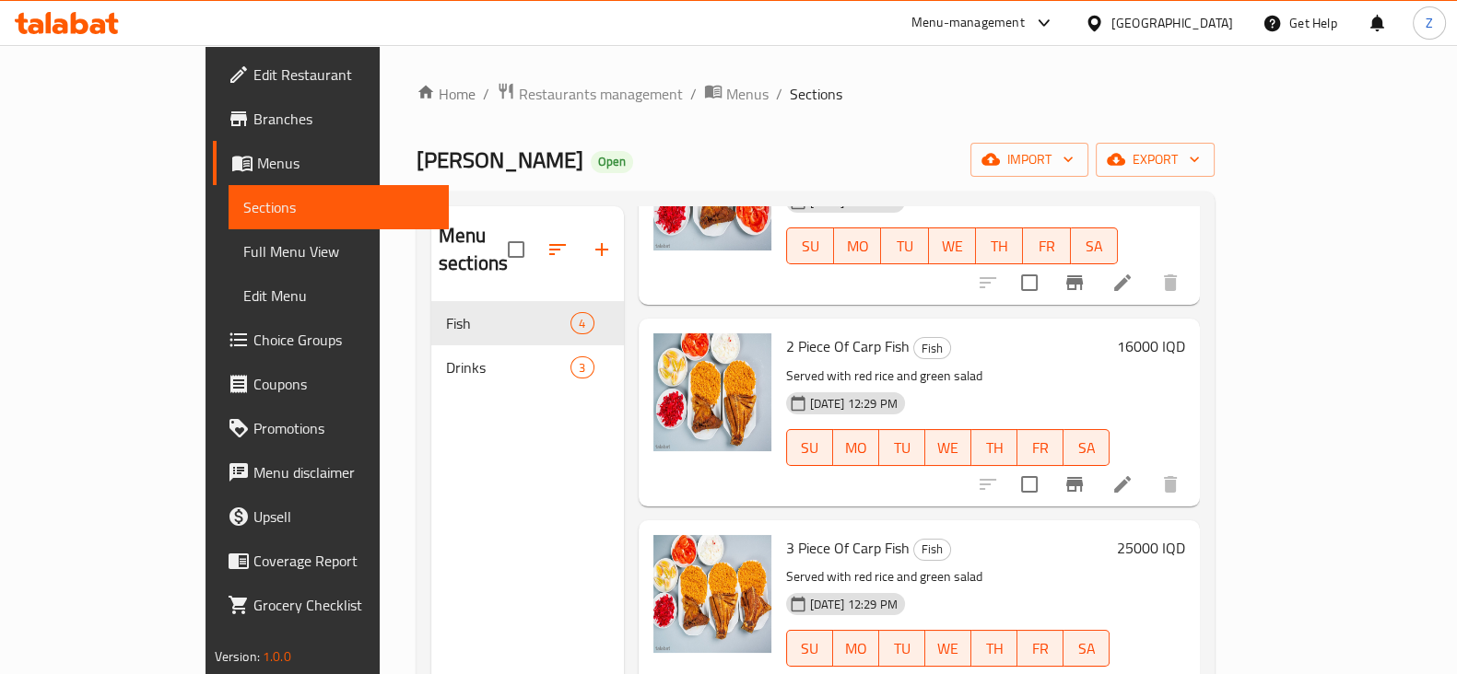
click at [253, 112] on span "Branches" at bounding box center [343, 119] width 181 height 22
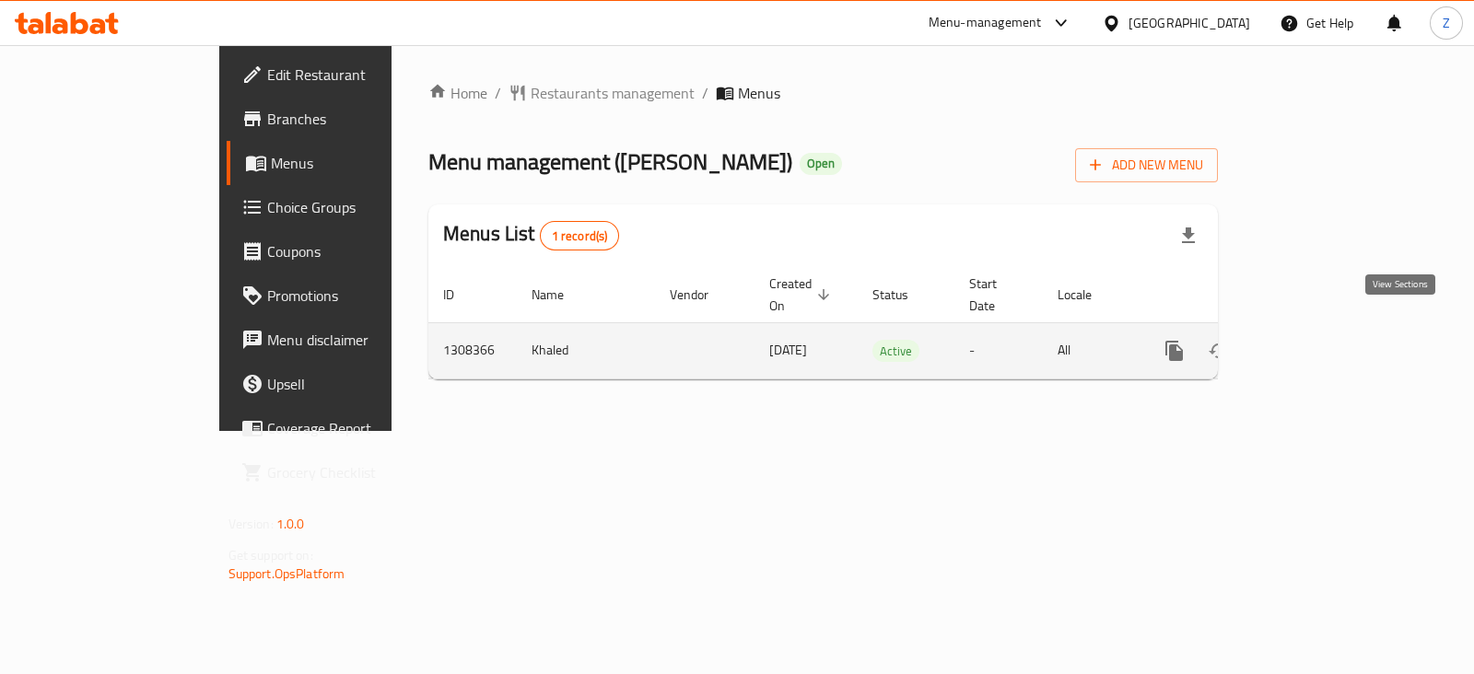
click at [1318, 340] on icon "enhanced table" at bounding box center [1307, 351] width 22 height 22
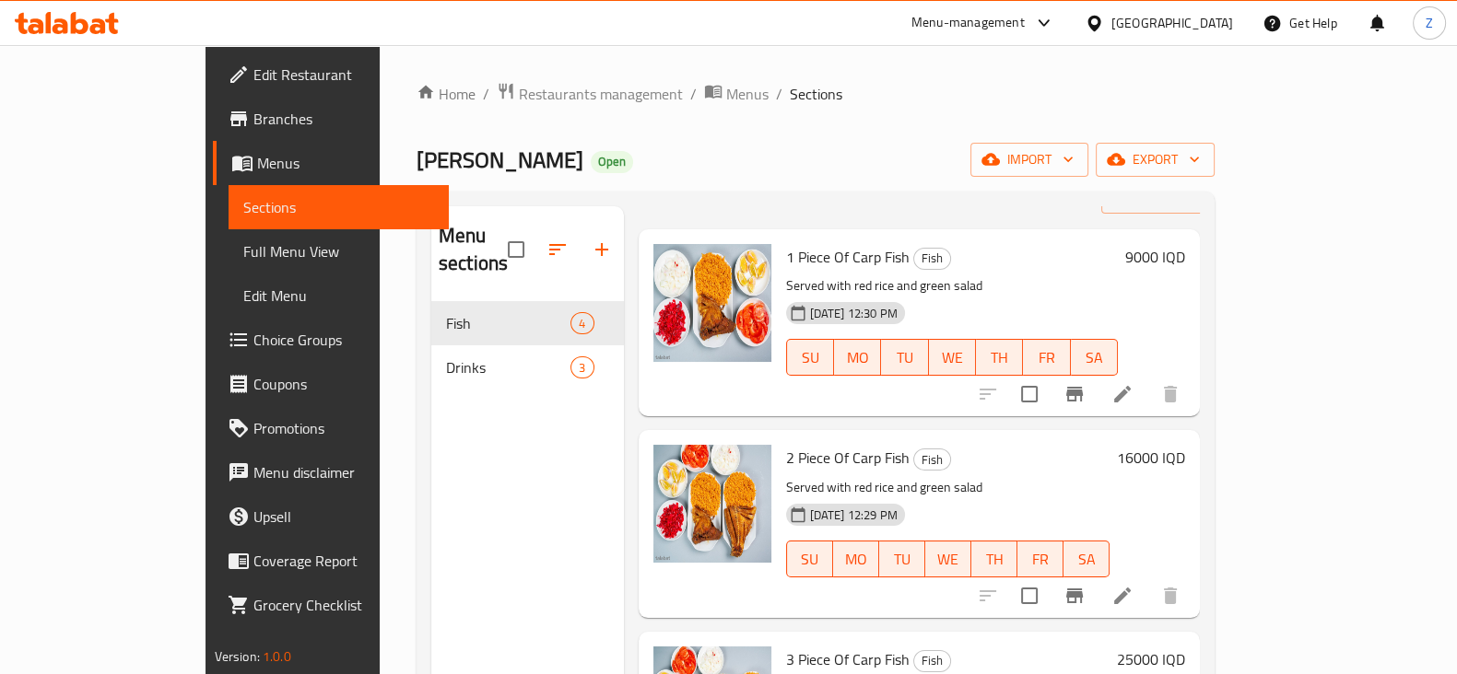
scroll to position [176, 0]
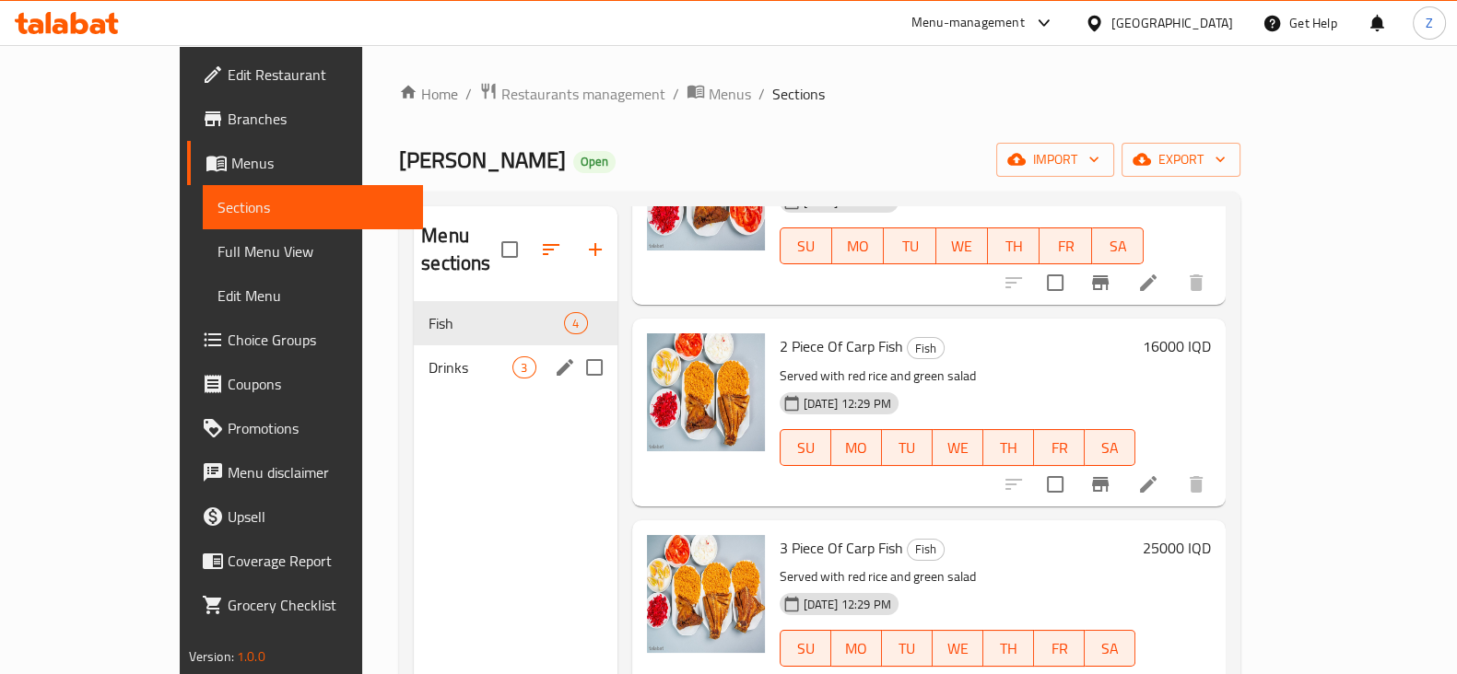
click at [415, 352] on div "Drinks 3" at bounding box center [515, 368] width 203 height 44
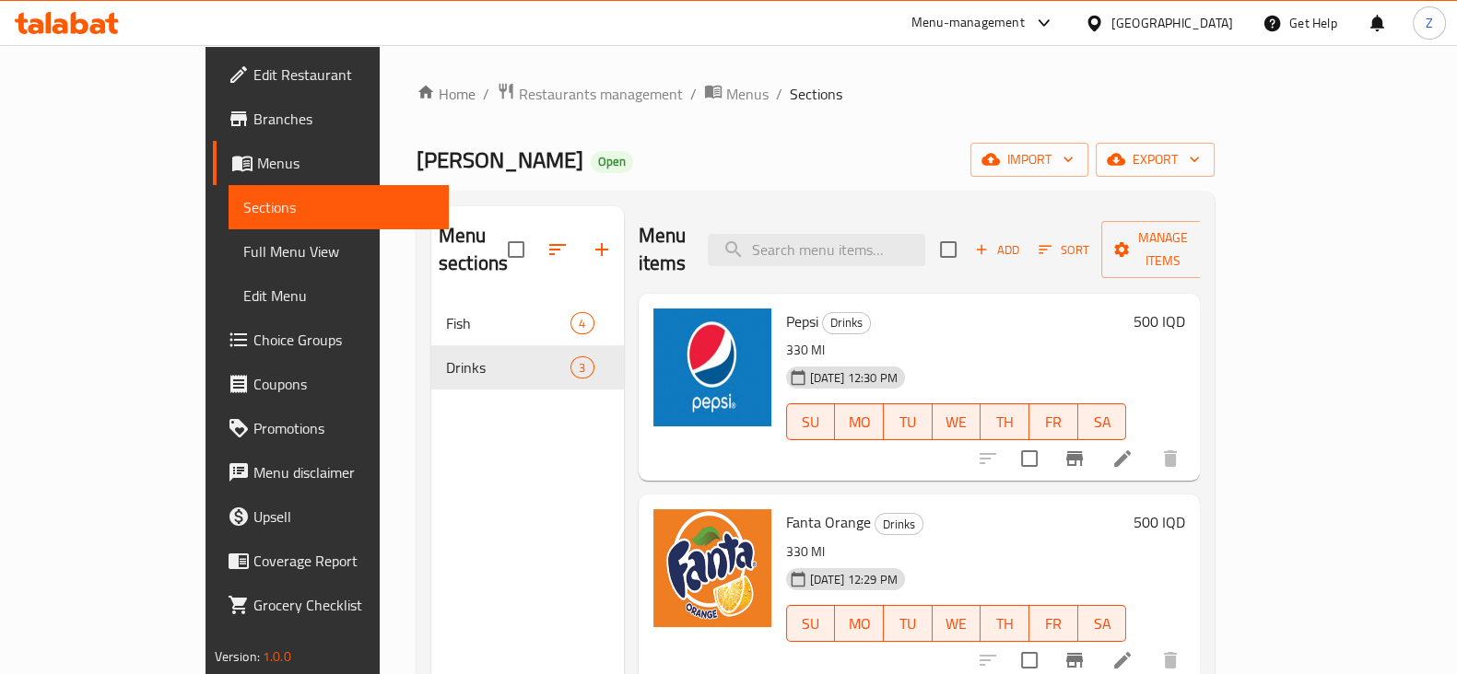
click at [1133, 448] on icon at bounding box center [1122, 459] width 22 height 22
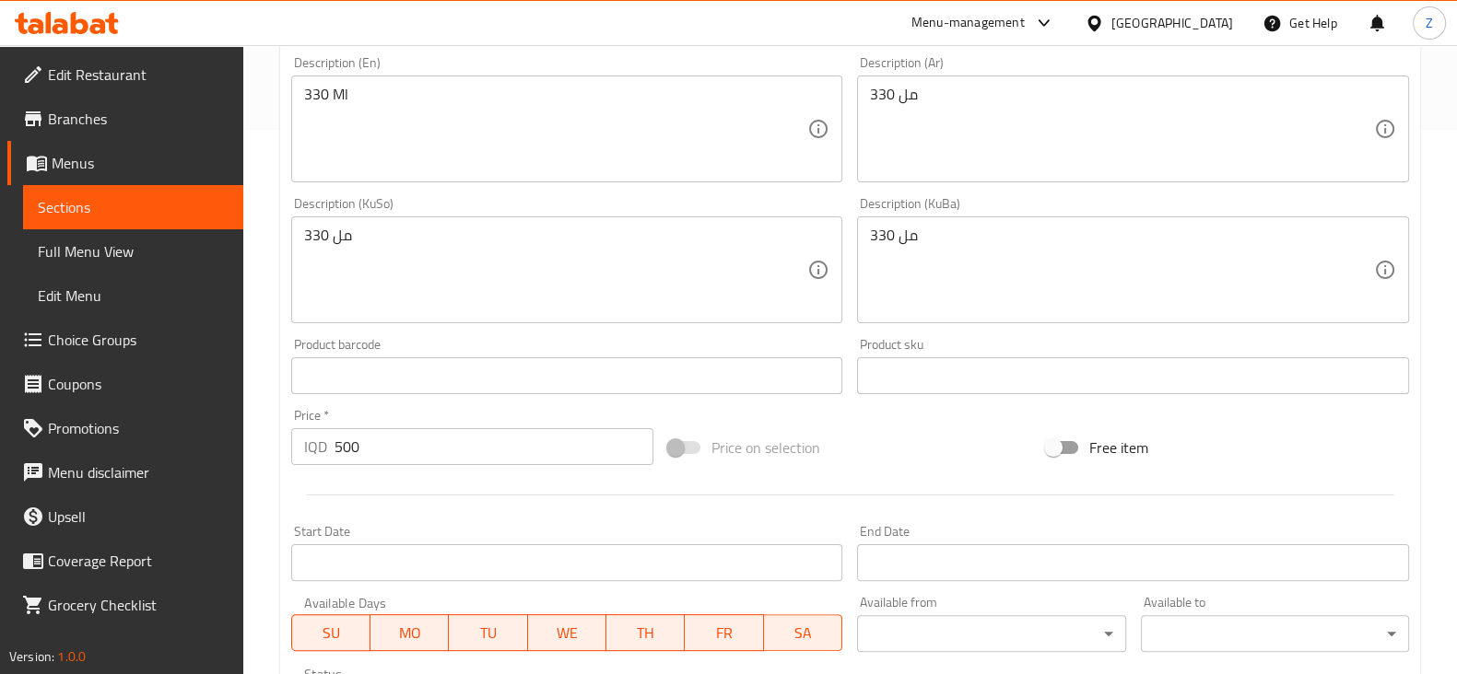
scroll to position [805, 0]
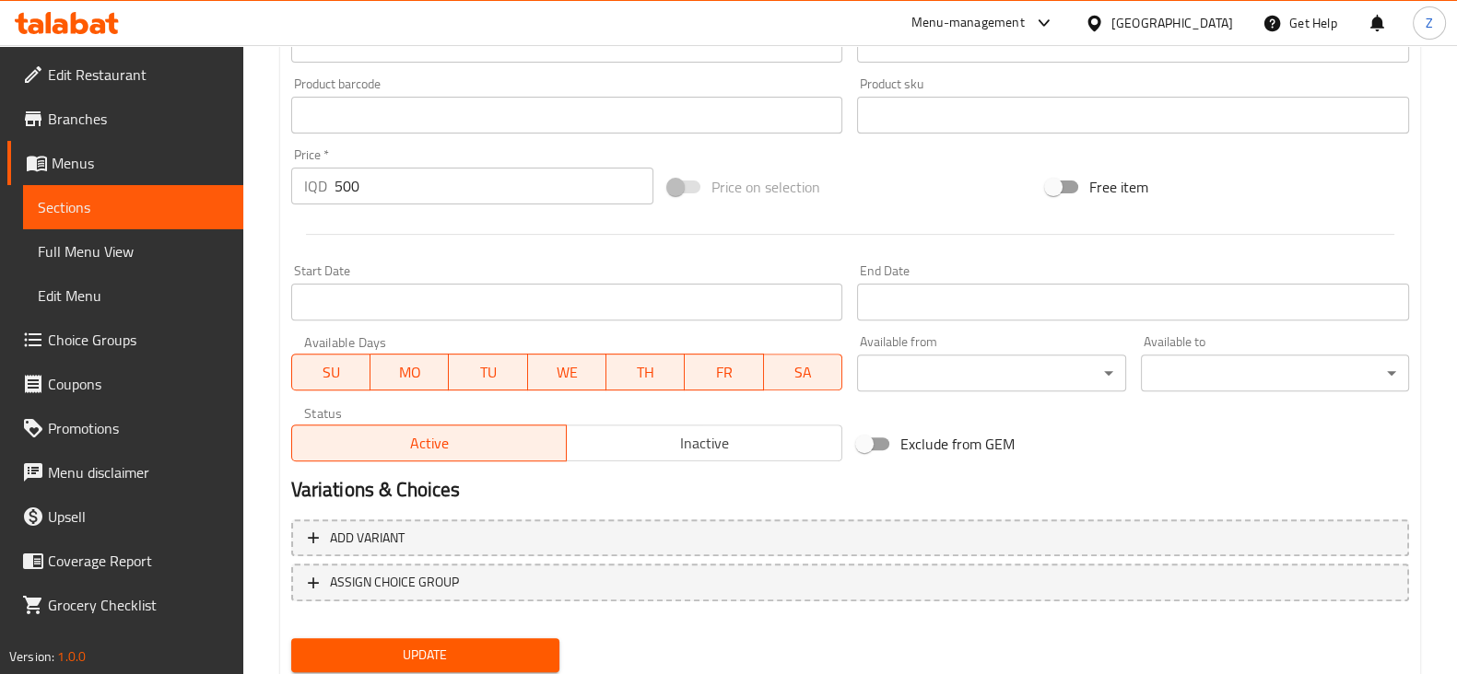
click at [679, 447] on span "Inactive" at bounding box center [704, 443] width 261 height 27
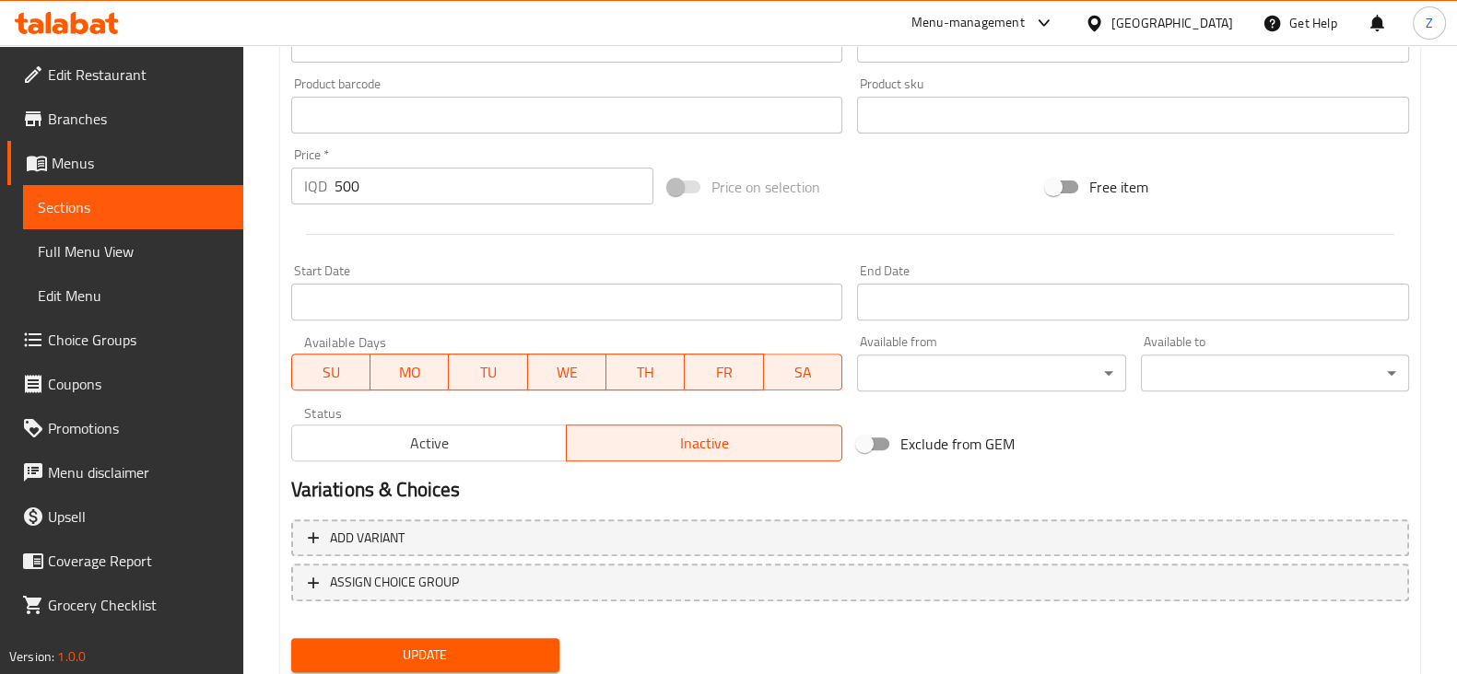
click at [511, 634] on div "Update" at bounding box center [425, 655] width 283 height 49
click at [507, 645] on span "Update" at bounding box center [425, 655] width 239 height 23
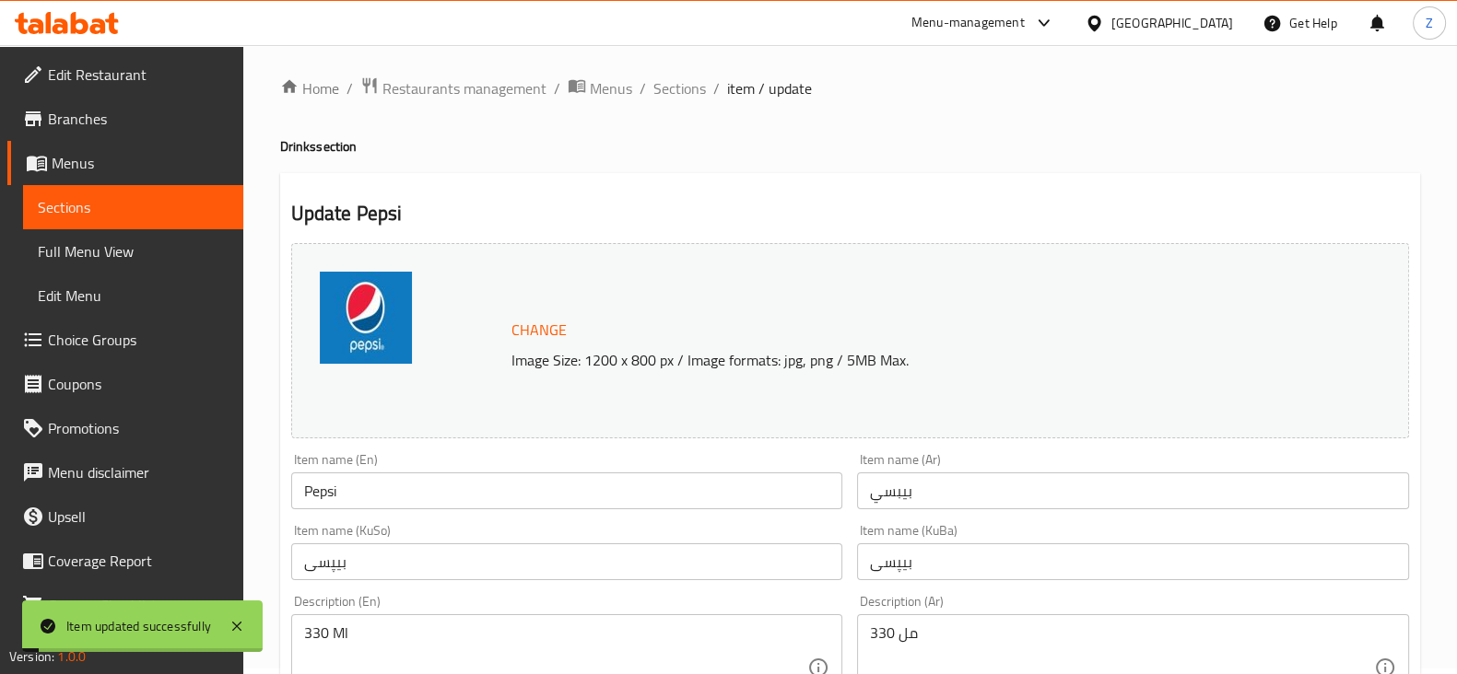
scroll to position [0, 0]
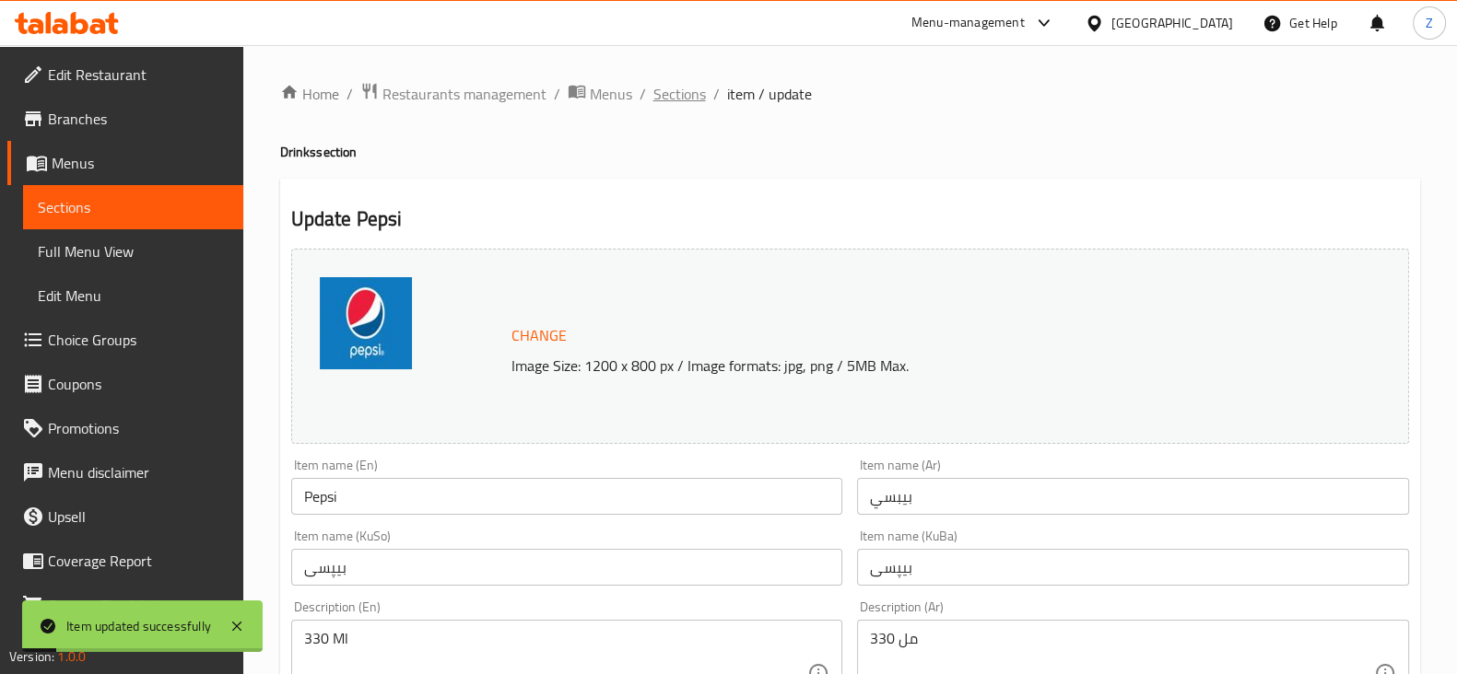
click at [663, 89] on span "Sections" at bounding box center [679, 94] width 53 height 22
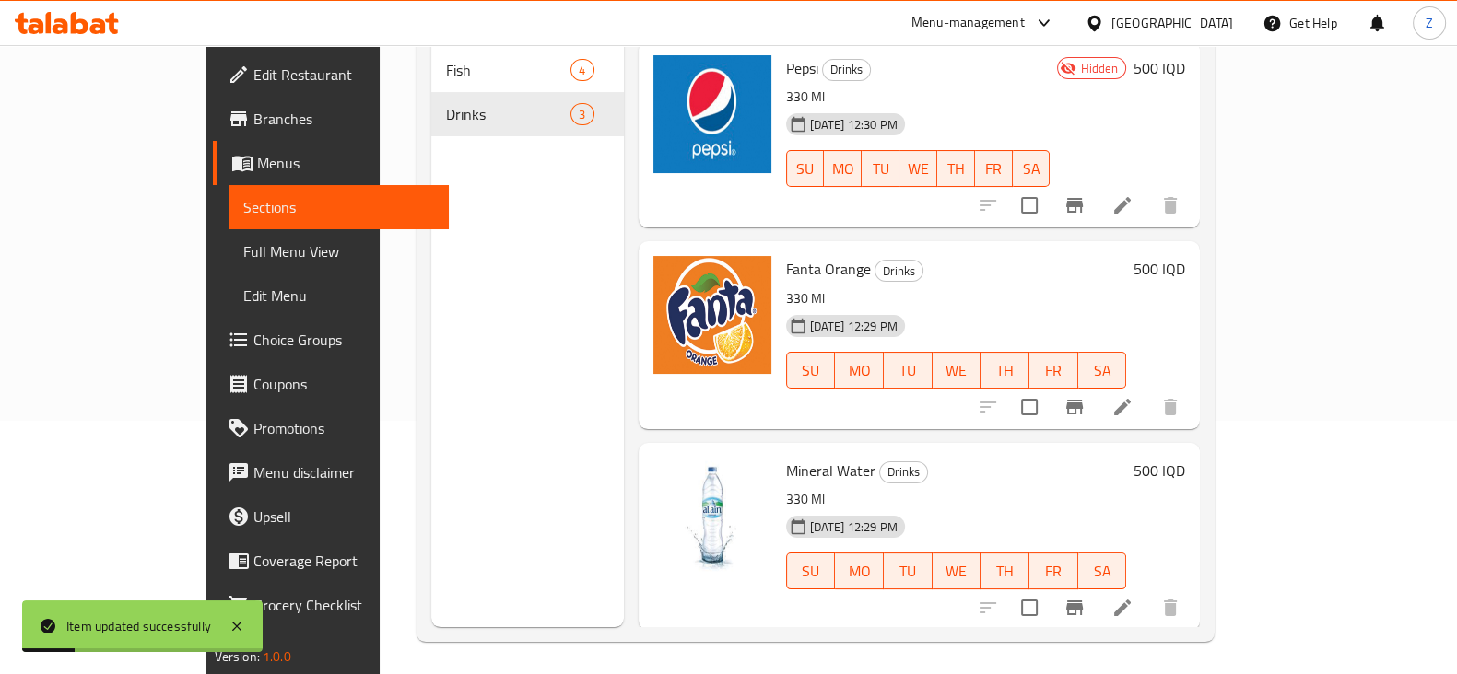
scroll to position [258, 0]
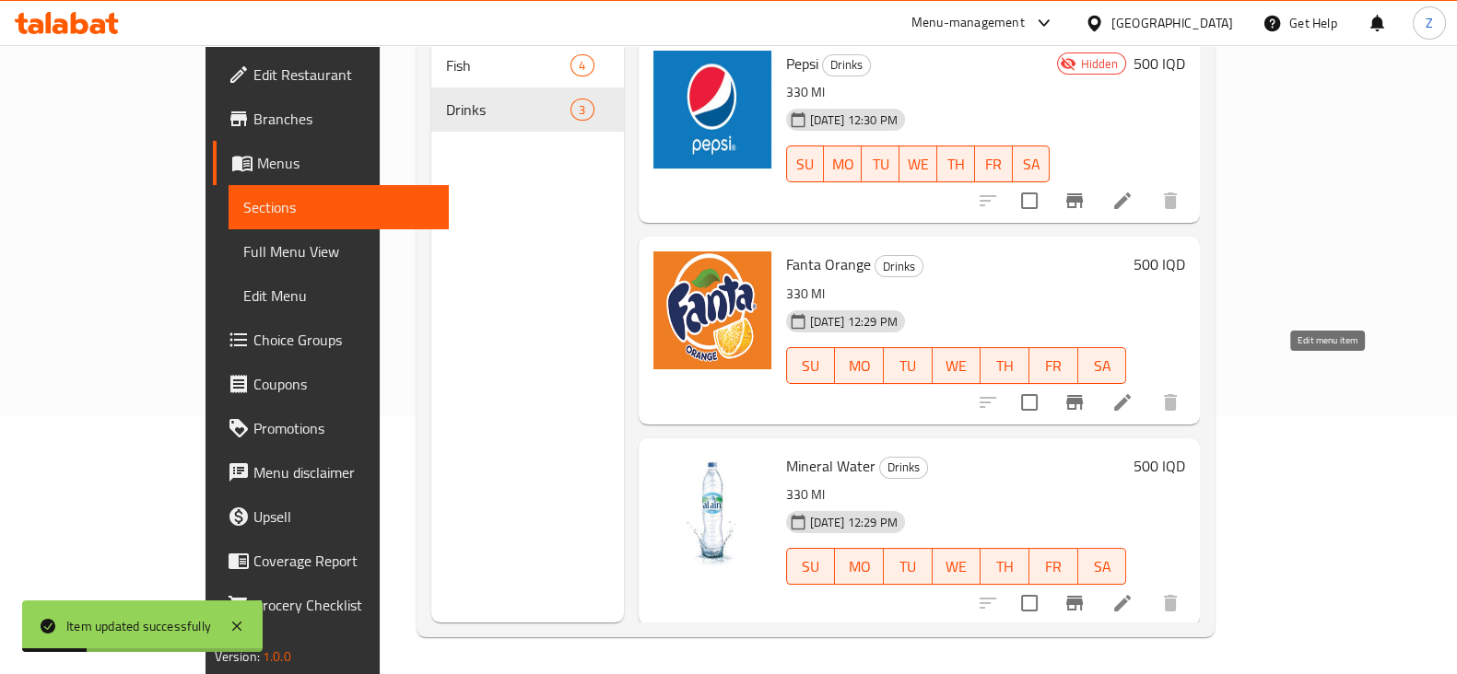
click at [1131, 394] on icon at bounding box center [1122, 402] width 17 height 17
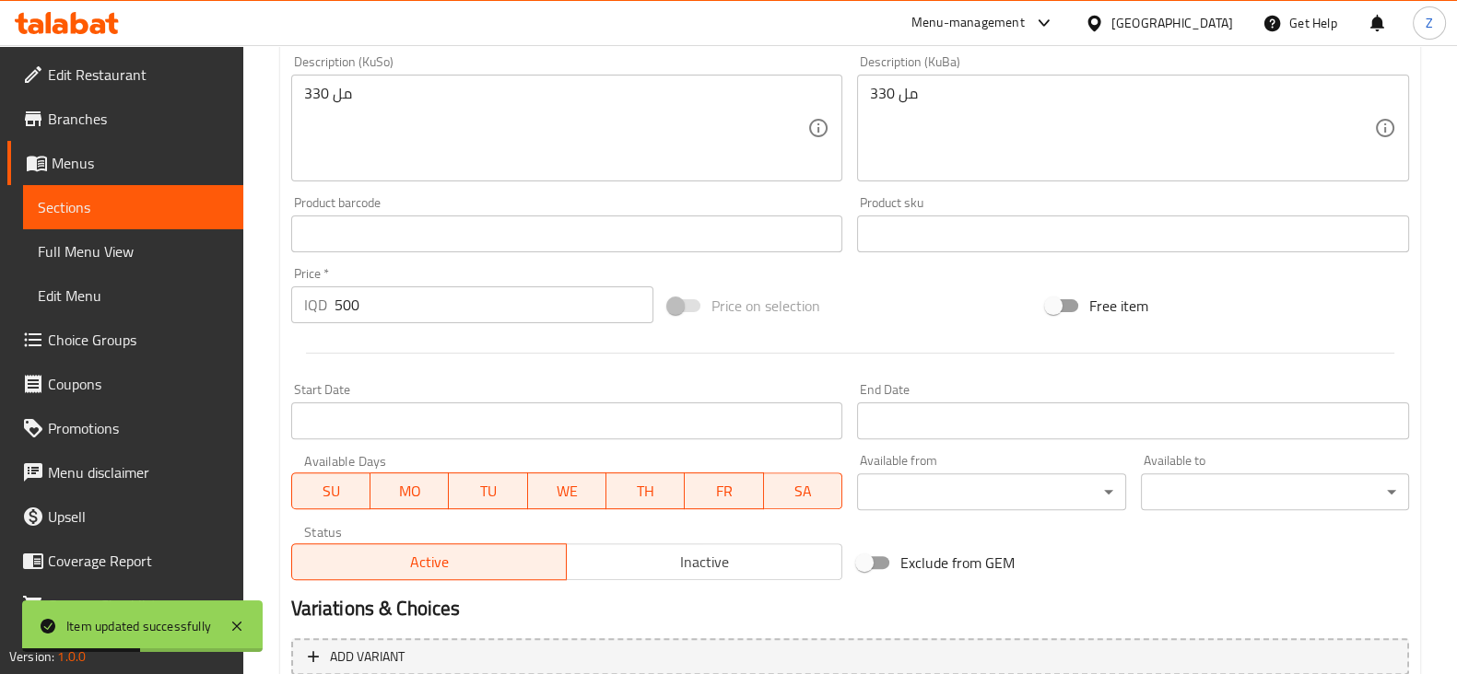
scroll to position [865, 0]
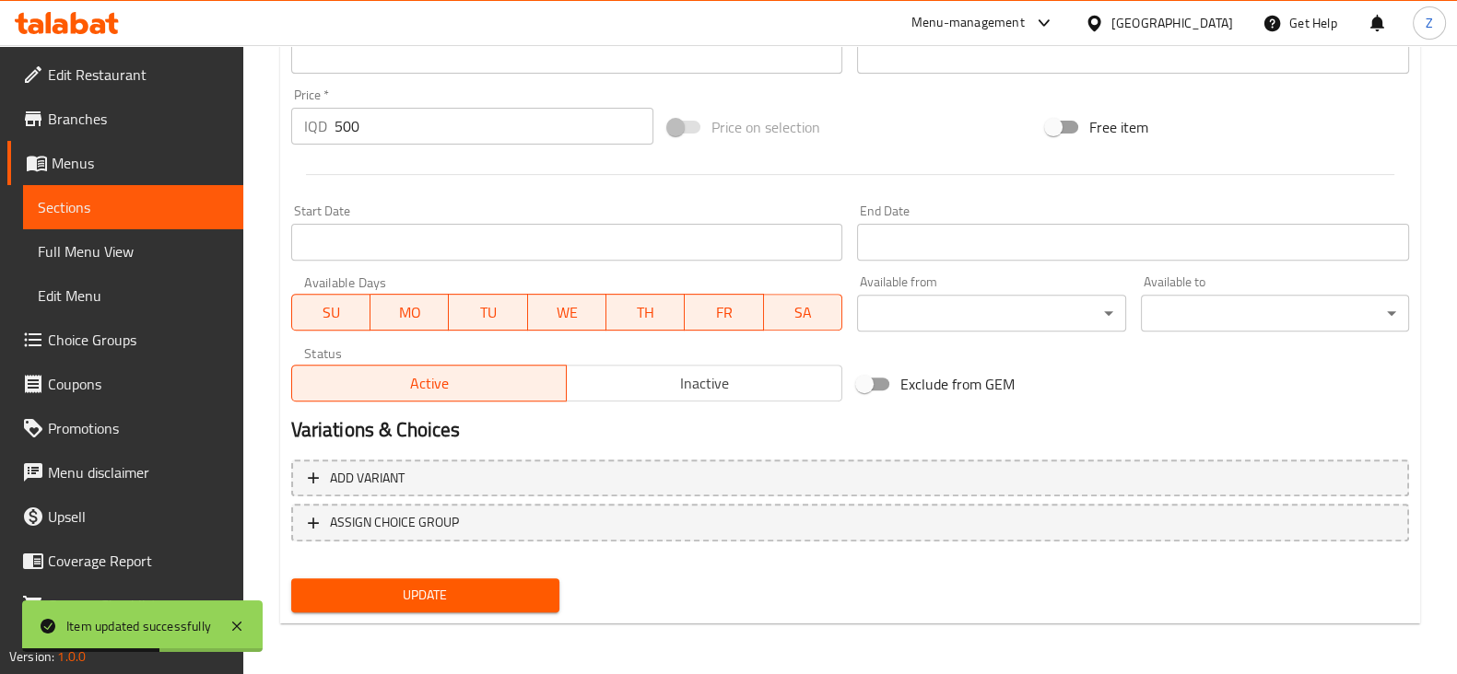
click at [700, 390] on span "Inactive" at bounding box center [704, 383] width 261 height 27
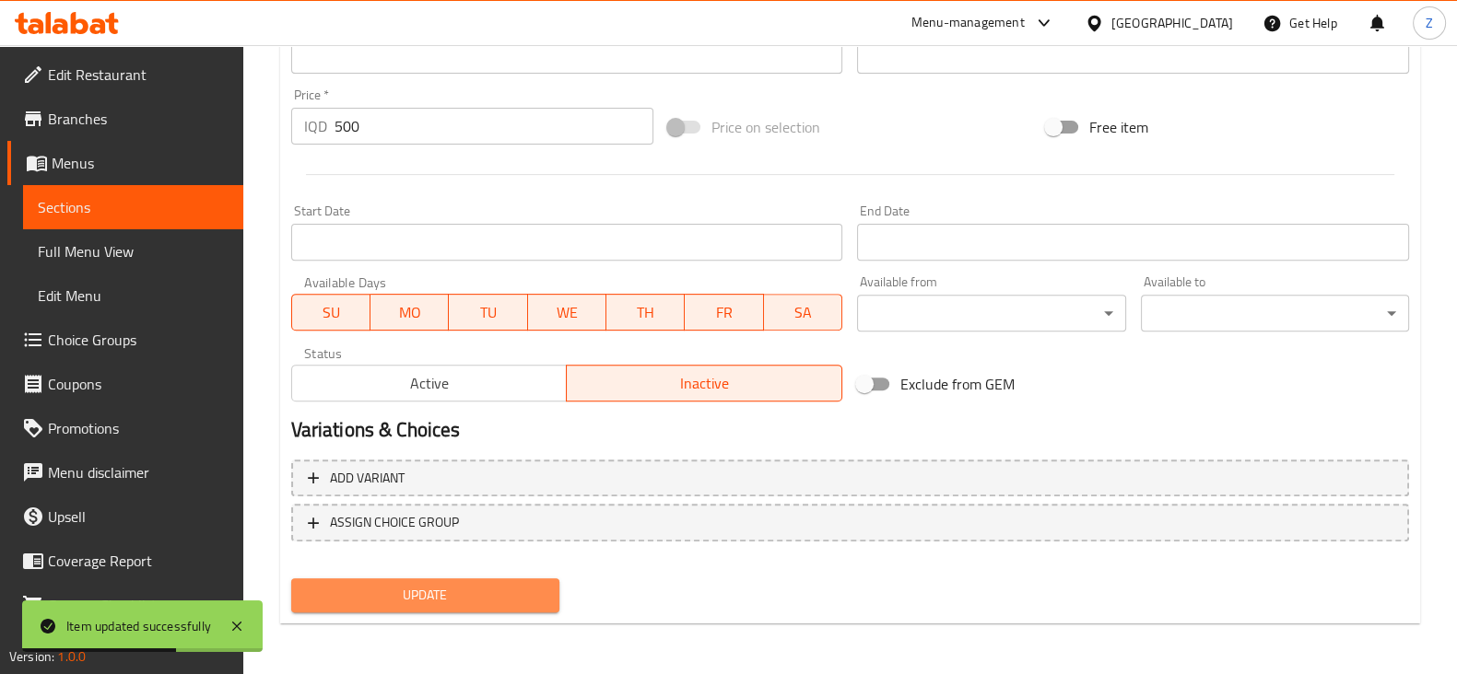
click at [515, 597] on span "Update" at bounding box center [425, 595] width 239 height 23
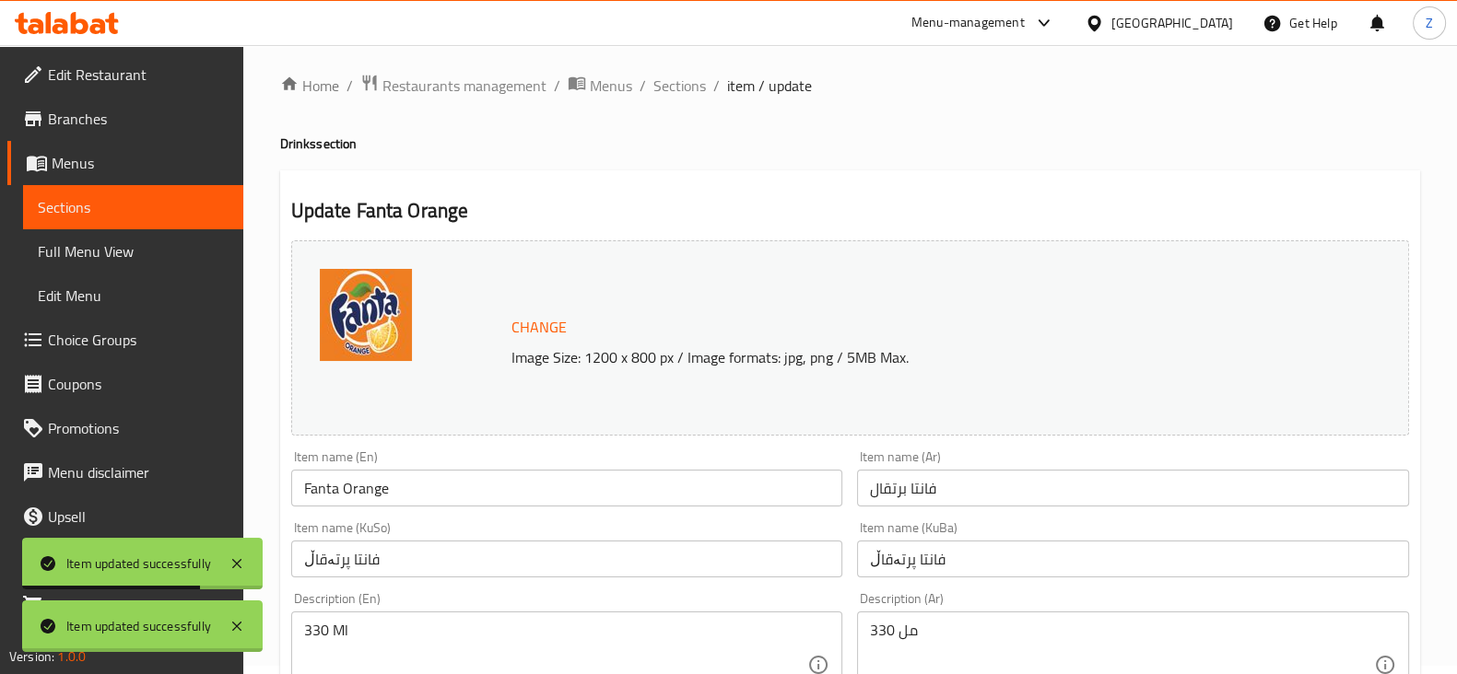
scroll to position [0, 0]
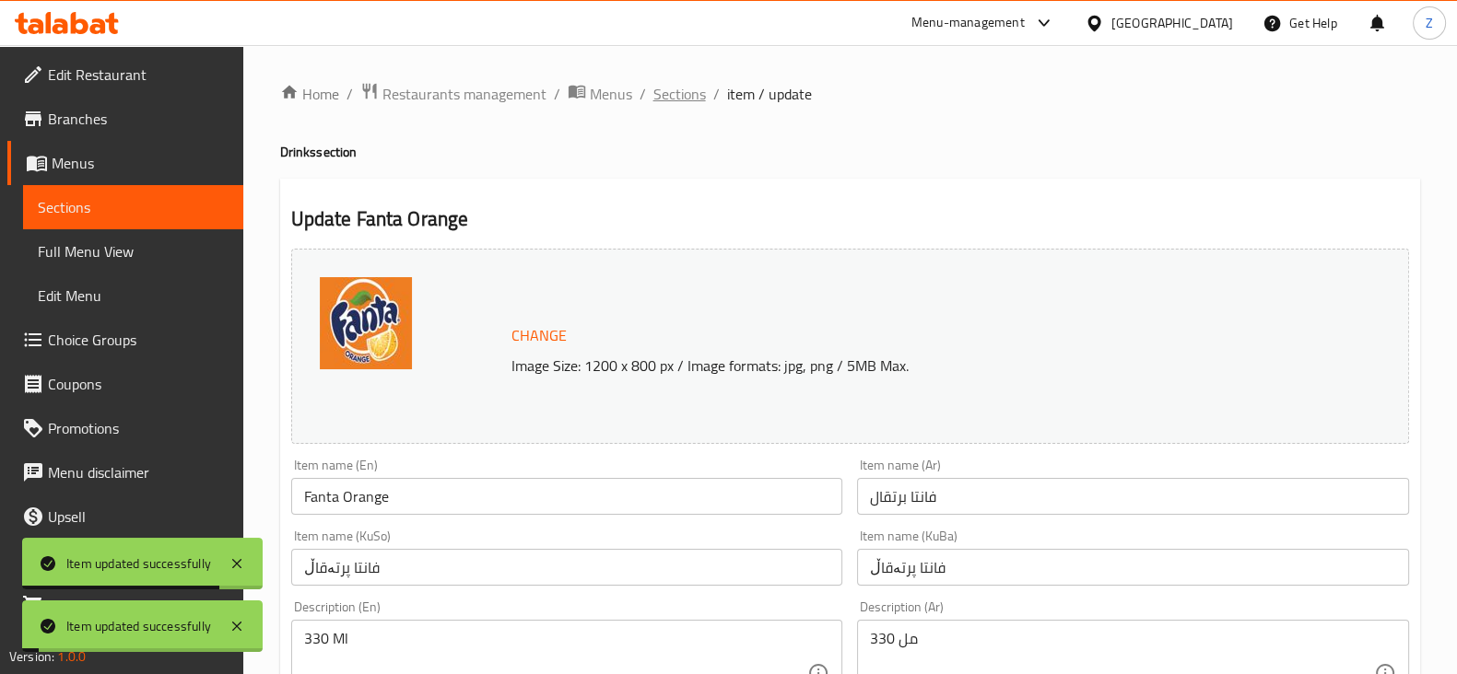
click at [692, 95] on span "Sections" at bounding box center [679, 94] width 53 height 22
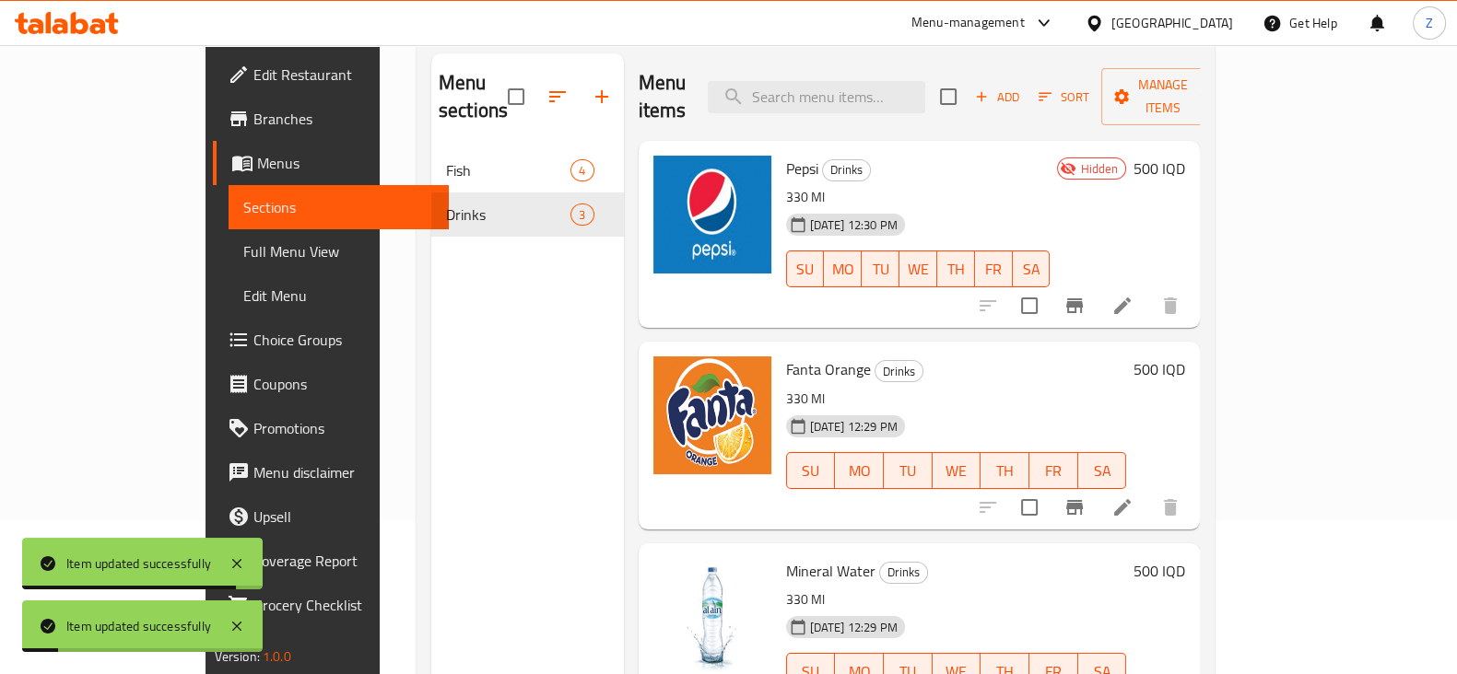
scroll to position [258, 0]
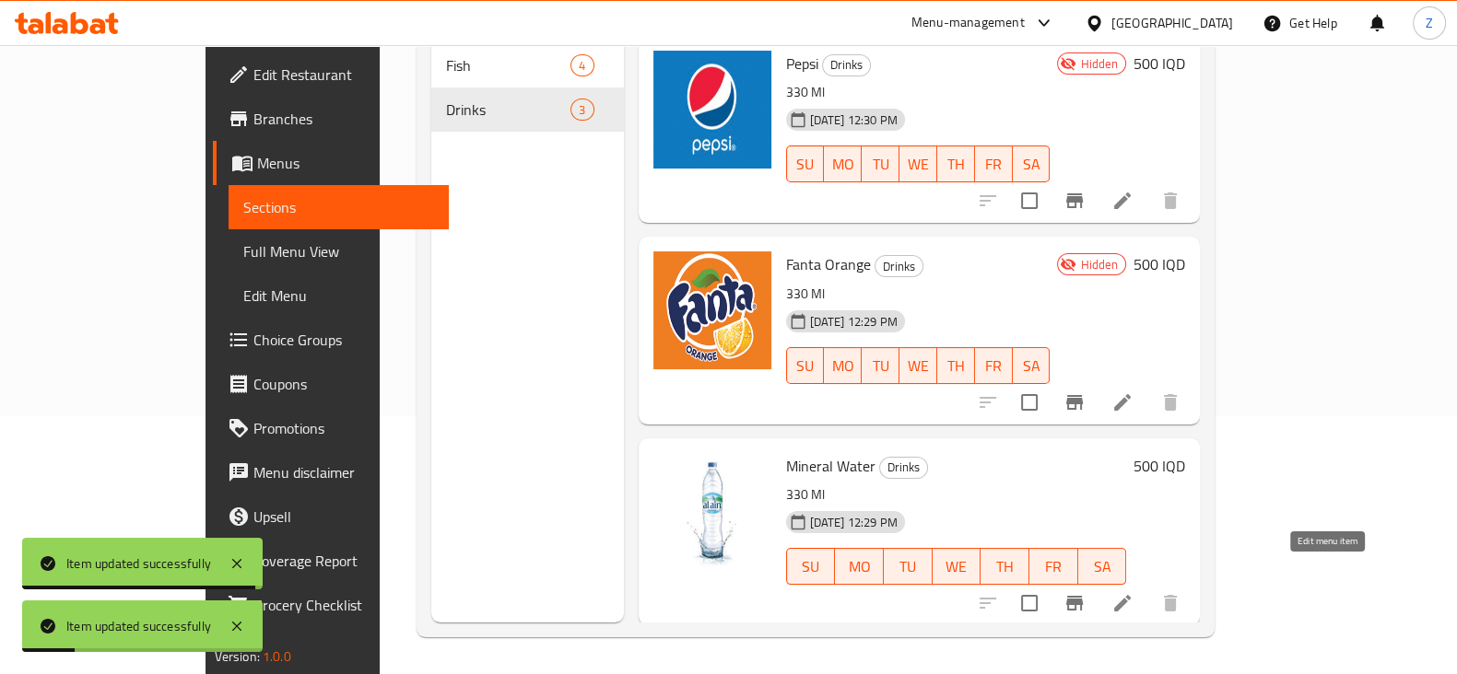
click at [1131, 595] on icon at bounding box center [1122, 603] width 17 height 17
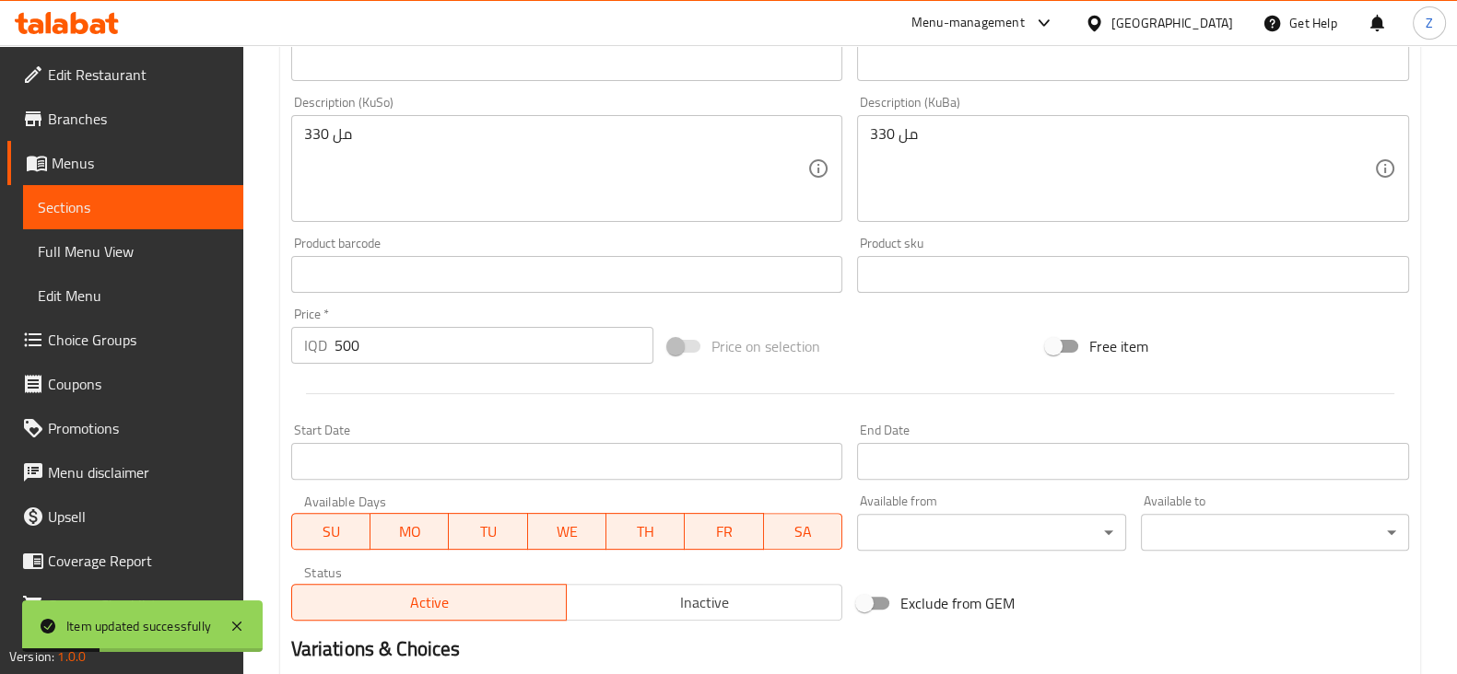
scroll to position [691, 0]
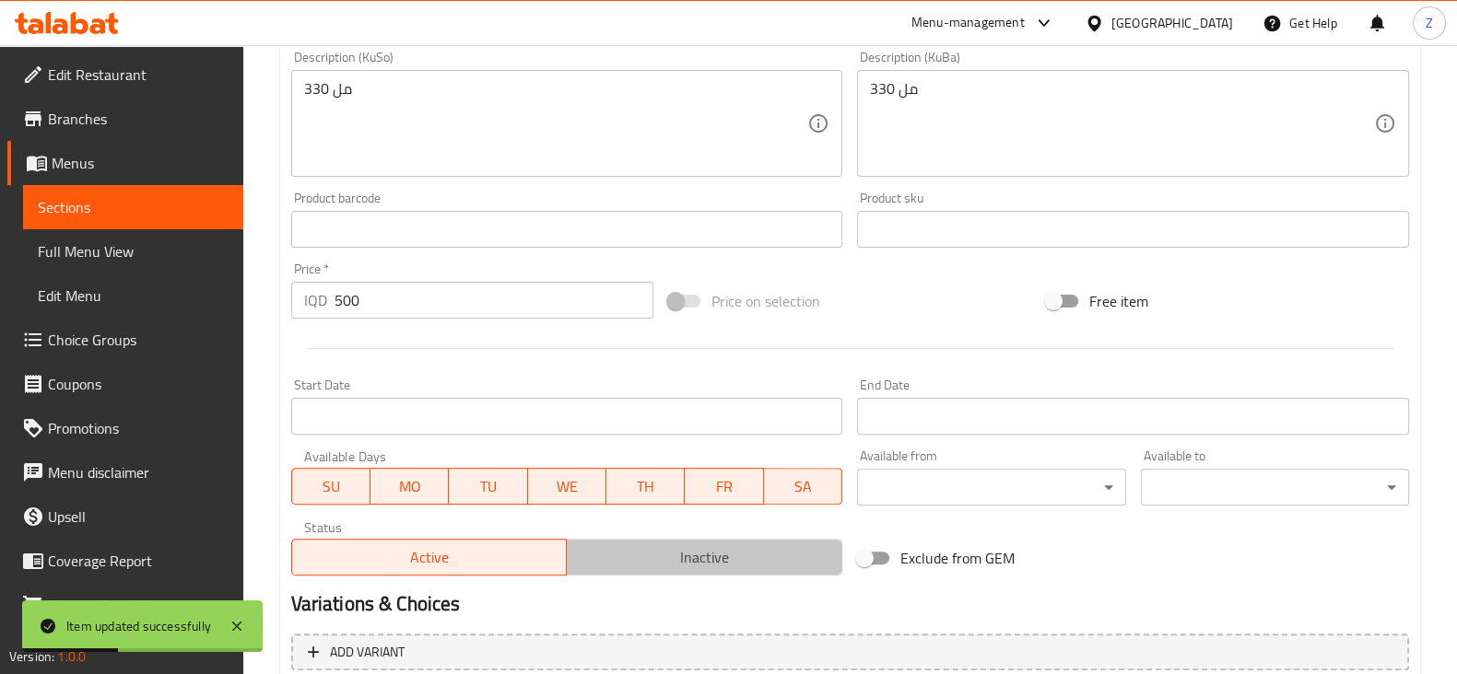
click at [697, 552] on span "Inactive" at bounding box center [704, 558] width 261 height 27
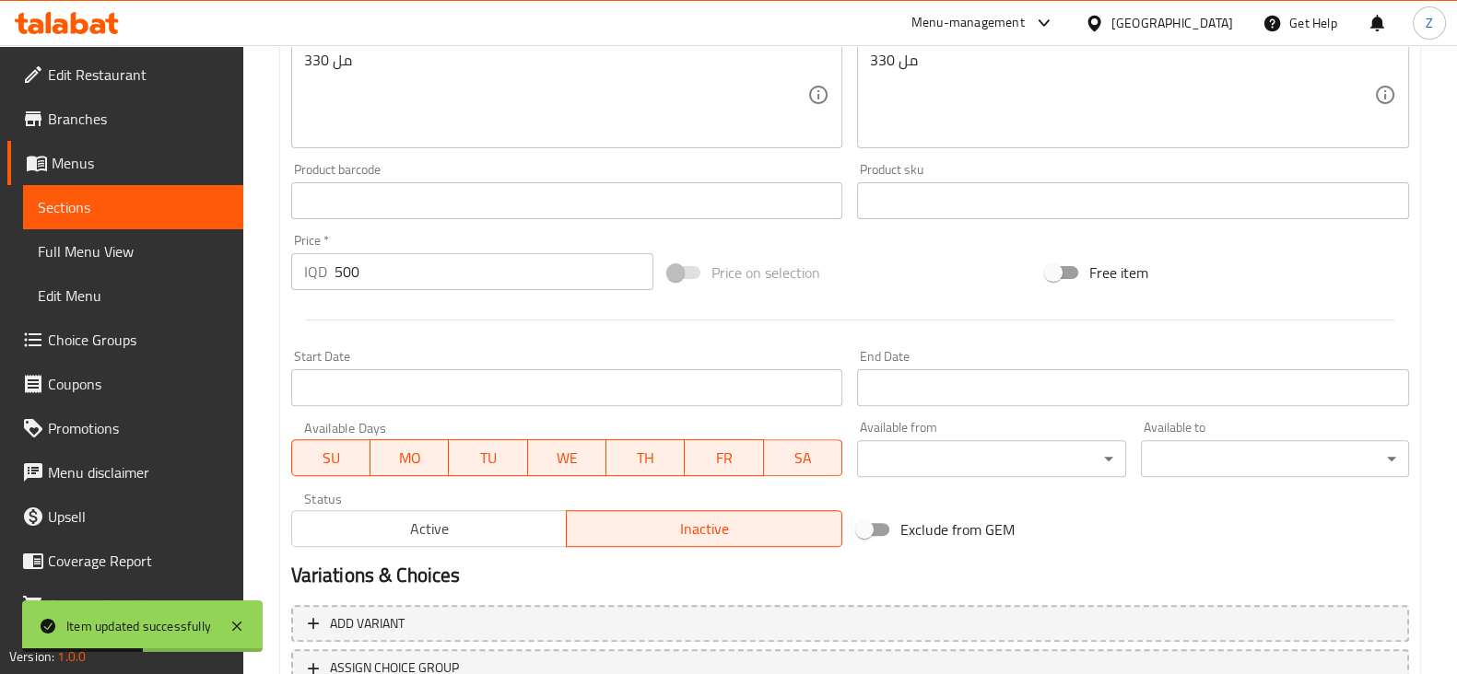
scroll to position [865, 0]
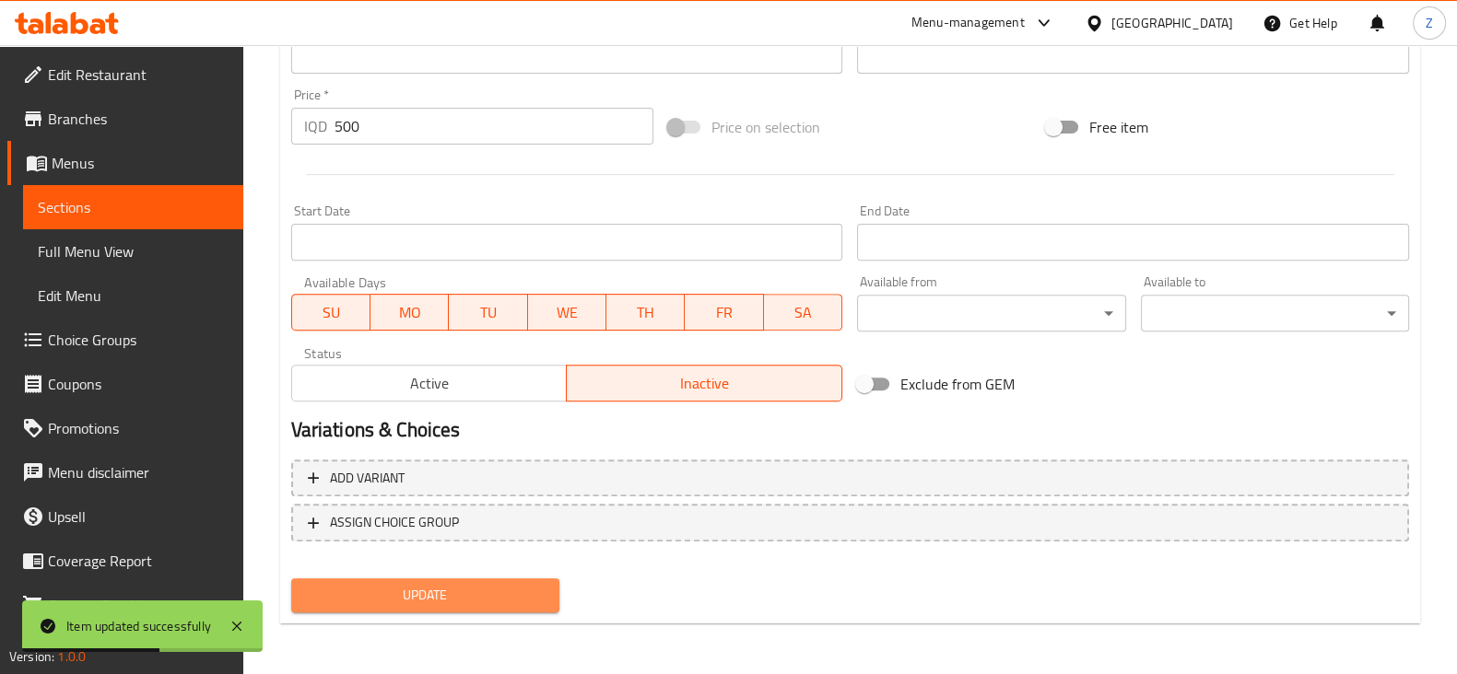
click at [500, 589] on span "Update" at bounding box center [425, 595] width 239 height 23
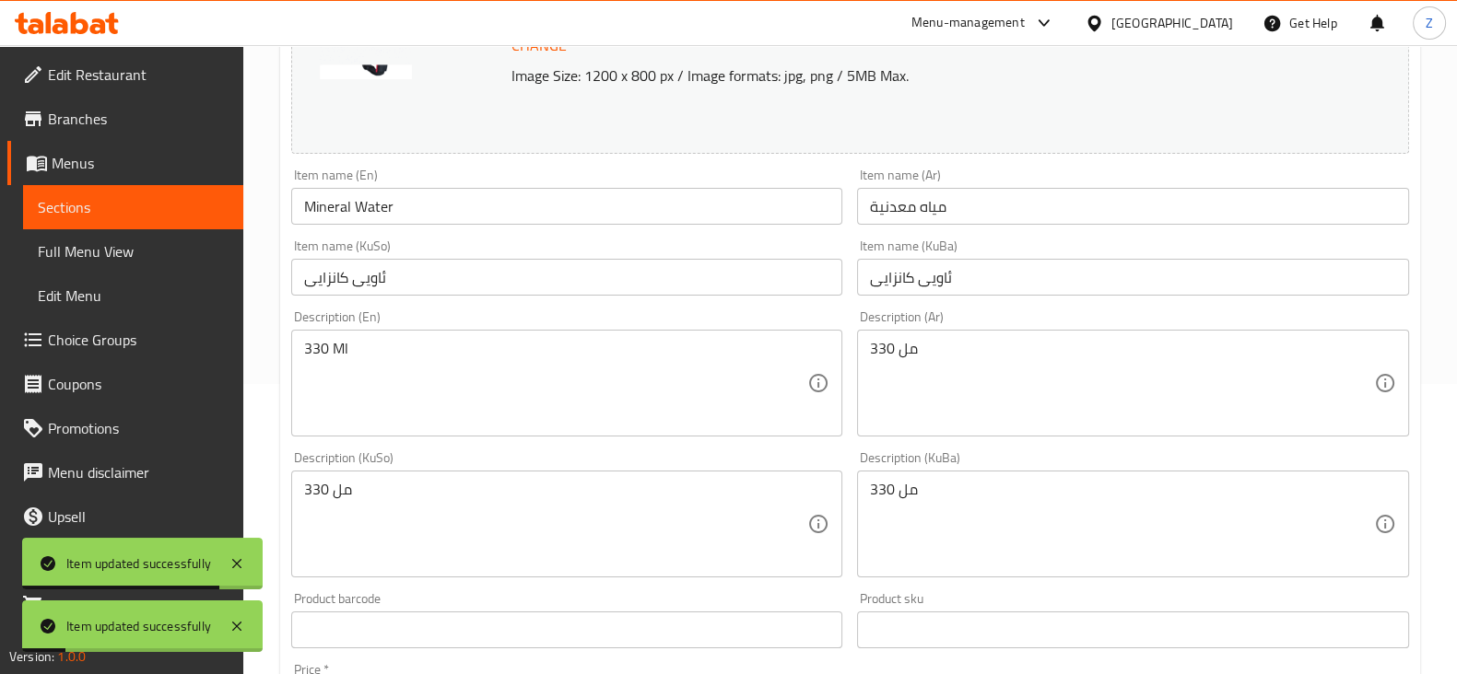
scroll to position [0, 0]
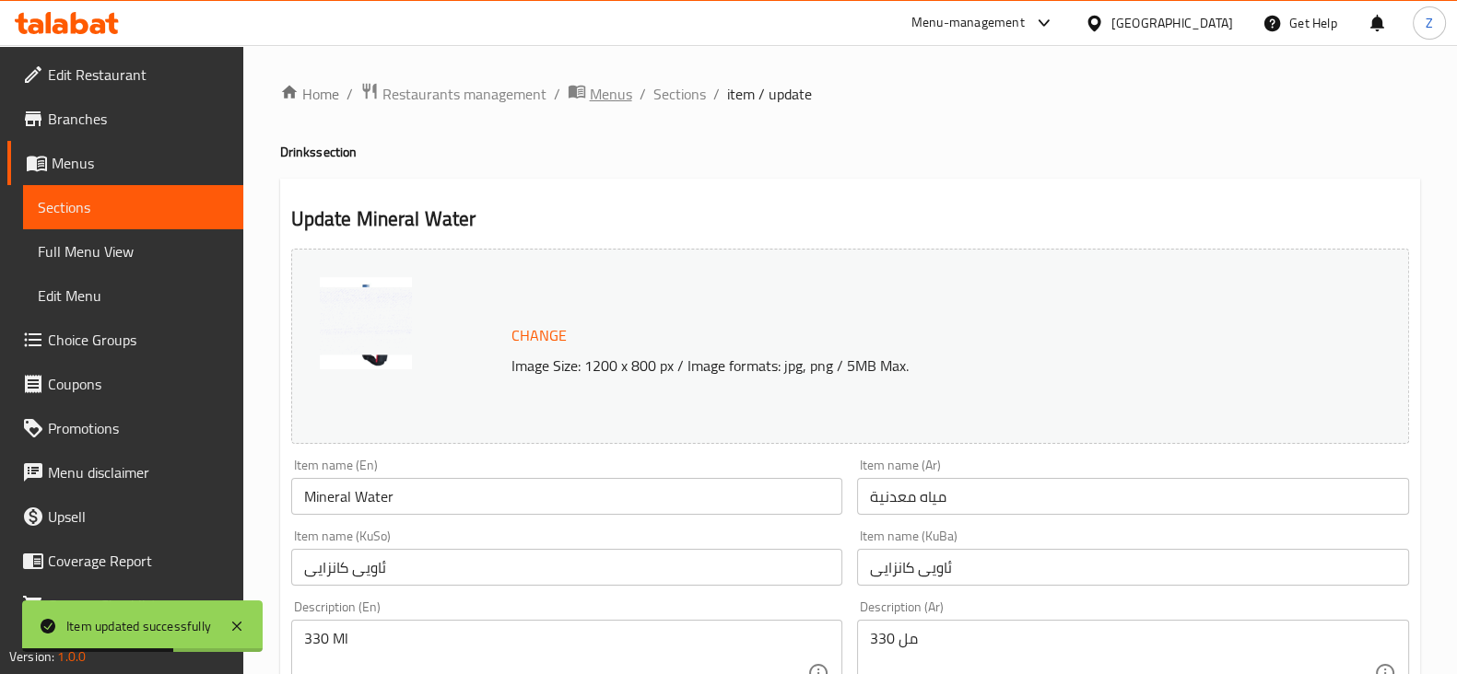
click at [593, 87] on span "Menus" at bounding box center [611, 94] width 42 height 22
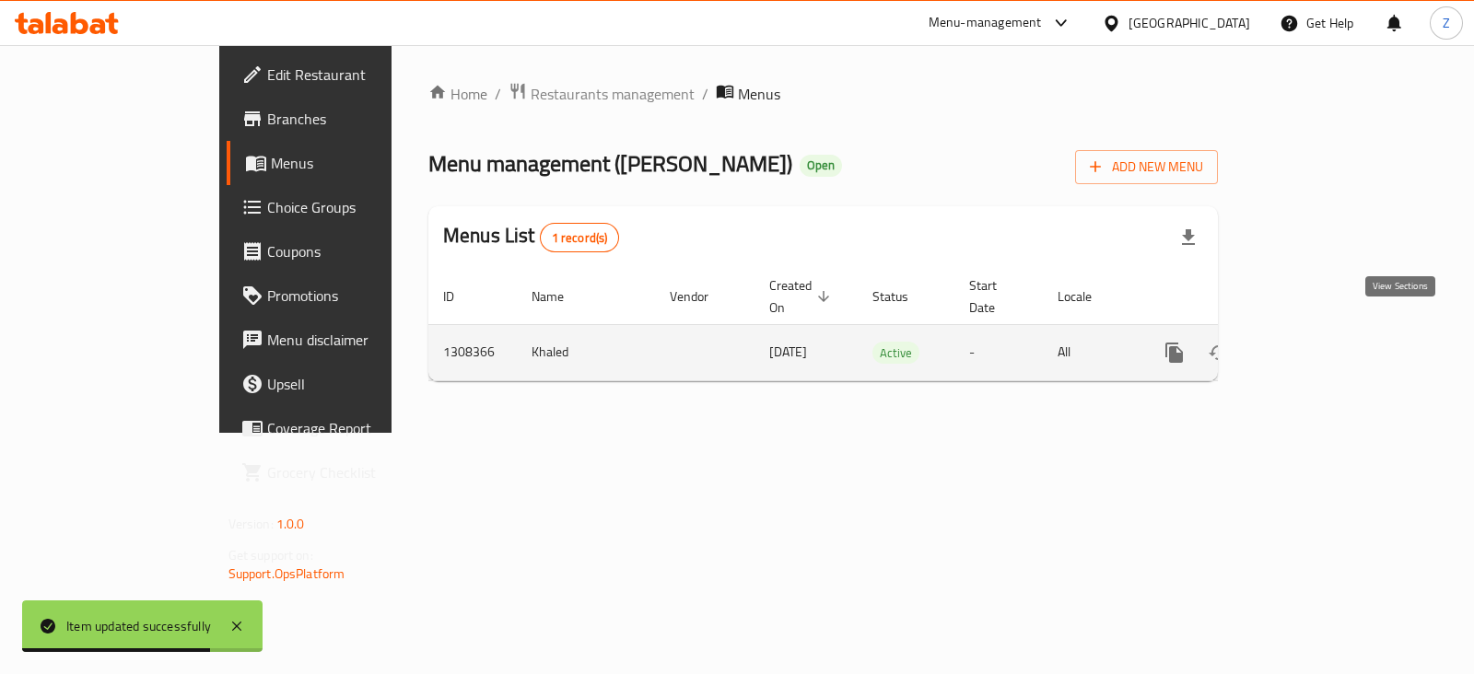
click at [1318, 342] on icon "enhanced table" at bounding box center [1307, 353] width 22 height 22
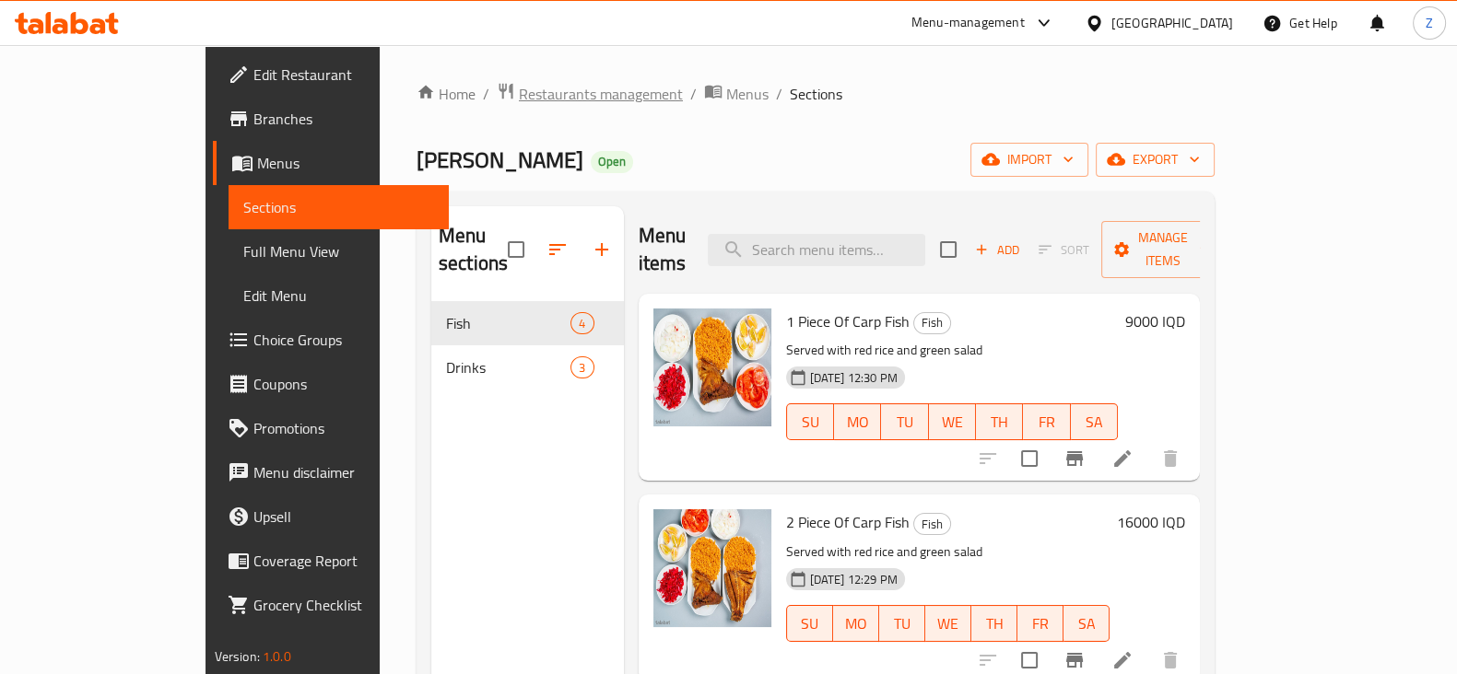
click at [519, 97] on span "Restaurants management" at bounding box center [601, 94] width 164 height 22
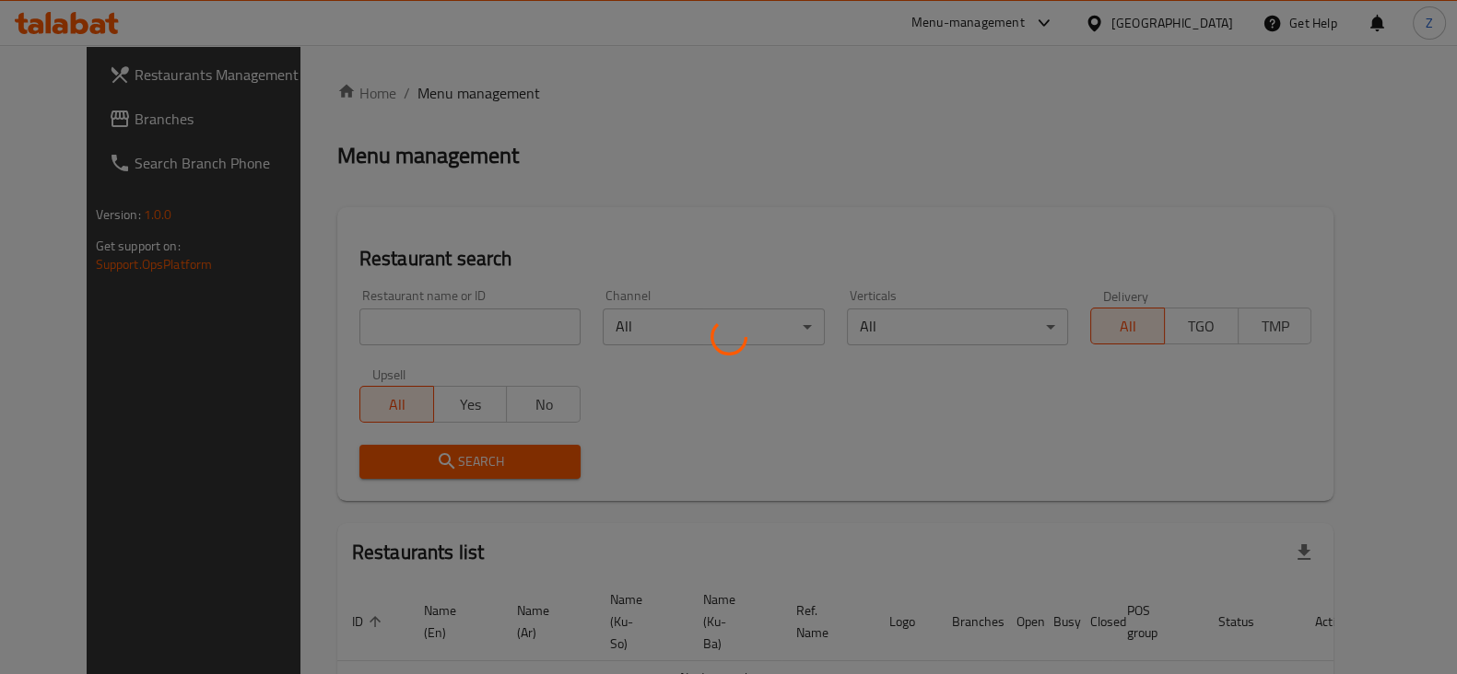
click at [486, 324] on div at bounding box center [728, 337] width 1457 height 674
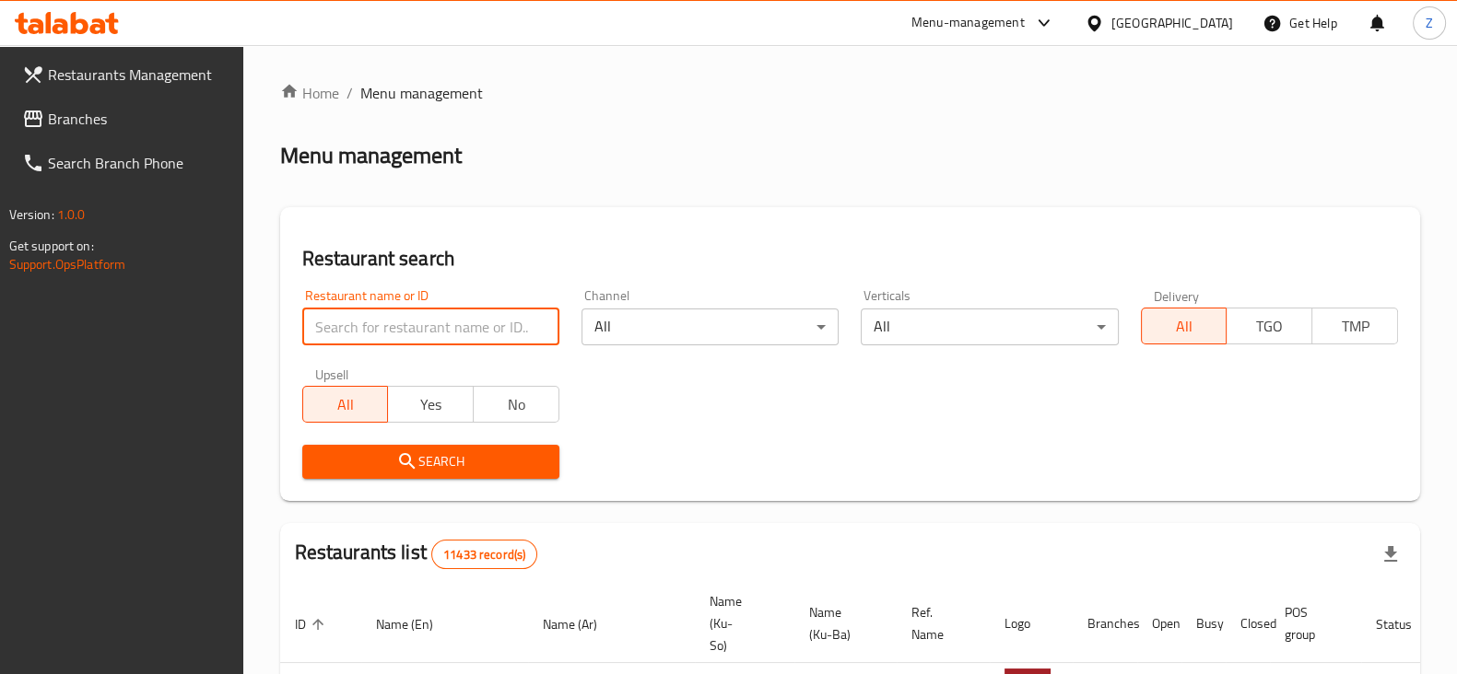
click at [465, 324] on input "search" at bounding box center [430, 327] width 257 height 37
type input "Mihraban"
click button "Search" at bounding box center [430, 462] width 257 height 34
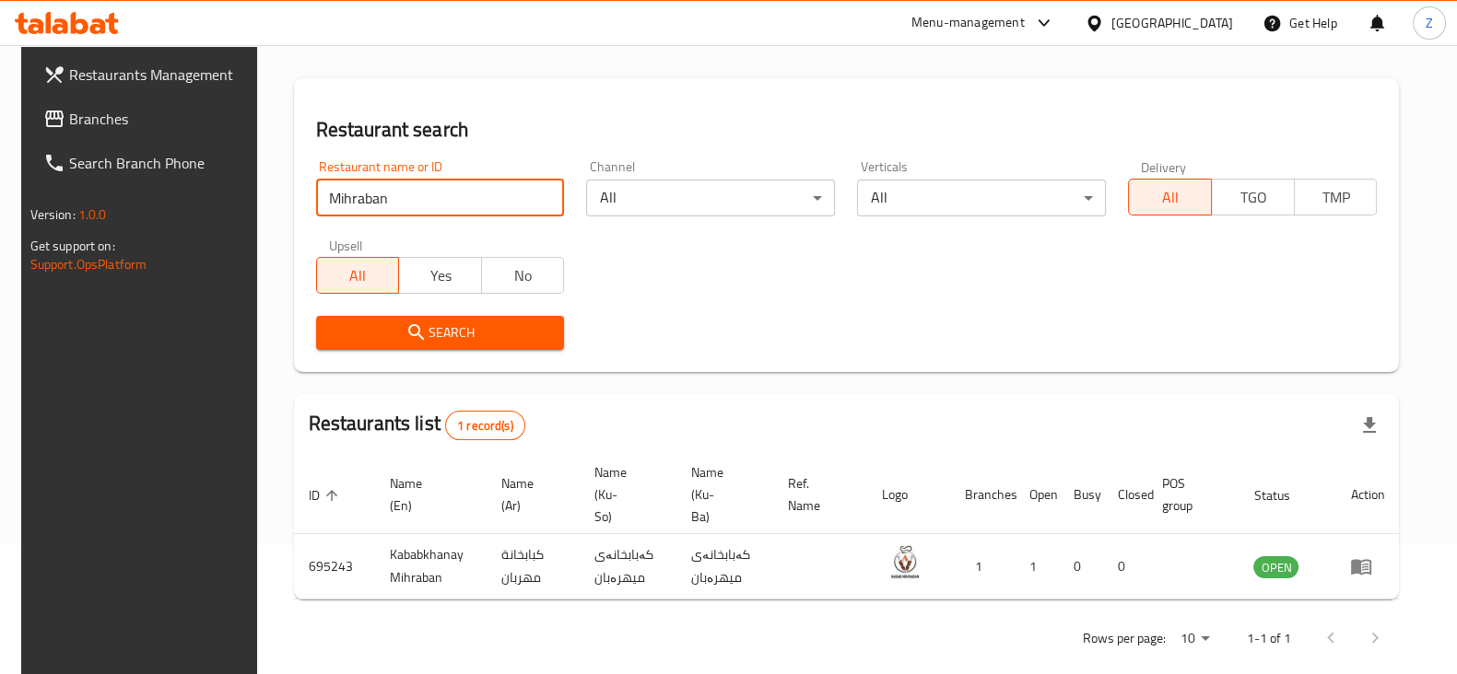
scroll to position [133, 0]
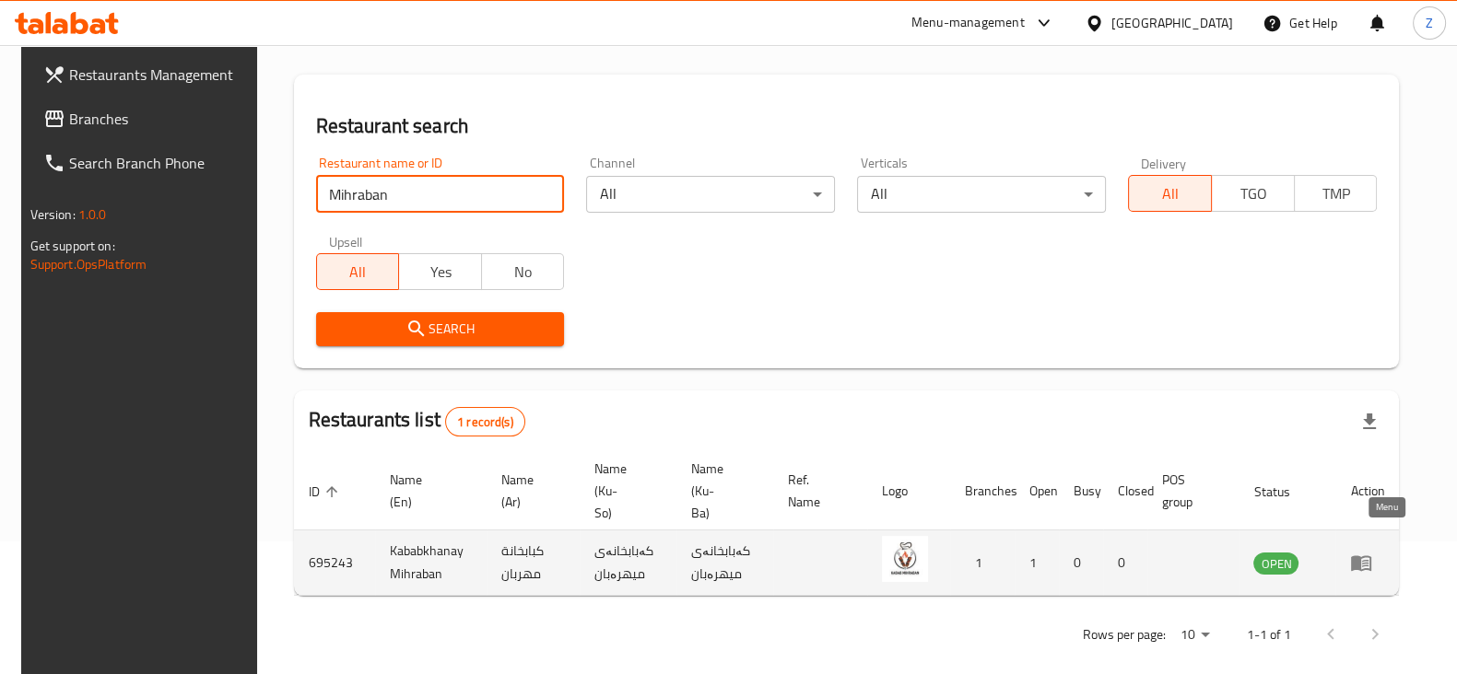
click at [1372, 552] on icon "enhanced table" at bounding box center [1361, 563] width 22 height 22
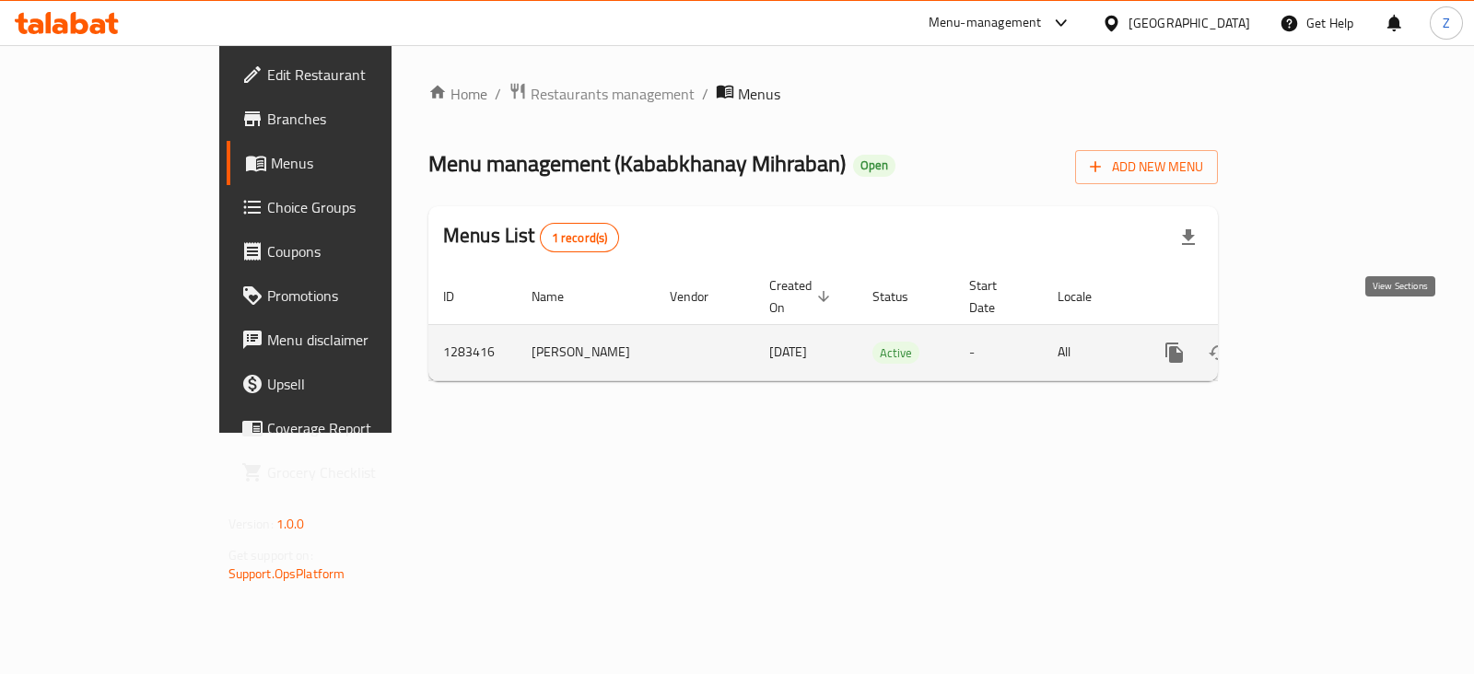
click at [1330, 332] on link "enhanced table" at bounding box center [1307, 353] width 44 height 44
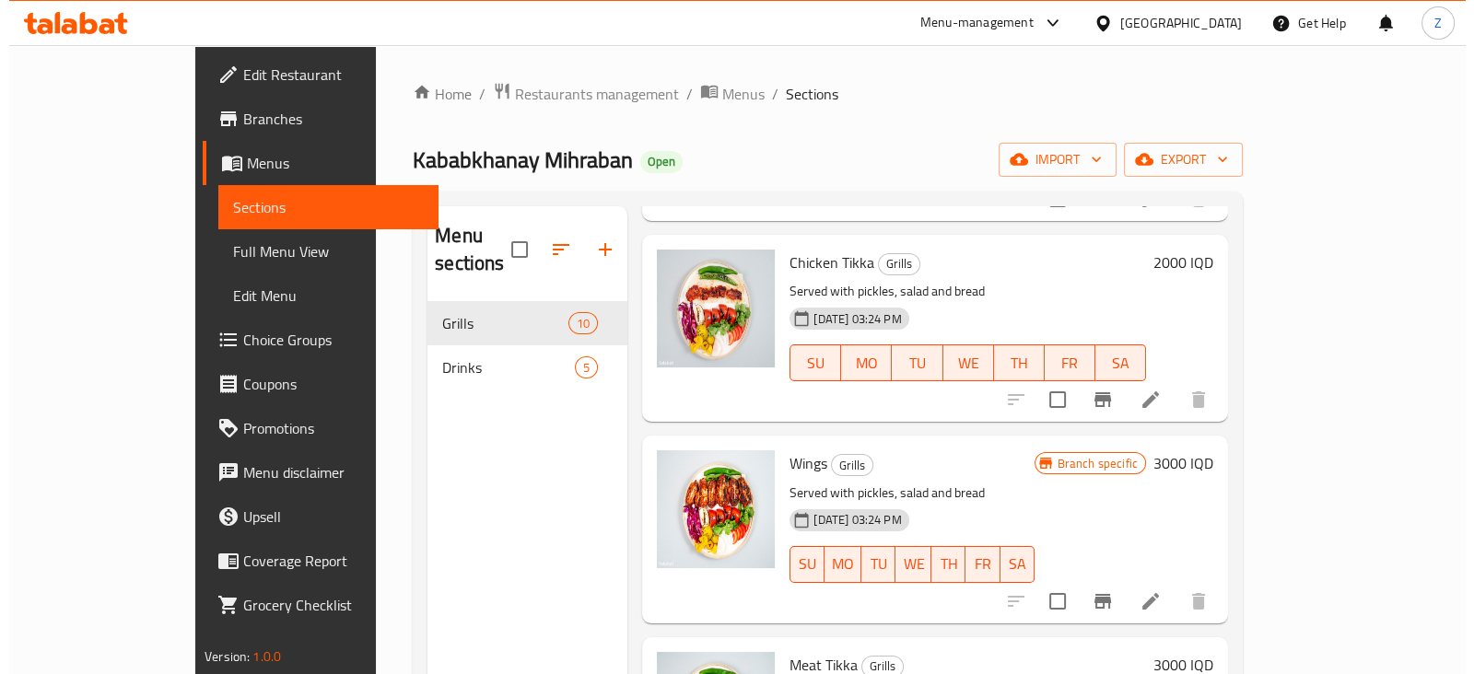
scroll to position [1384, 0]
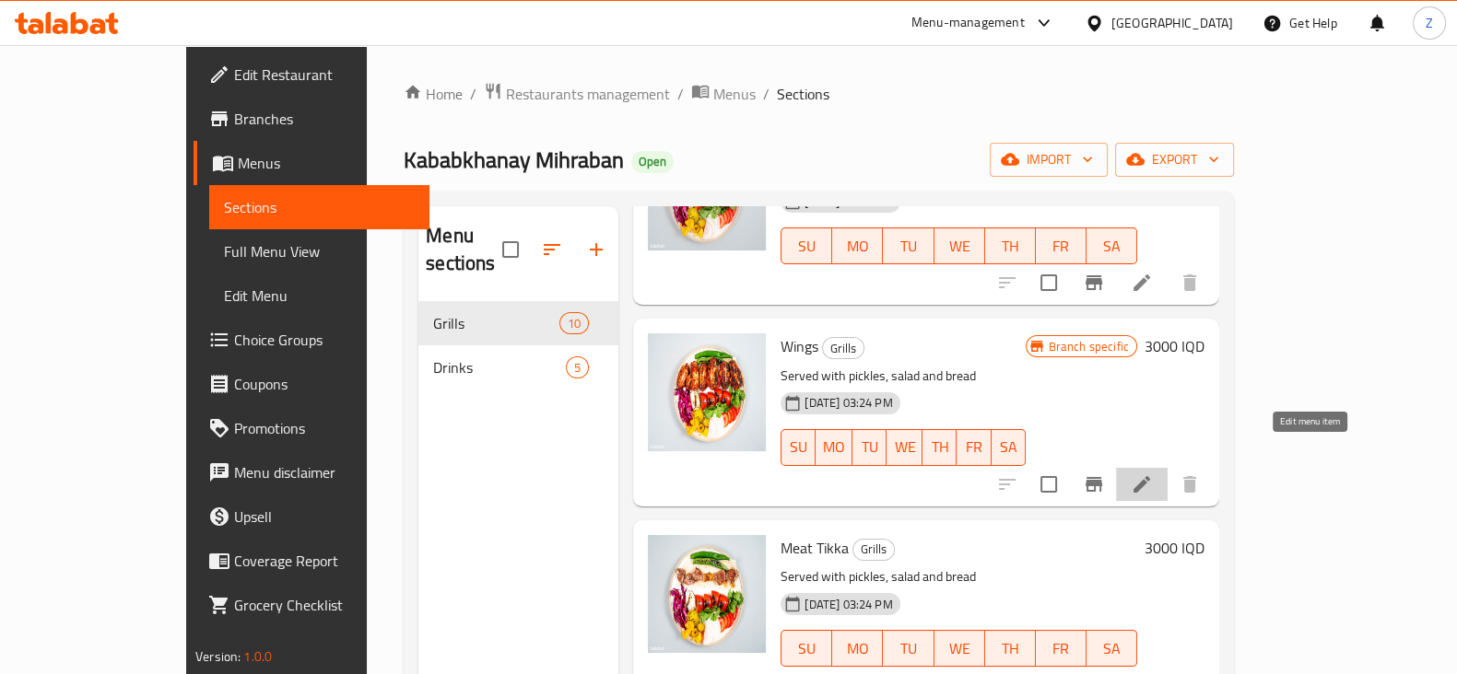
click at [1153, 474] on icon at bounding box center [1142, 485] width 22 height 22
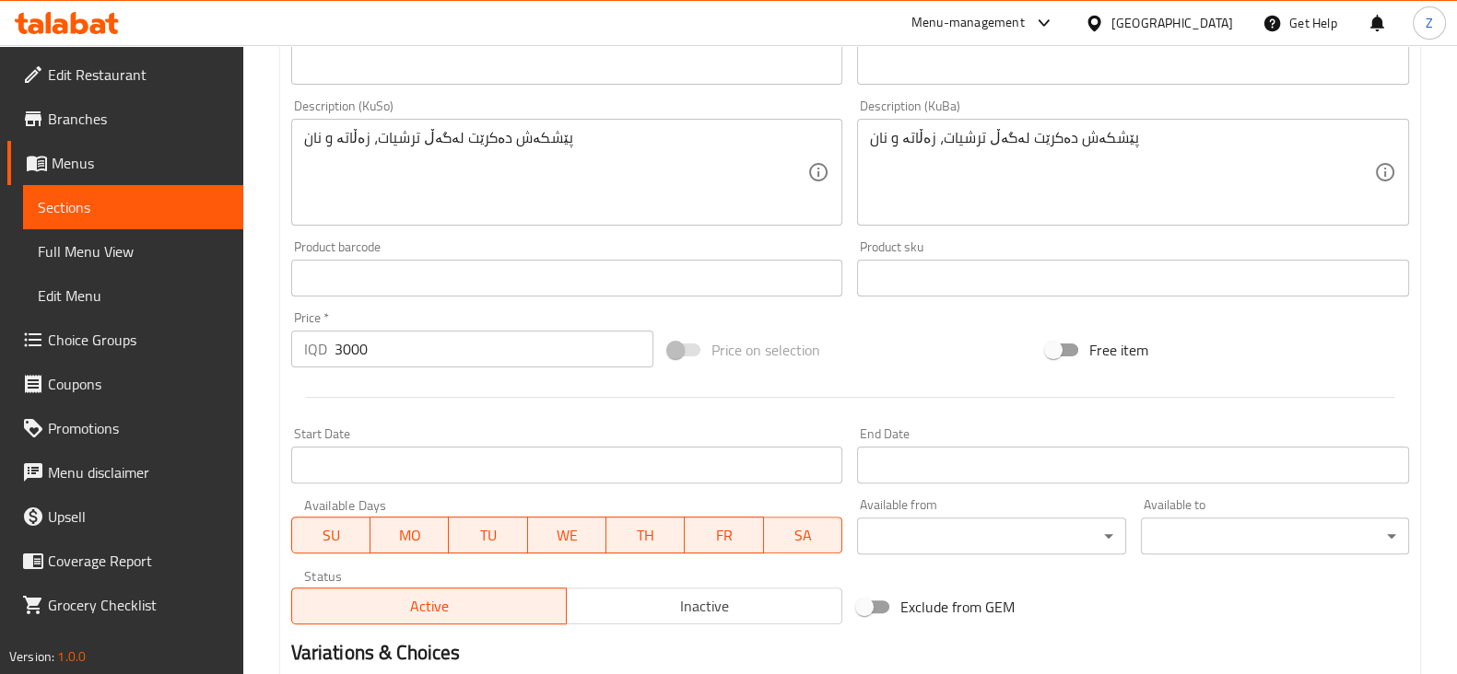
scroll to position [691, 0]
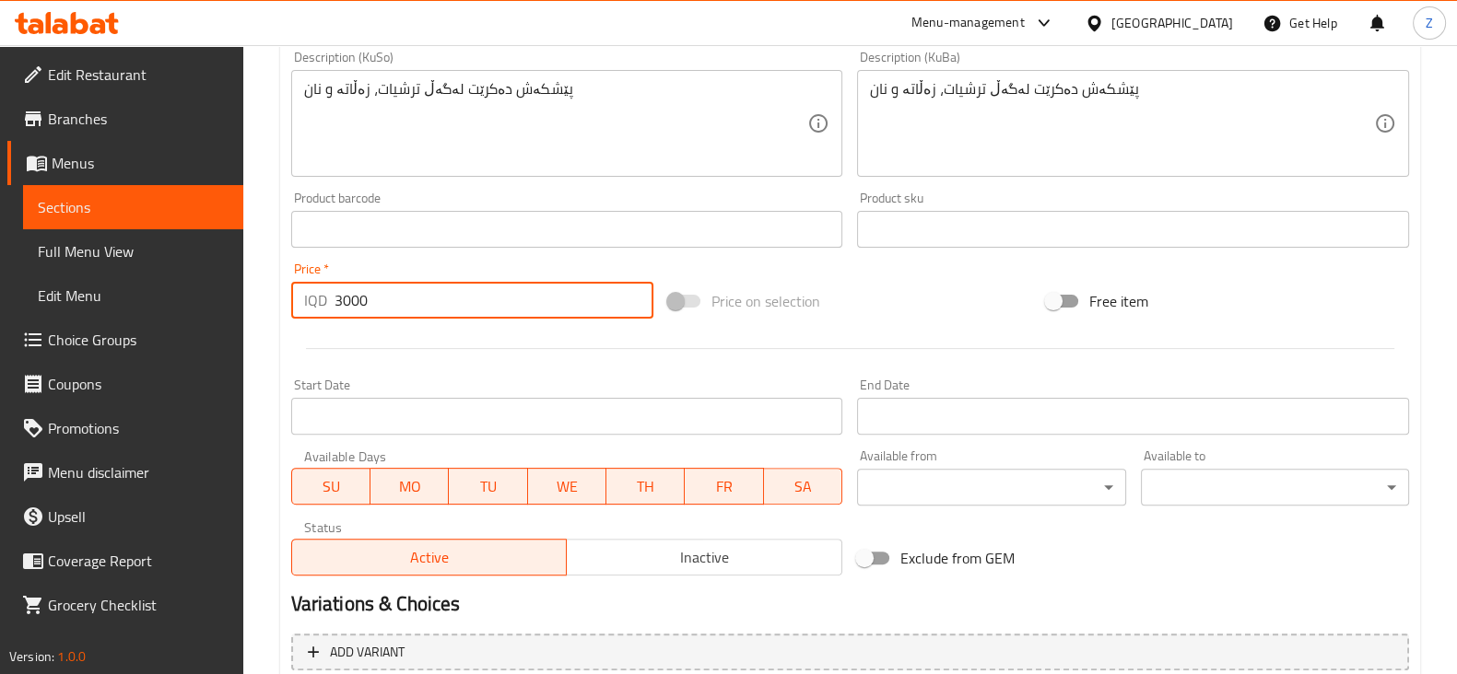
drag, startPoint x: 345, startPoint y: 299, endPoint x: 330, endPoint y: 306, distance: 16.1
click at [330, 306] on div "IQD 3000 Price *" at bounding box center [472, 300] width 363 height 37
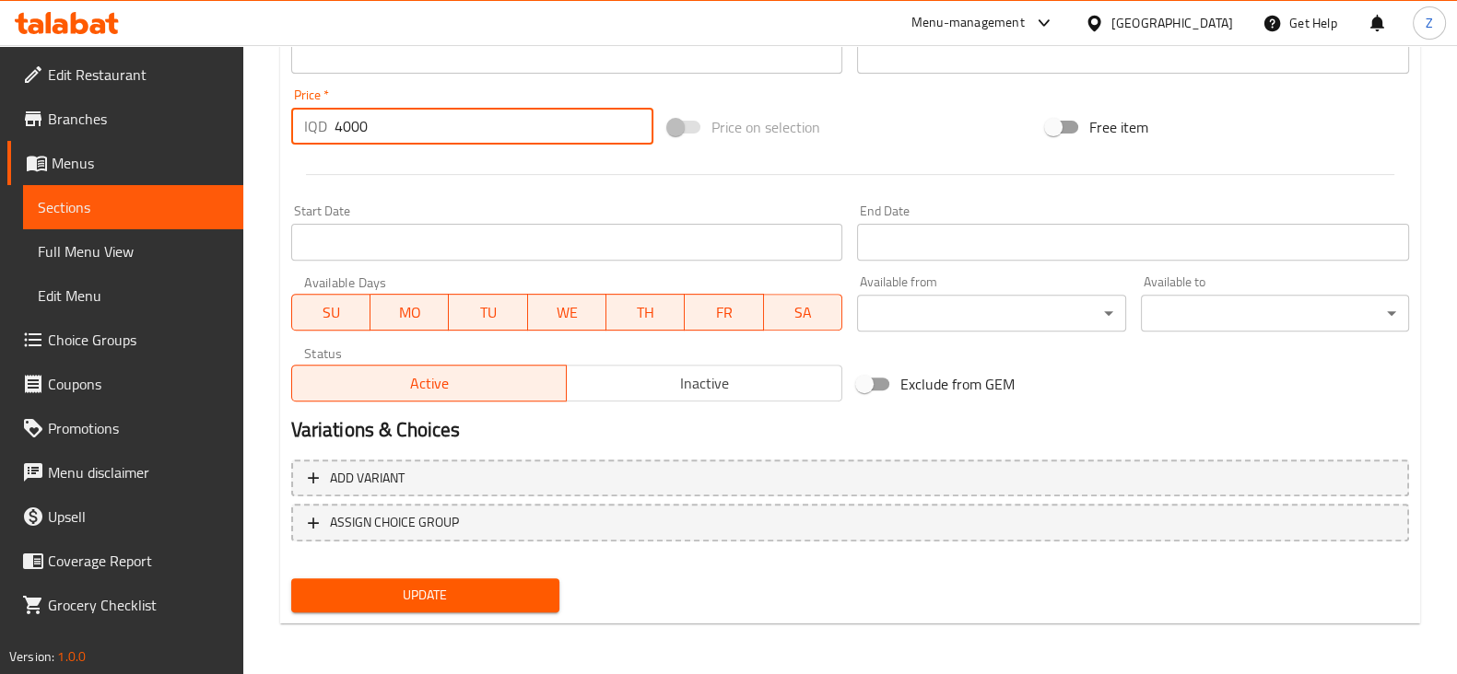
click at [338, 124] on input "4000" at bounding box center [494, 126] width 320 height 37
type input "4000"
click at [521, 603] on span "Update" at bounding box center [425, 595] width 239 height 23
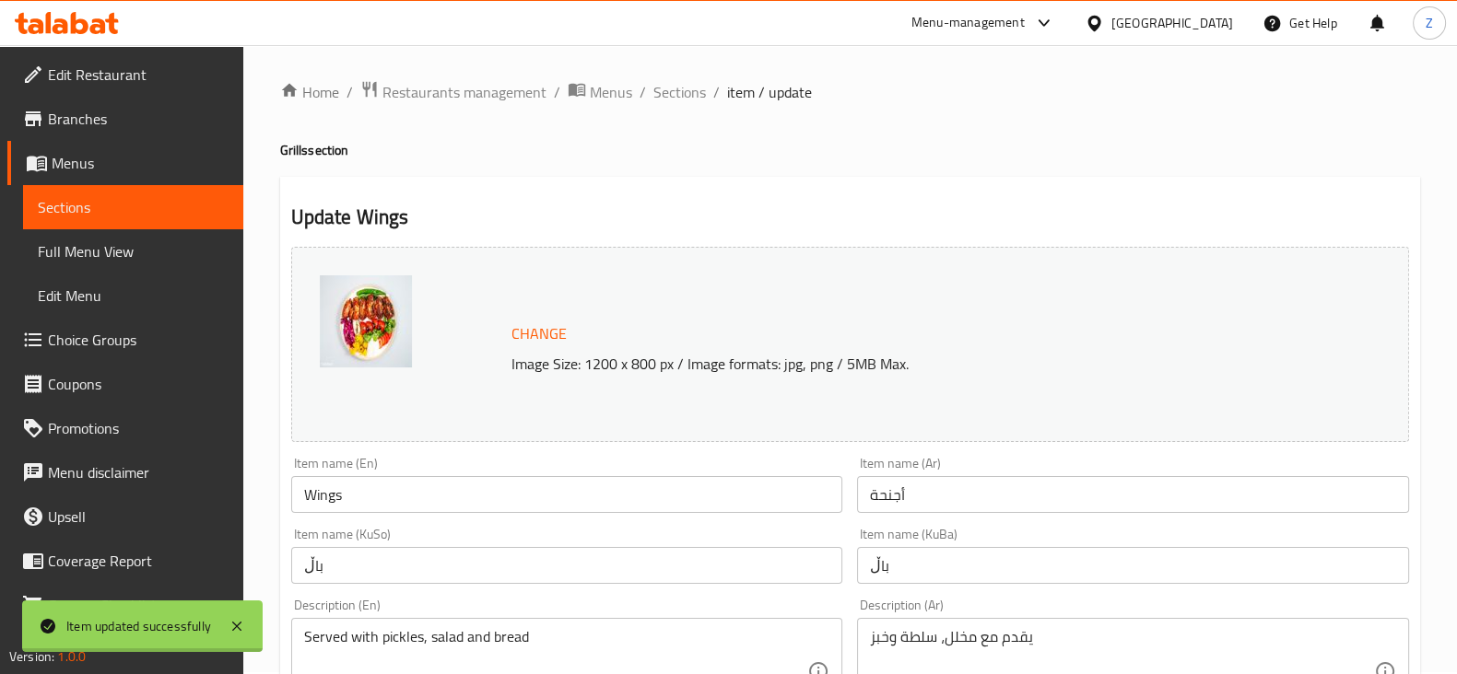
scroll to position [0, 0]
click at [668, 94] on span "Sections" at bounding box center [679, 94] width 53 height 22
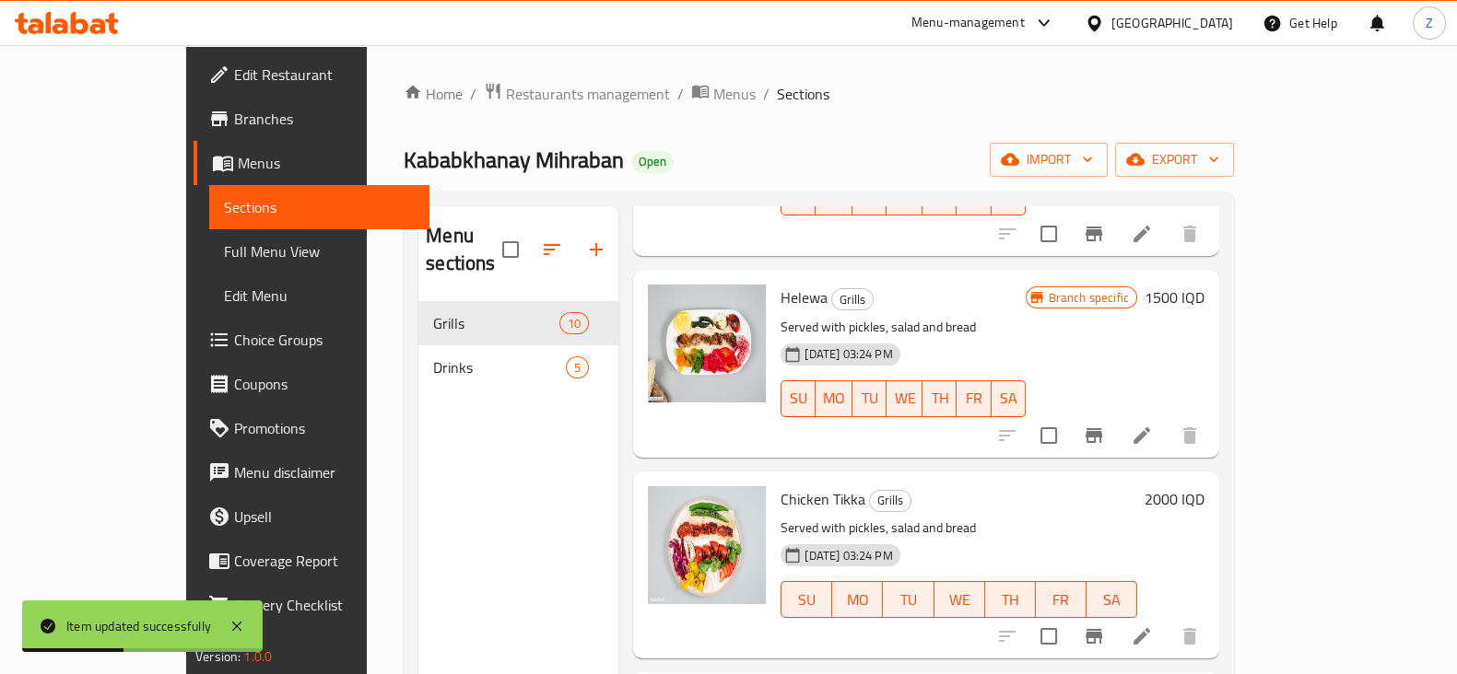
scroll to position [1267, 0]
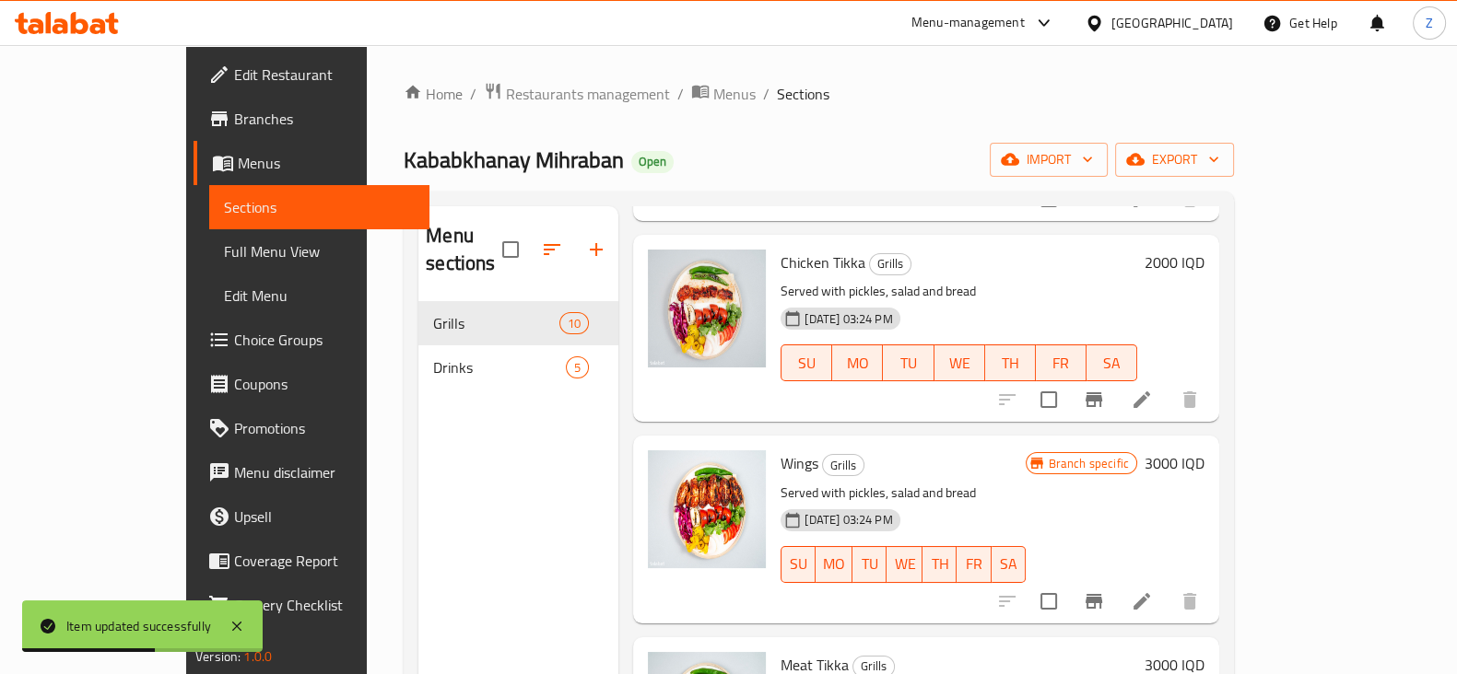
click at [1204, 451] on h6 "3000 IQD" at bounding box center [1174, 464] width 60 height 26
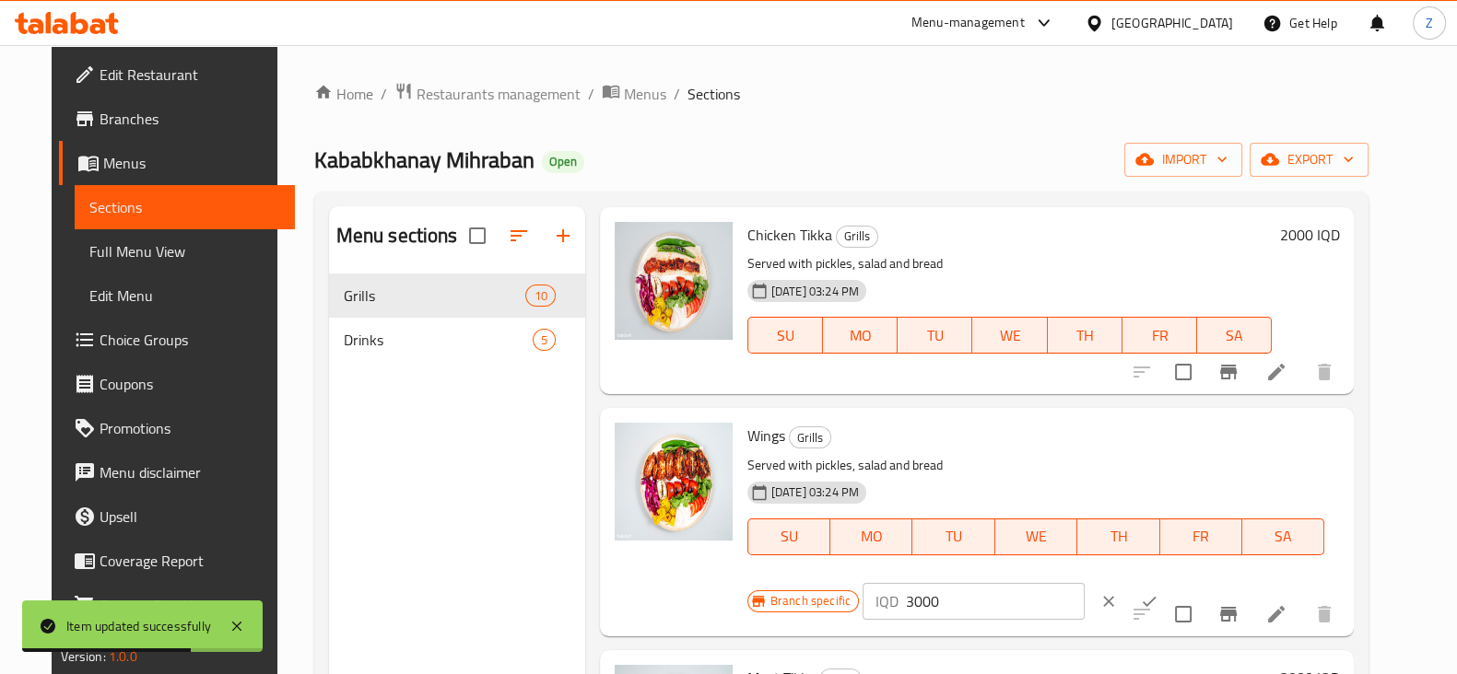
click at [907, 601] on input "3000" at bounding box center [995, 601] width 179 height 37
paste input "4"
type input "4000"
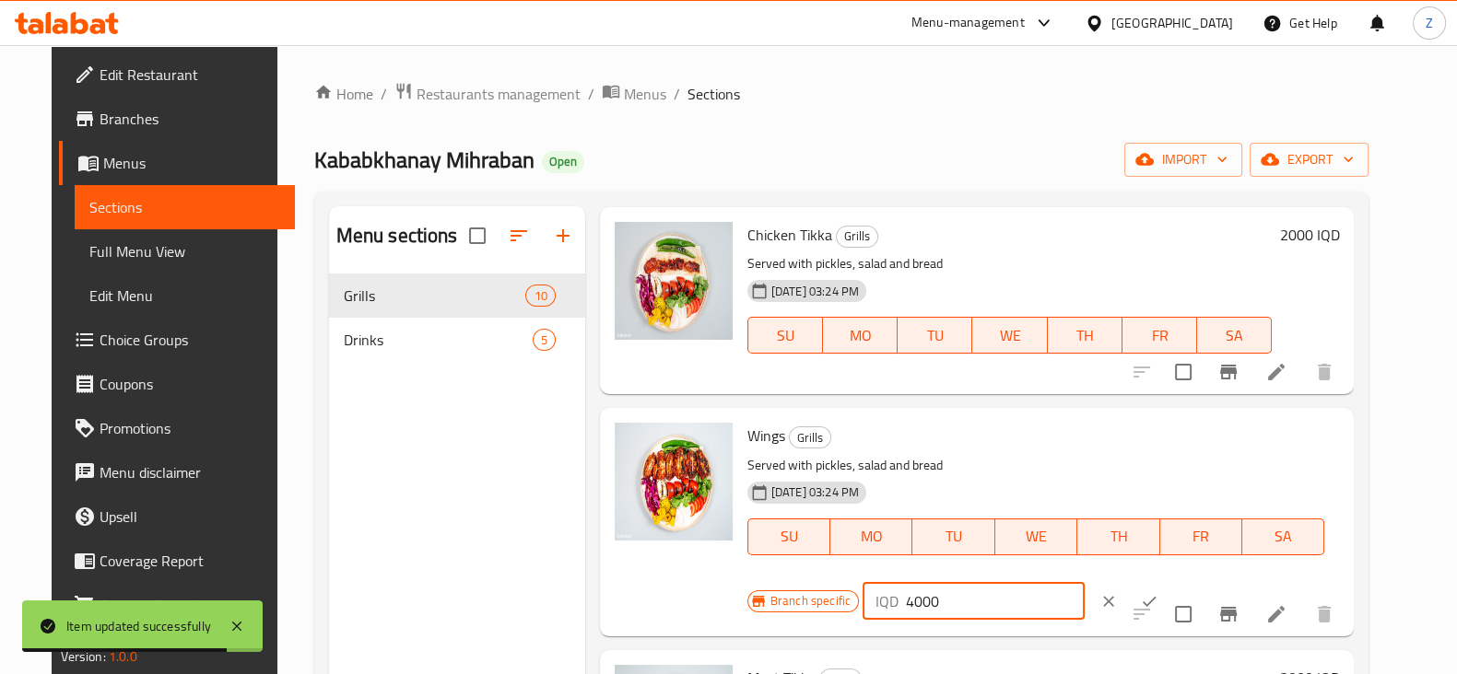
click at [1140, 600] on icon "ok" at bounding box center [1149, 601] width 18 height 18
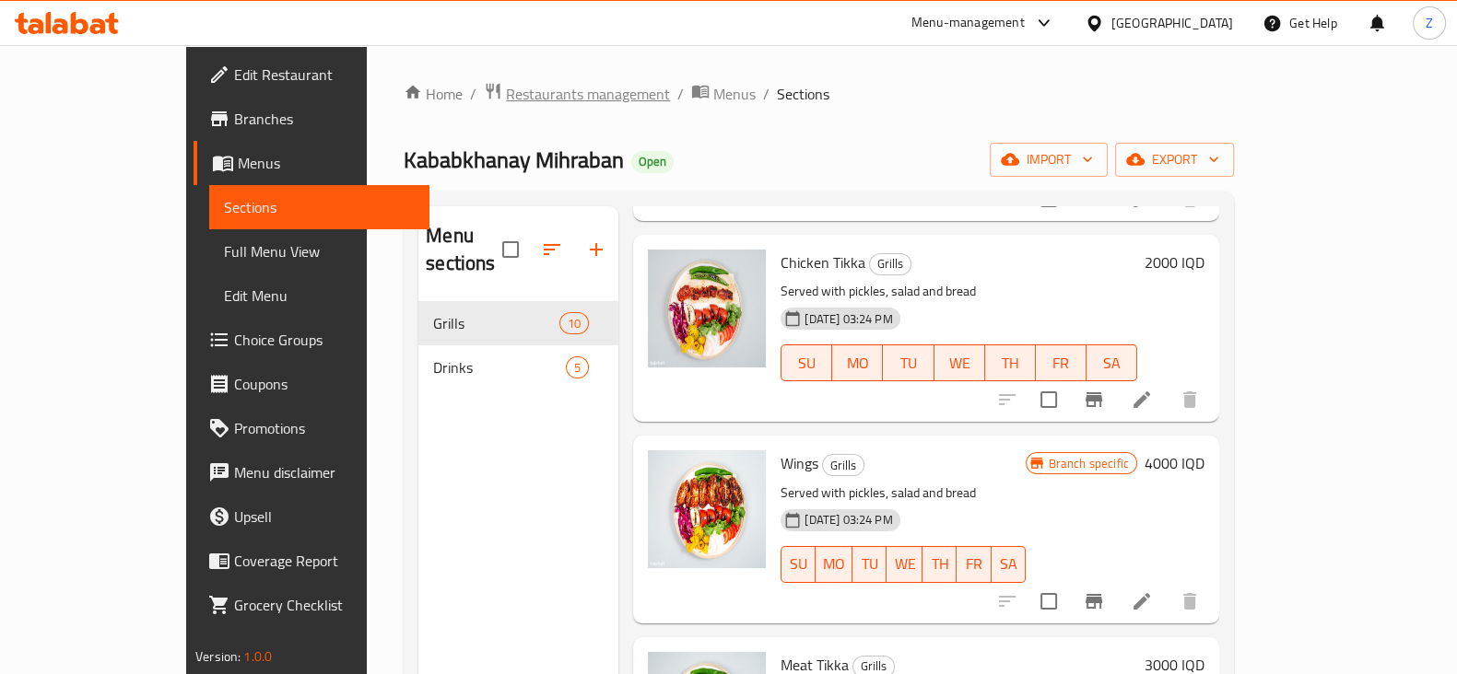
click at [506, 94] on span "Restaurants management" at bounding box center [588, 94] width 164 height 22
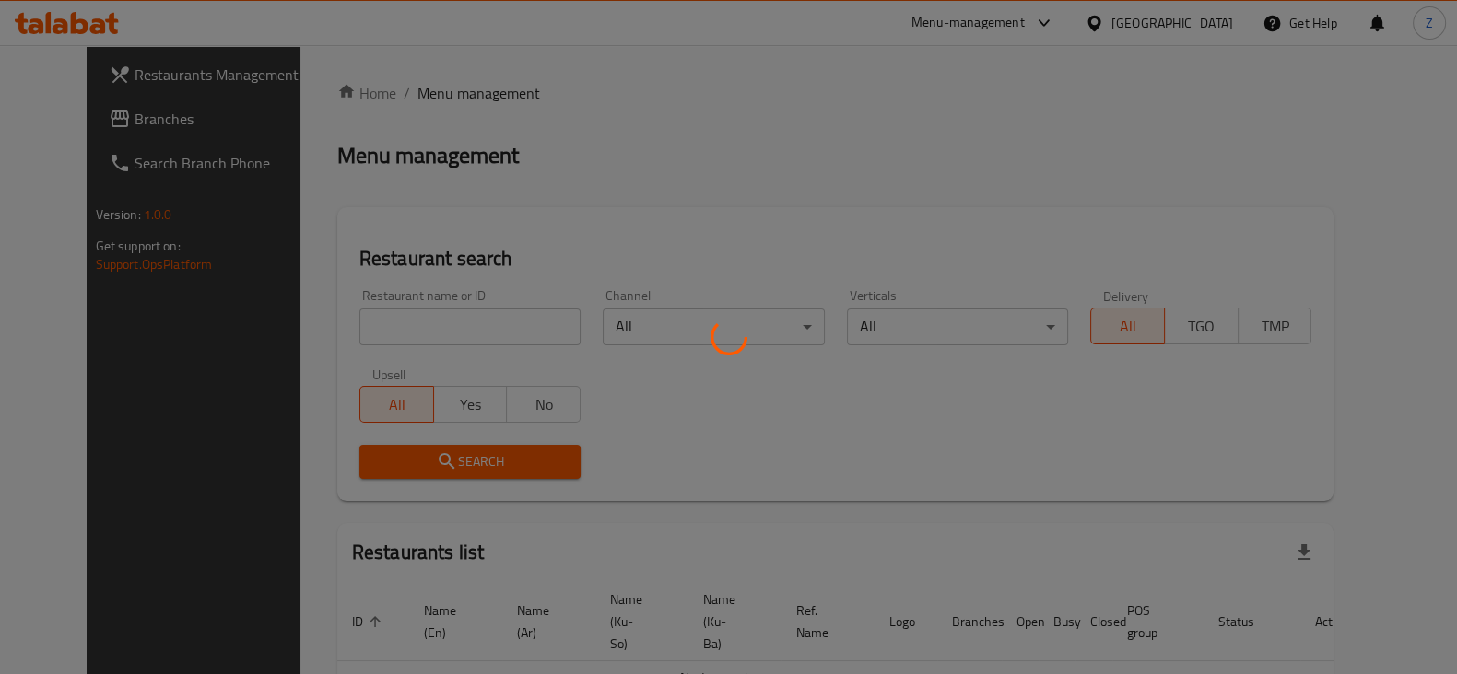
click at [436, 327] on div at bounding box center [728, 337] width 1457 height 674
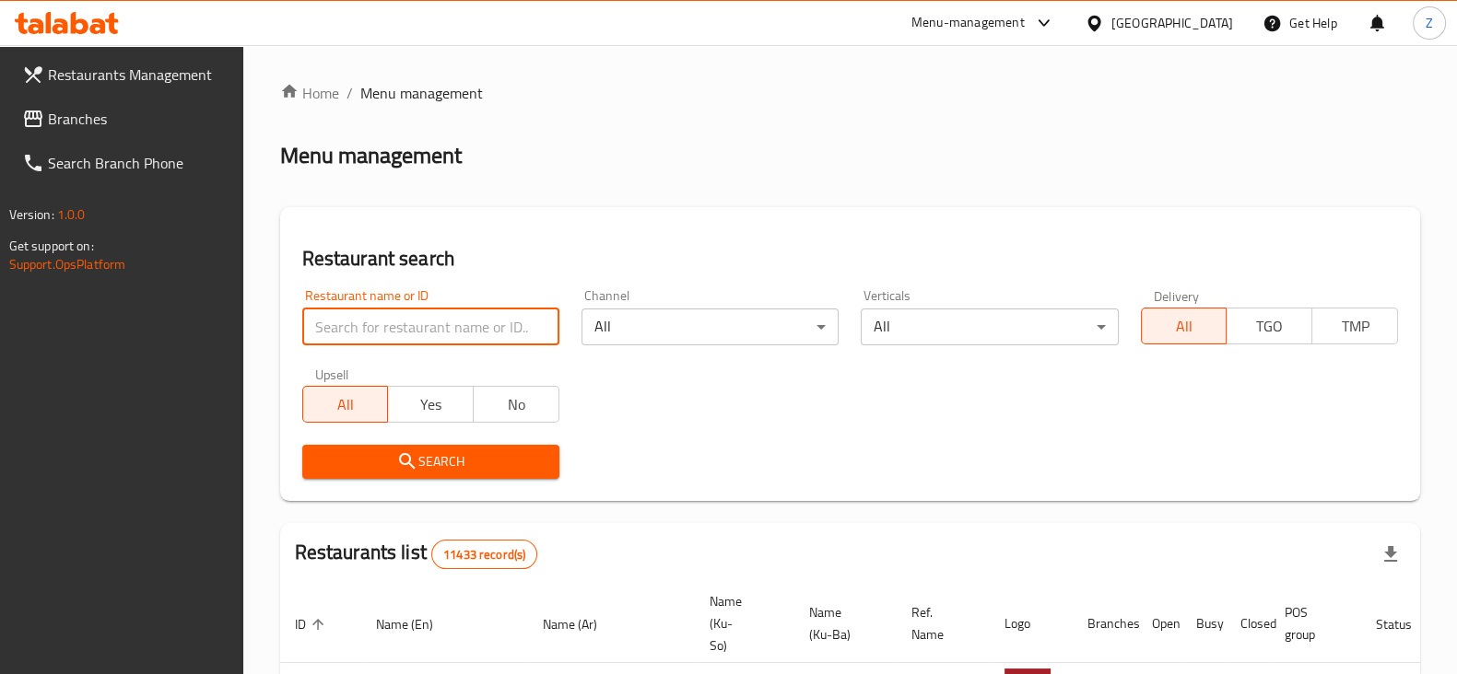
click at [451, 326] on input "search" at bounding box center [430, 327] width 257 height 37
click button "Search" at bounding box center [430, 462] width 257 height 34
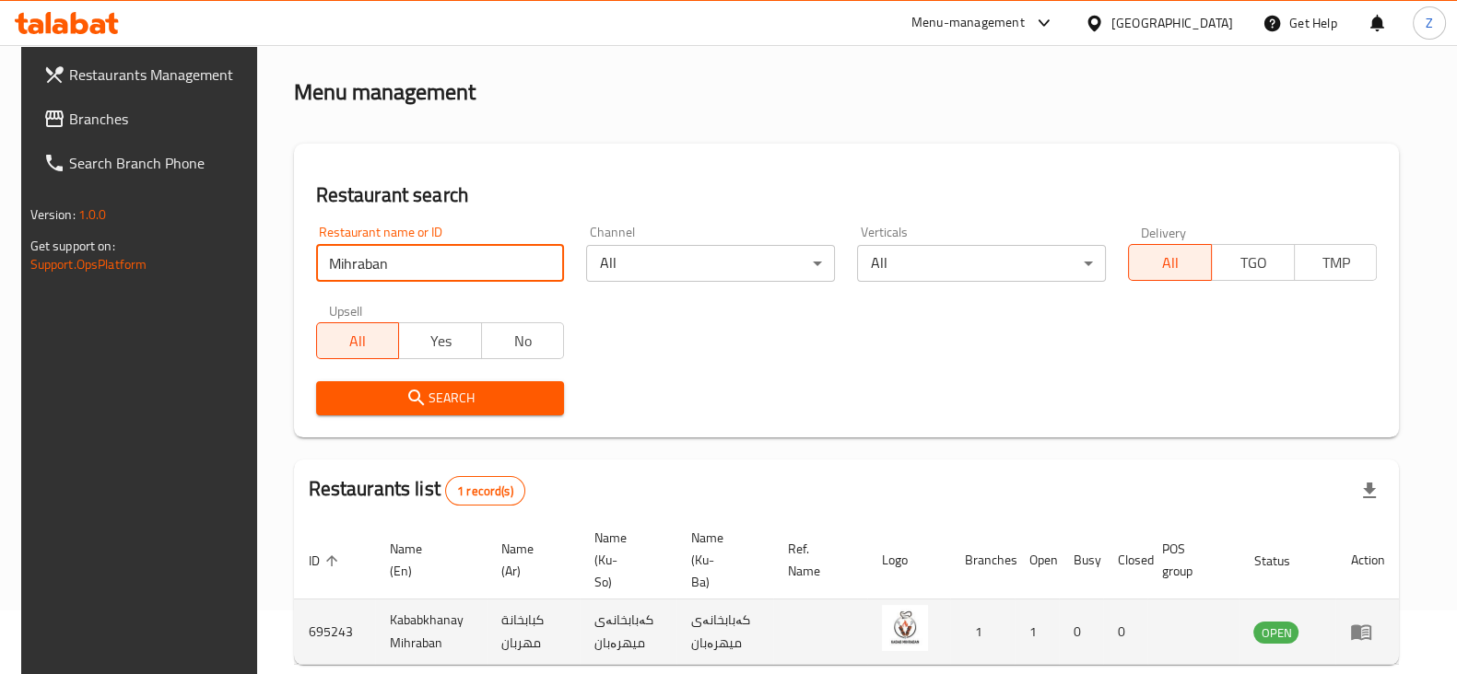
scroll to position [133, 0]
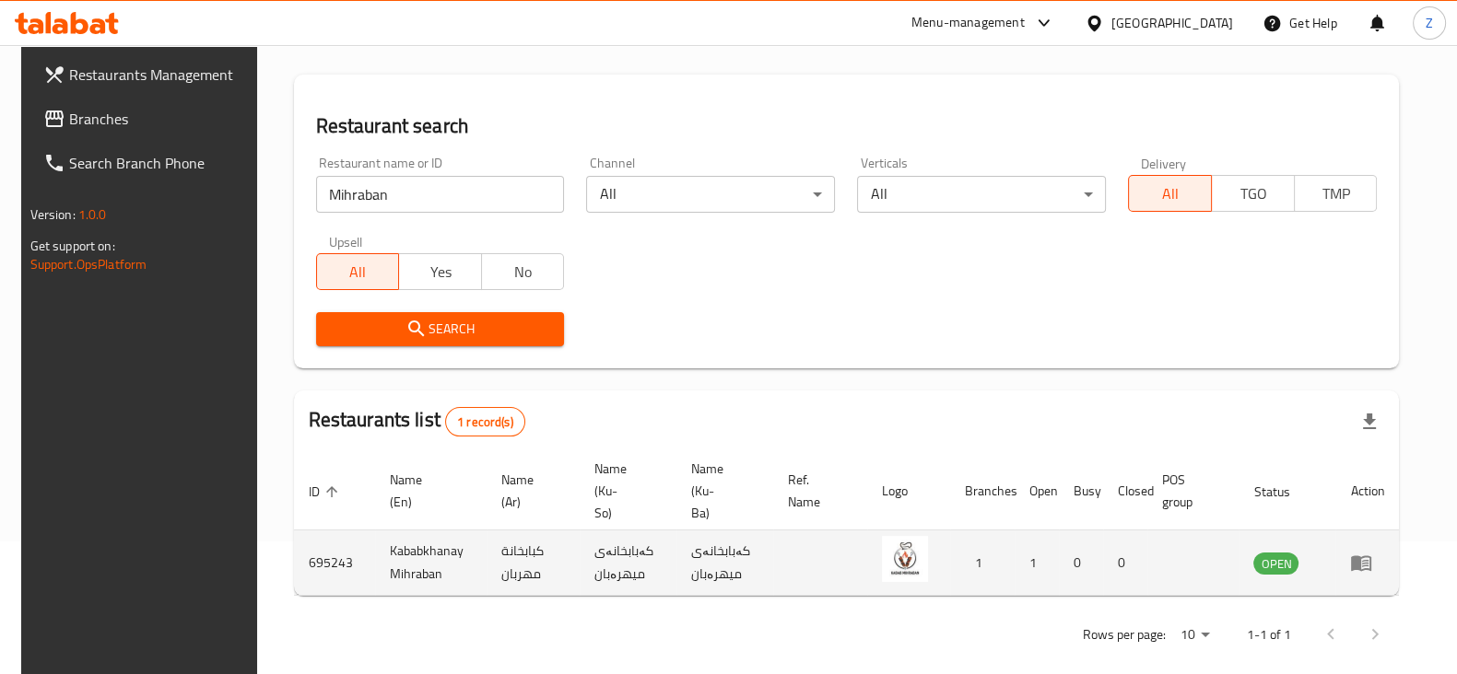
click at [317, 538] on td "695243" at bounding box center [334, 563] width 81 height 65
copy td "695243"
click at [408, 536] on td "Kababkhanay Mihraban" at bounding box center [430, 563] width 111 height 65
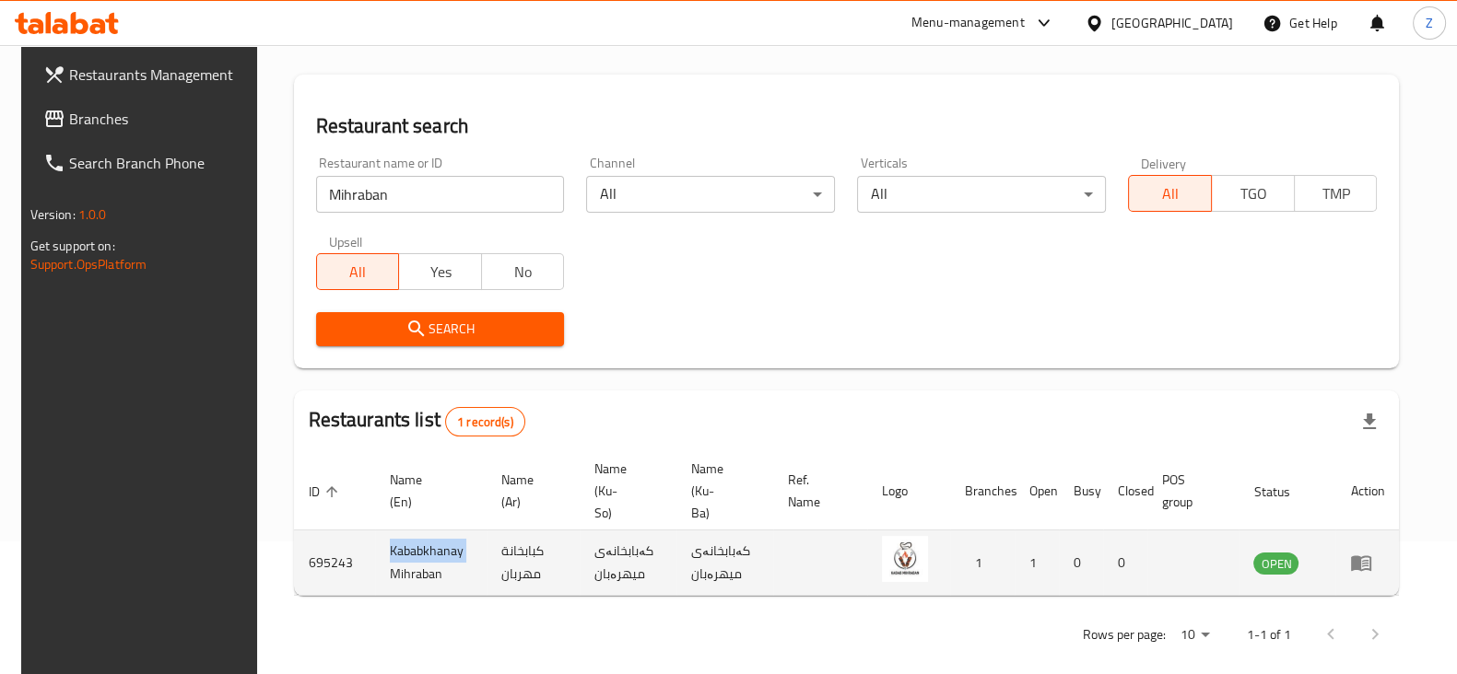
click at [408, 536] on td "Kababkhanay Mihraban" at bounding box center [430, 563] width 111 height 65
copy td "Kababkhanay Mihraban"
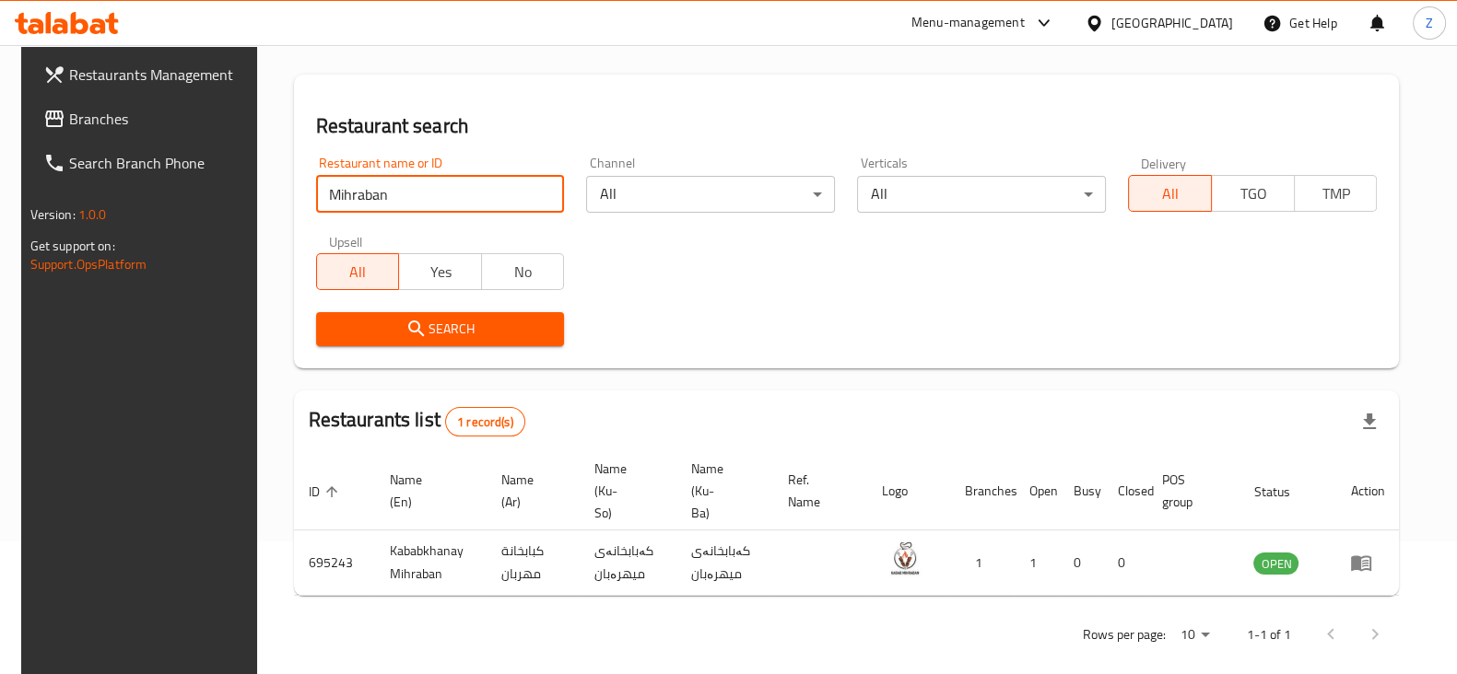
click at [428, 182] on input "Mihraban" at bounding box center [440, 194] width 249 height 37
type input "Abu Yousif"
click button "Search" at bounding box center [440, 329] width 249 height 34
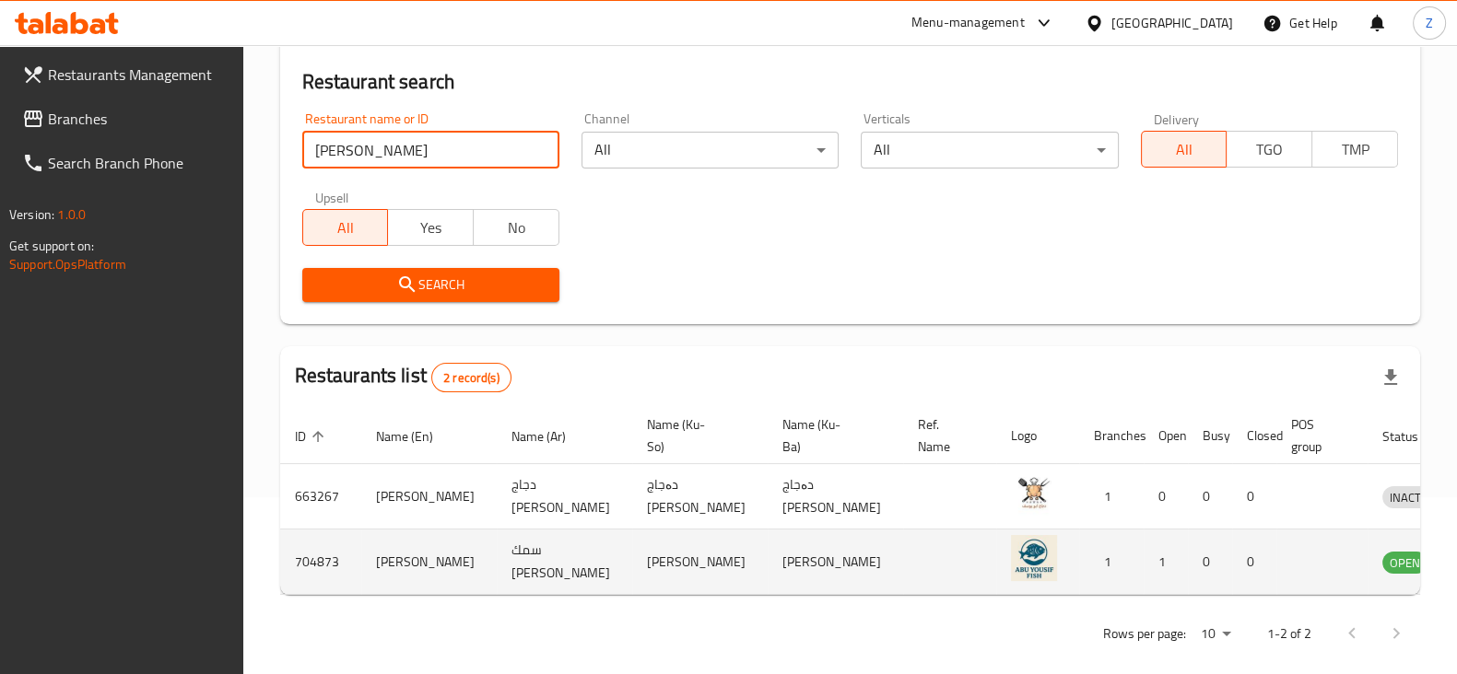
scroll to position [197, 0]
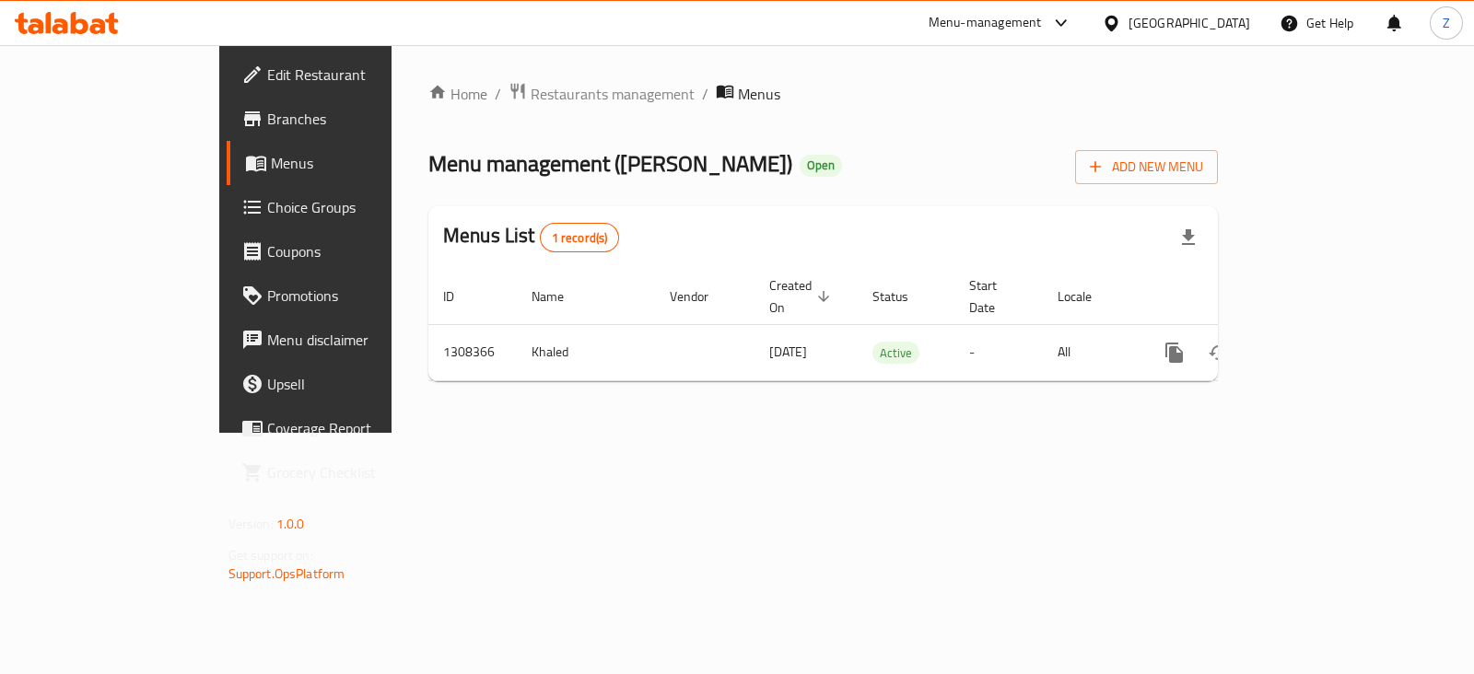
click at [267, 115] on span "Branches" at bounding box center [358, 119] width 183 height 22
